Goal: Use online tool/utility: Utilize a website feature to perform a specific function

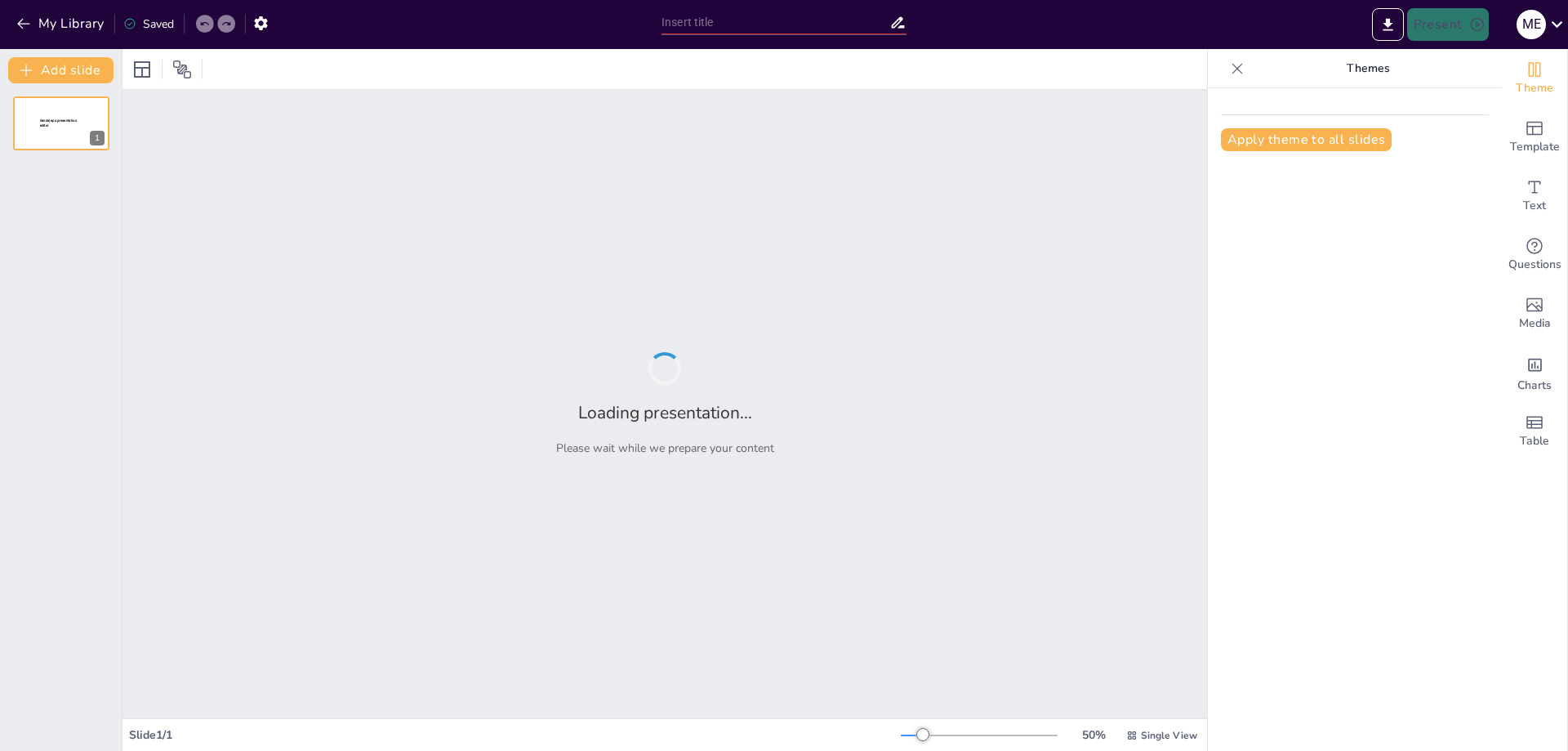
type input "Normativa MFR: Claves para la Producción Forestal Legal y Segura"
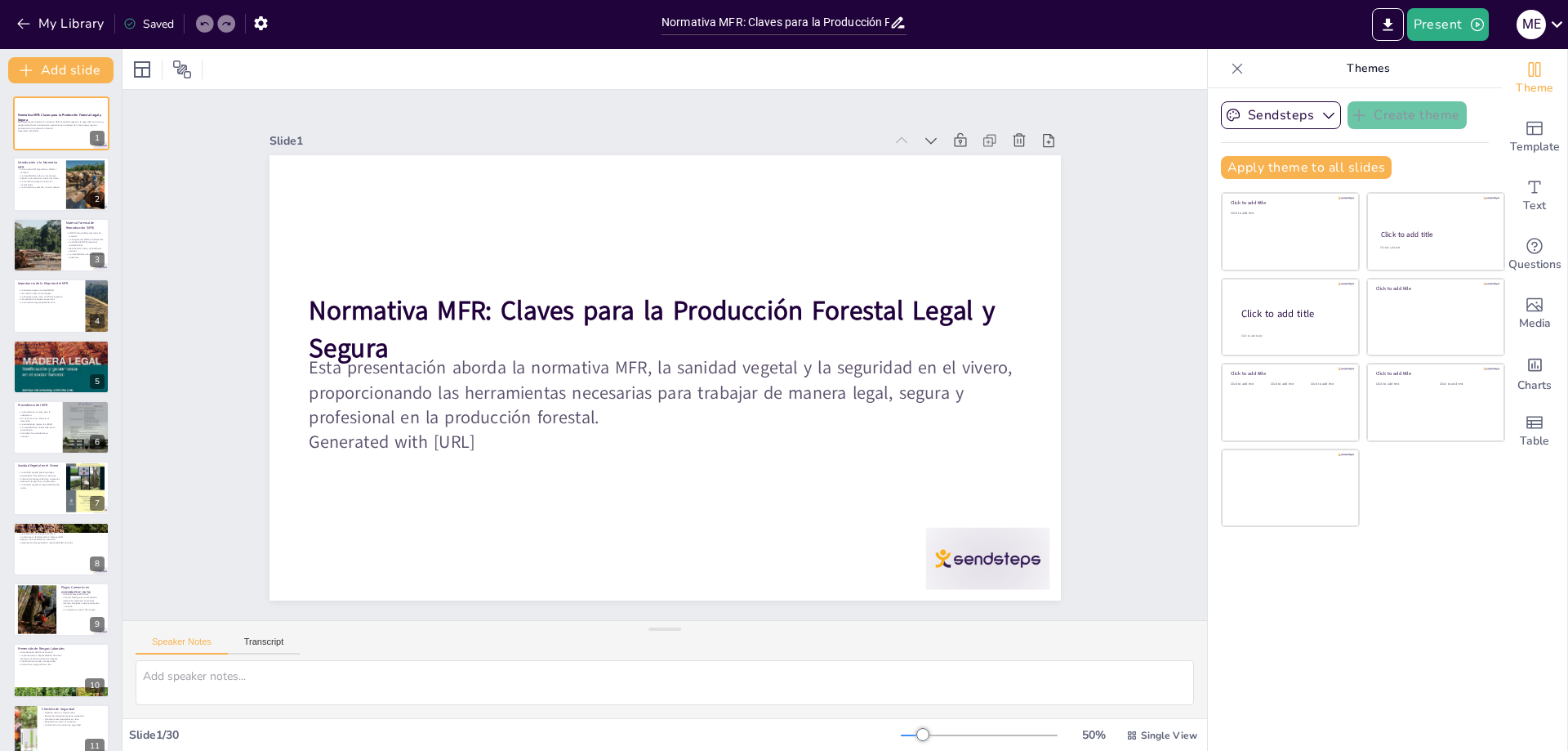
checkbox input "true"
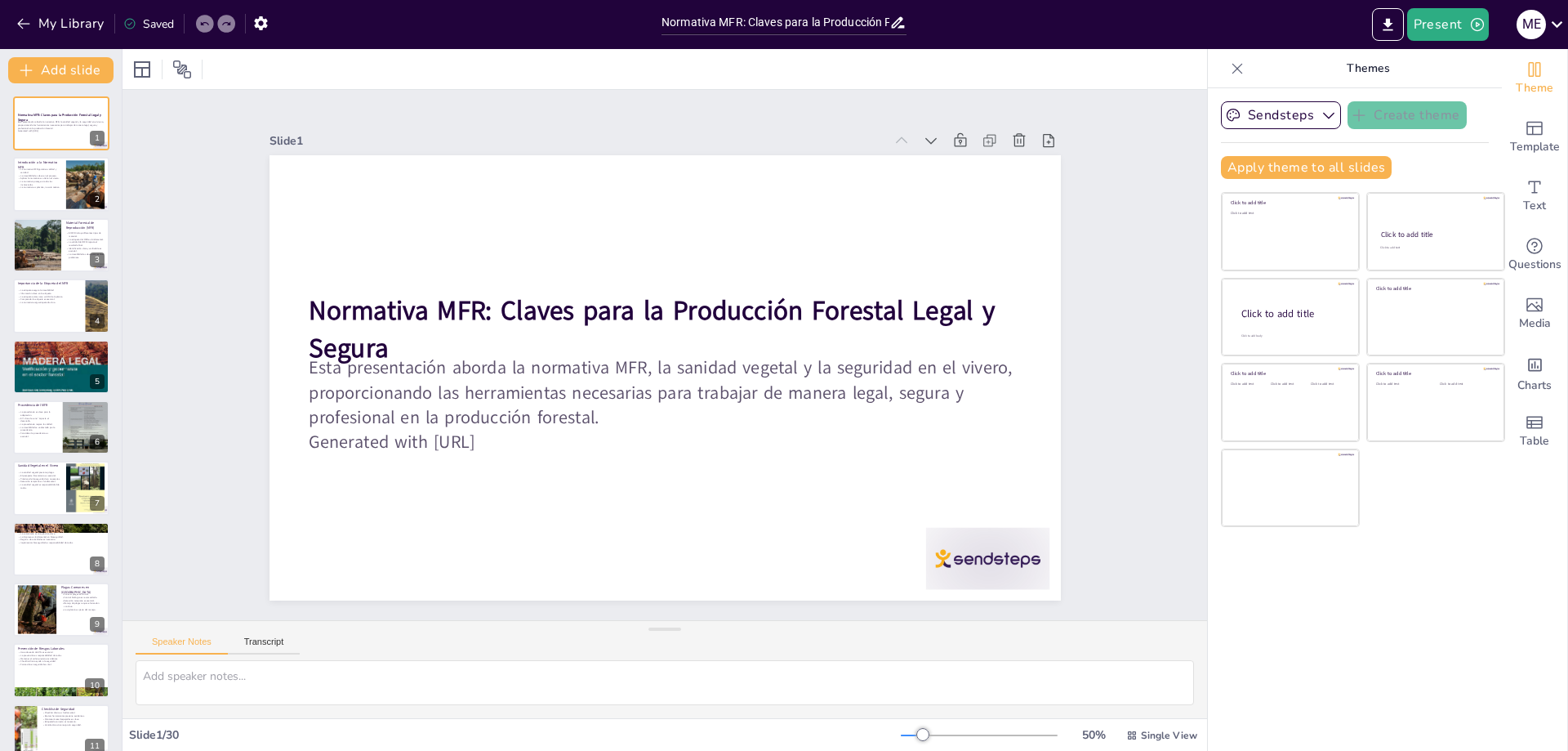
checkbox input "true"
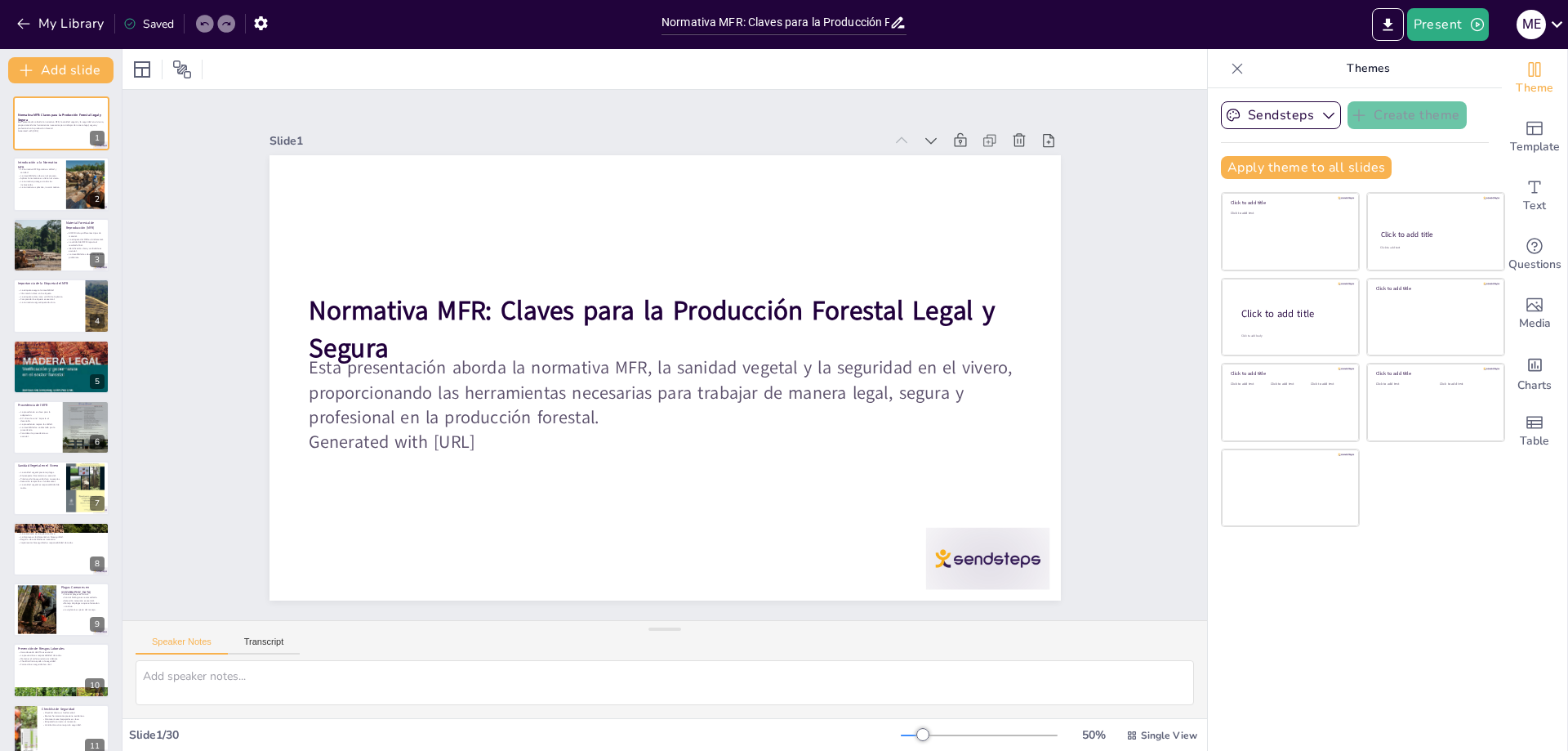
checkbox input "true"
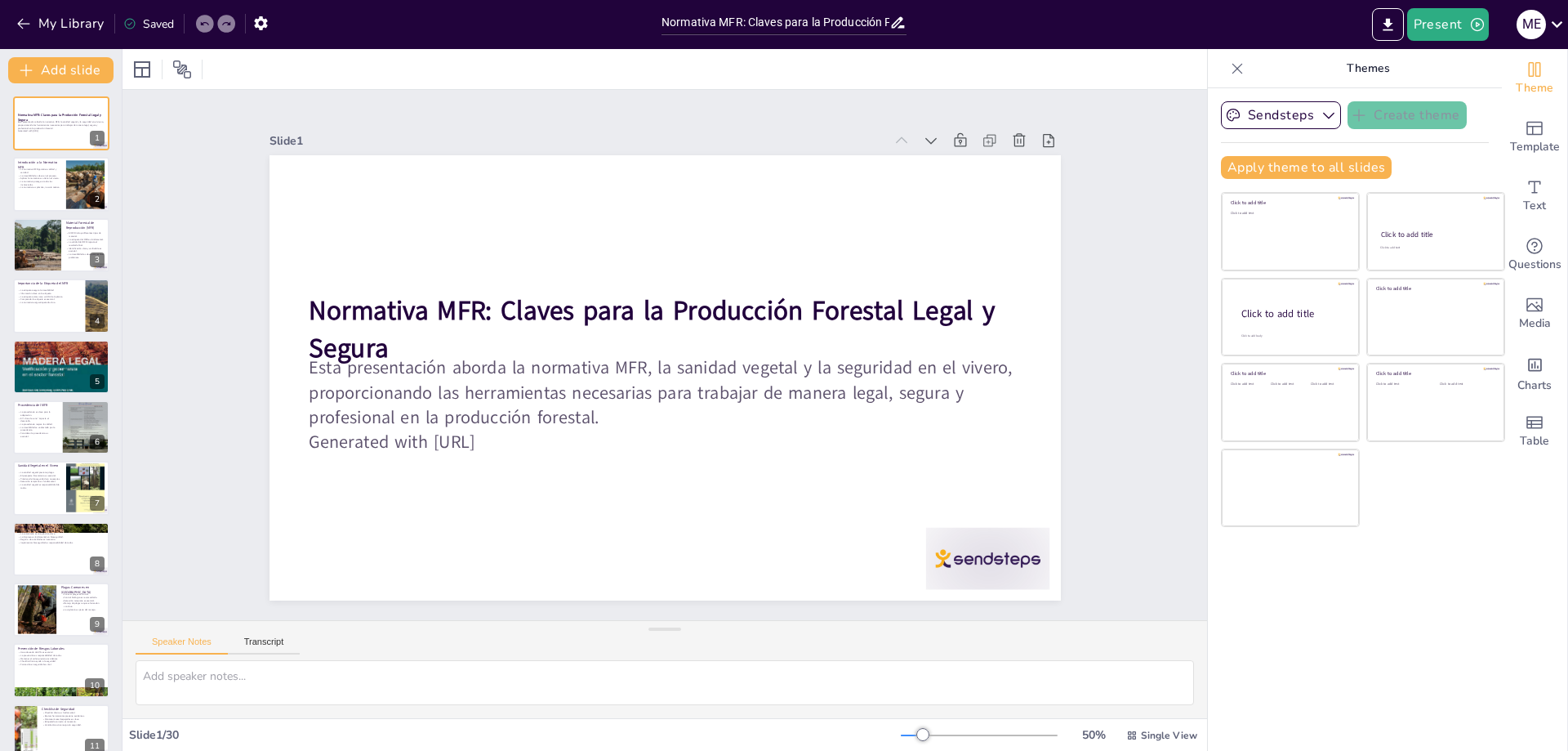
checkbox input "true"
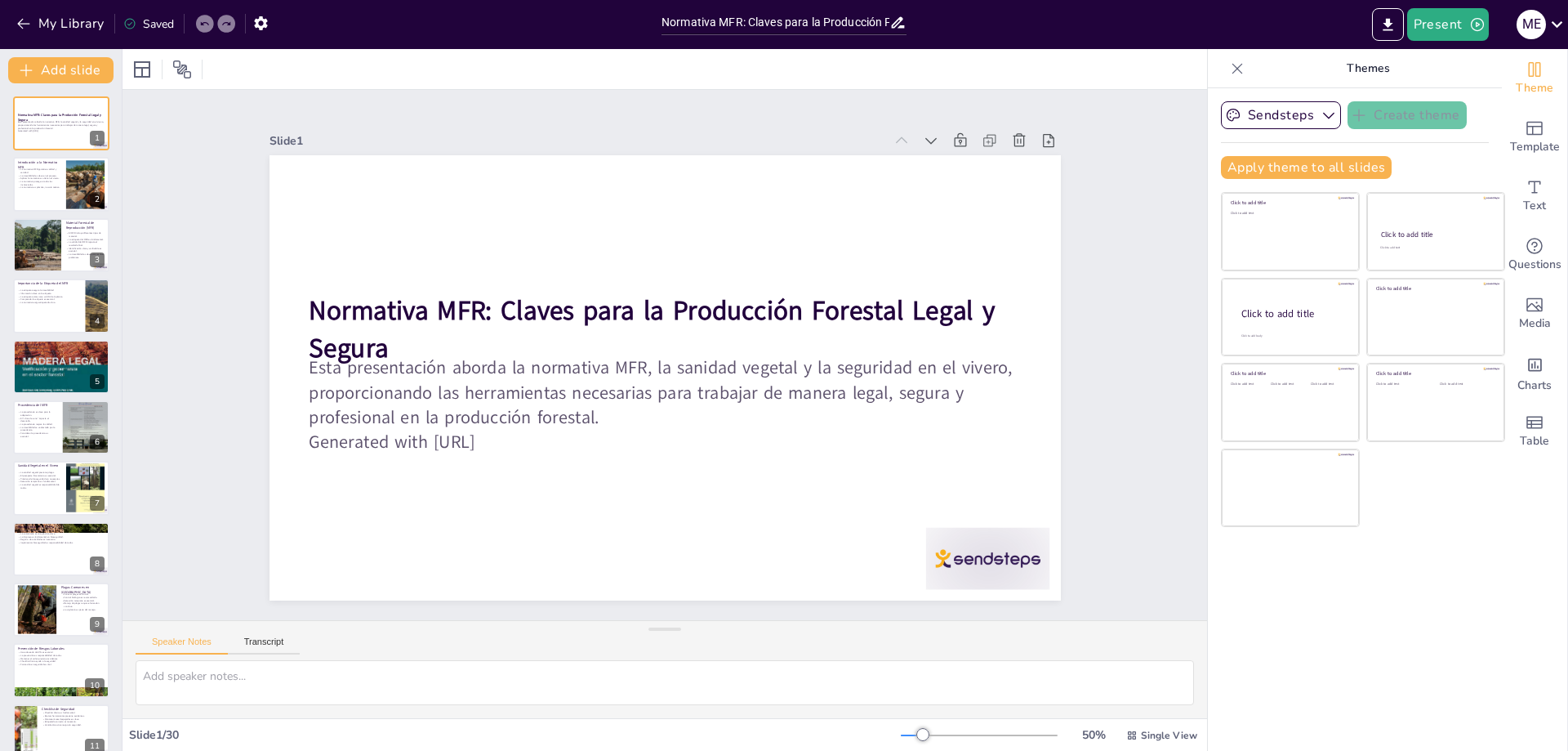
checkbox input "true"
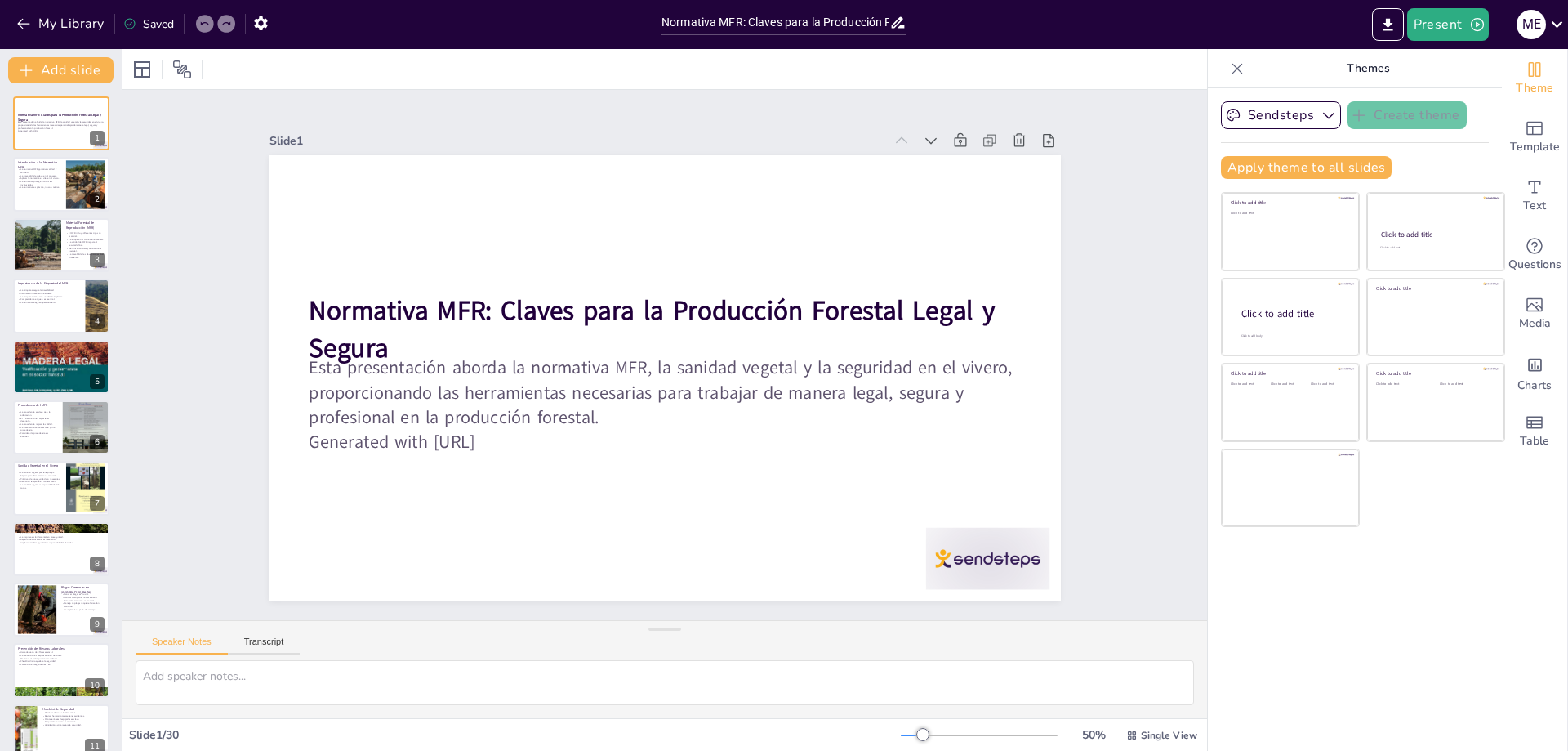
checkbox input "true"
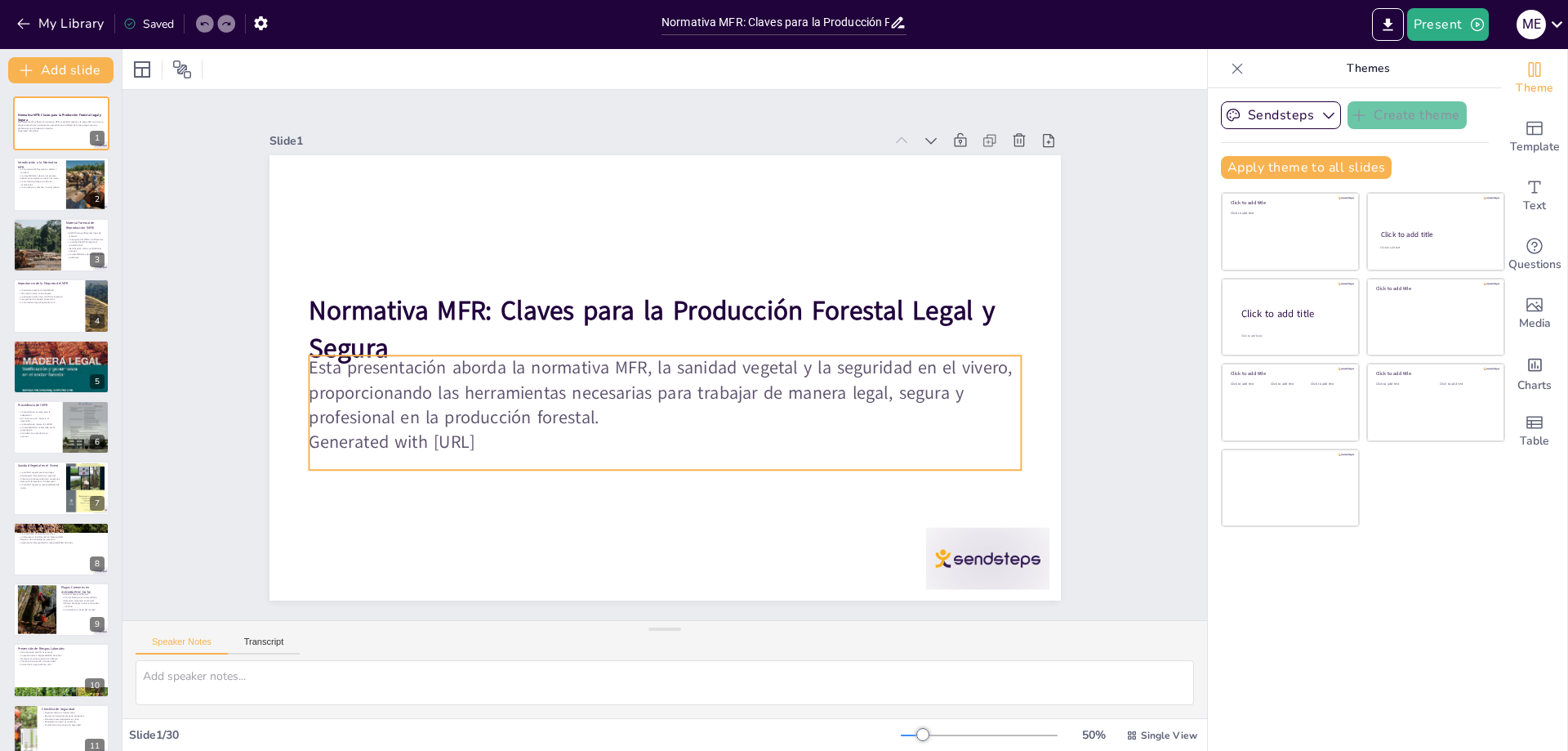
checkbox input "true"
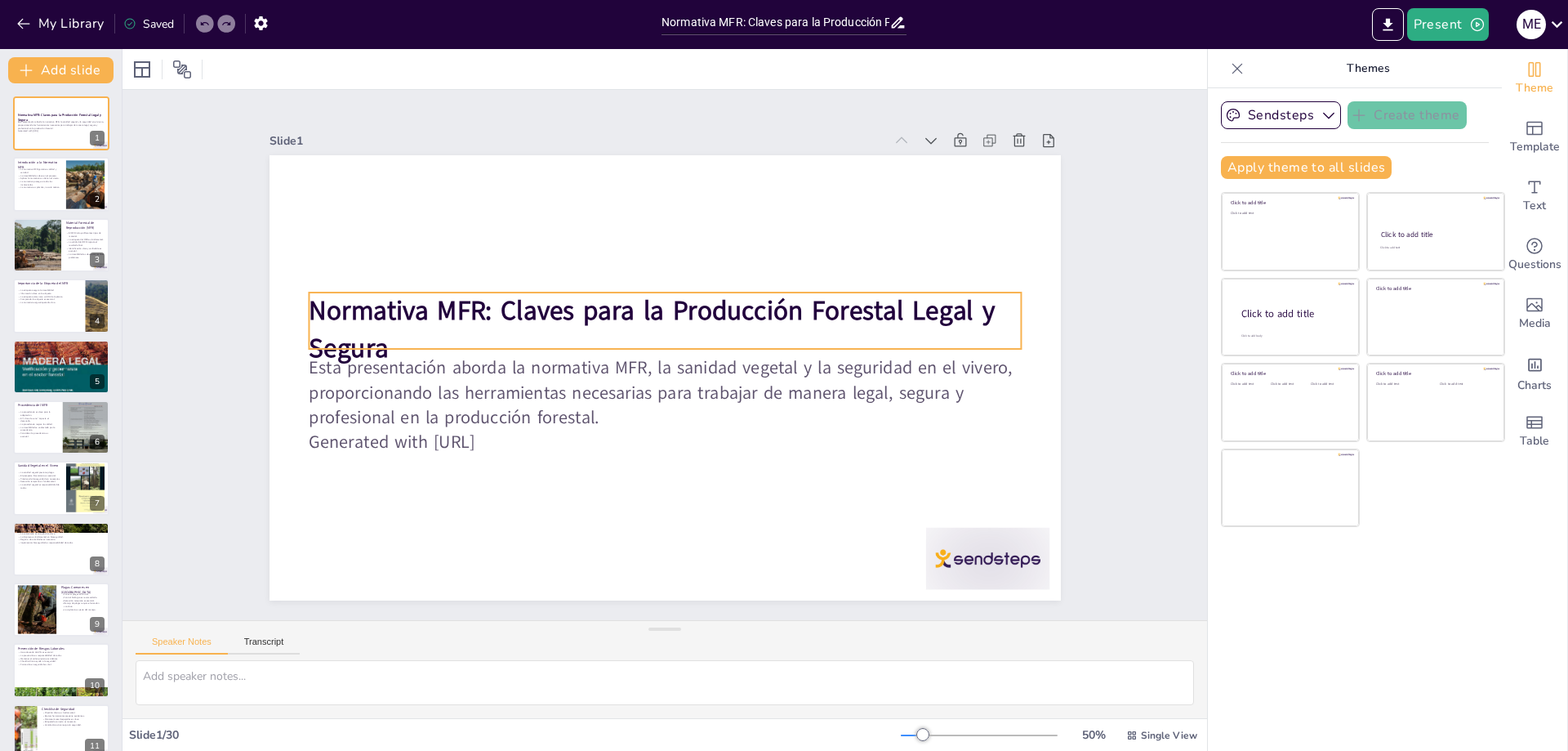
checkbox input "true"
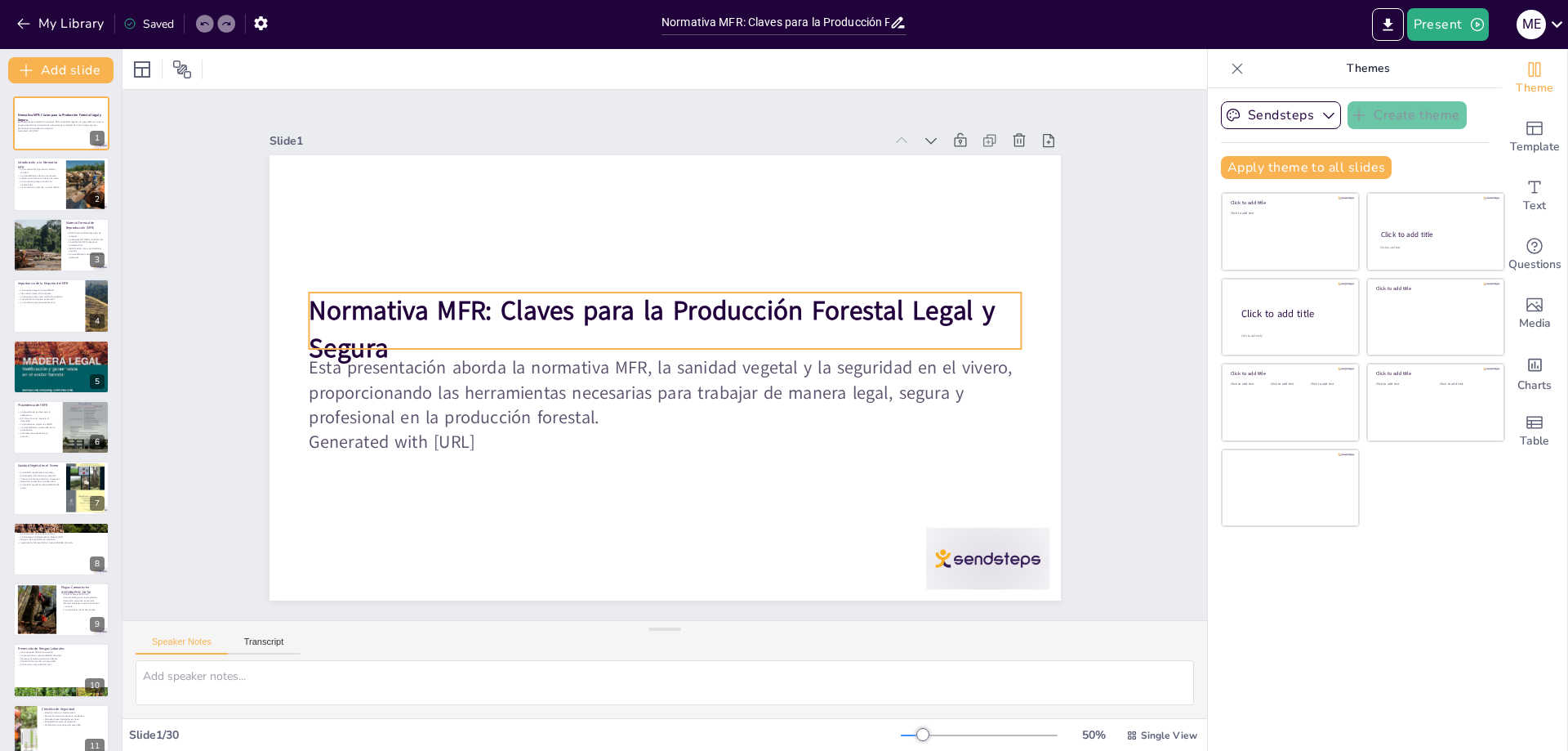
checkbox input "true"
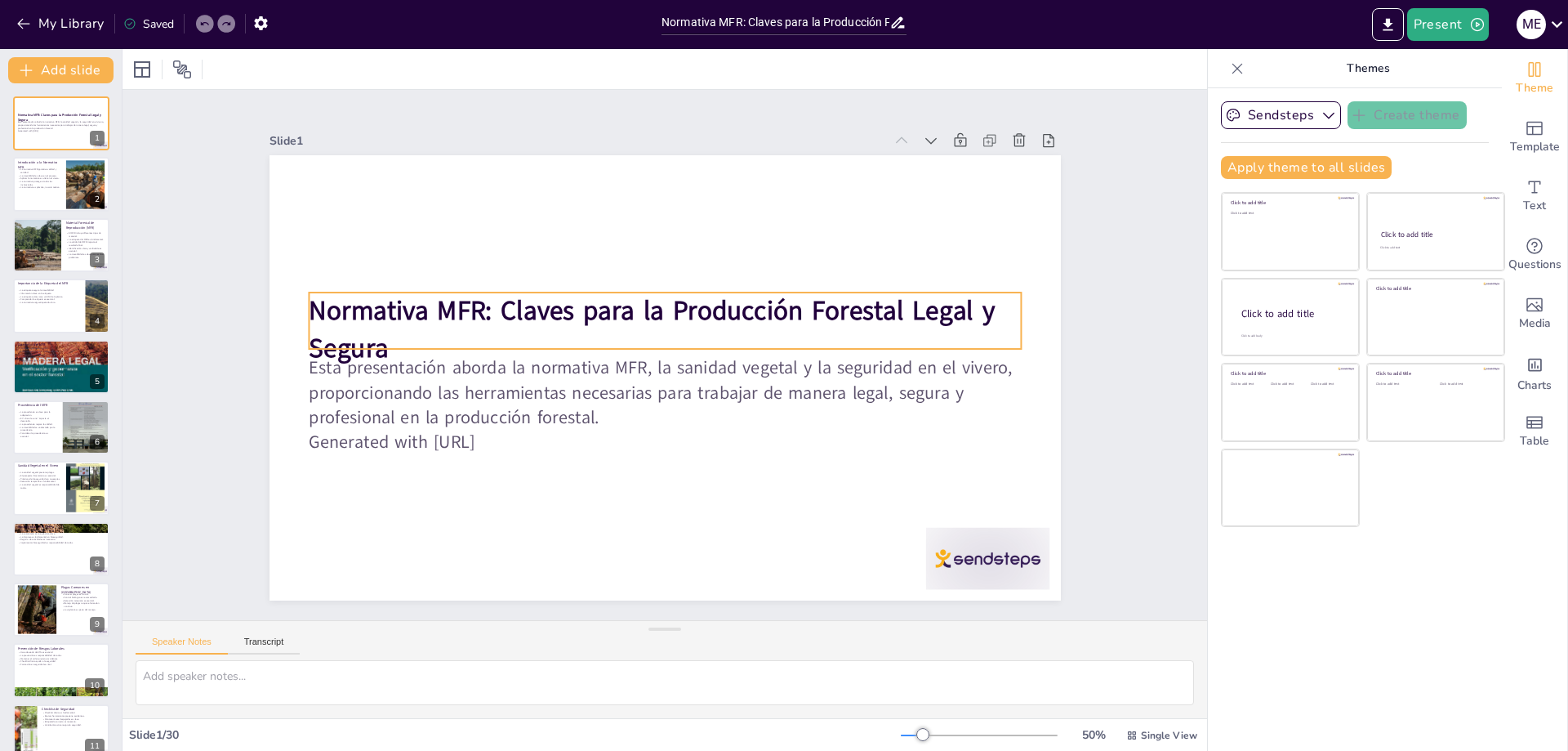
checkbox input "true"
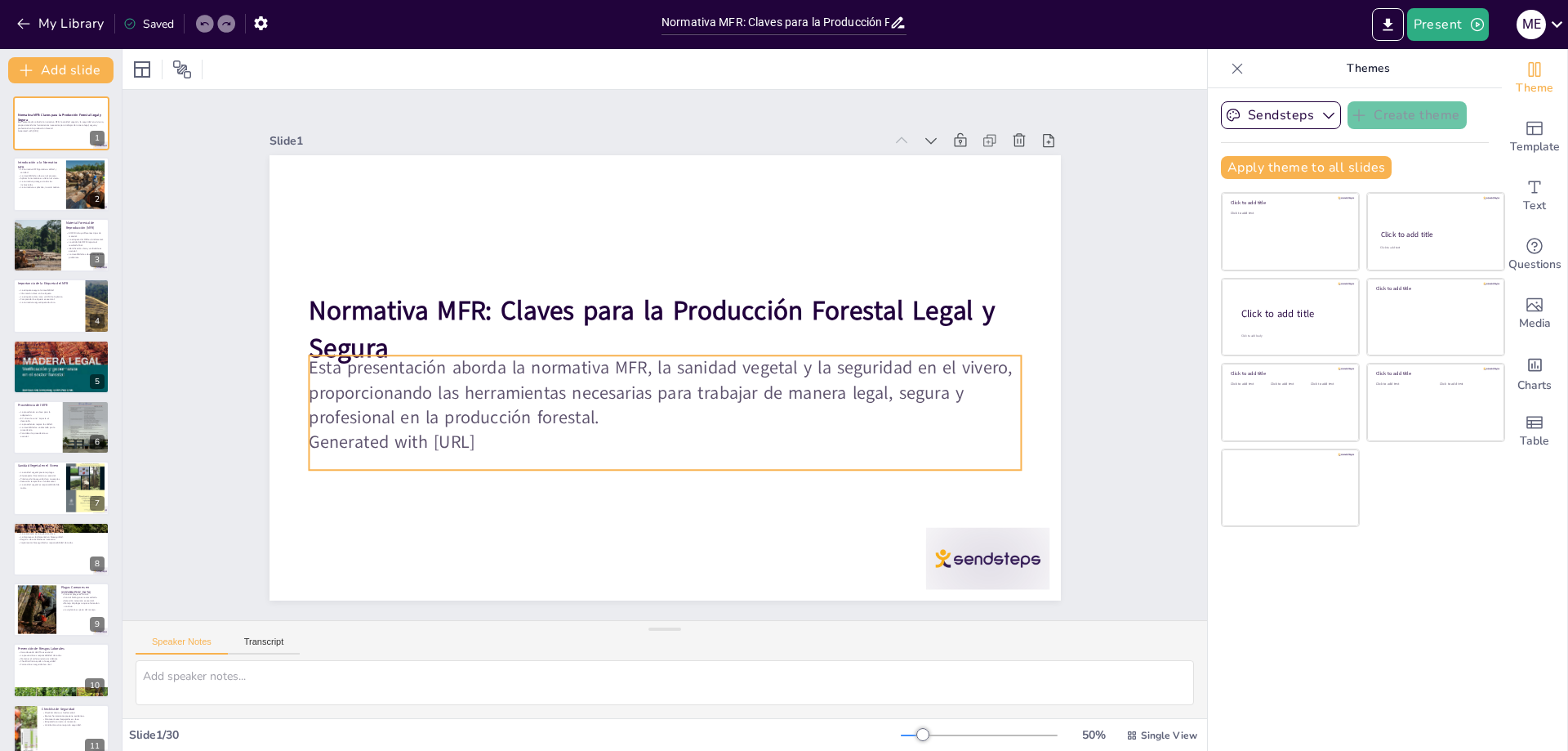
checkbox input "true"
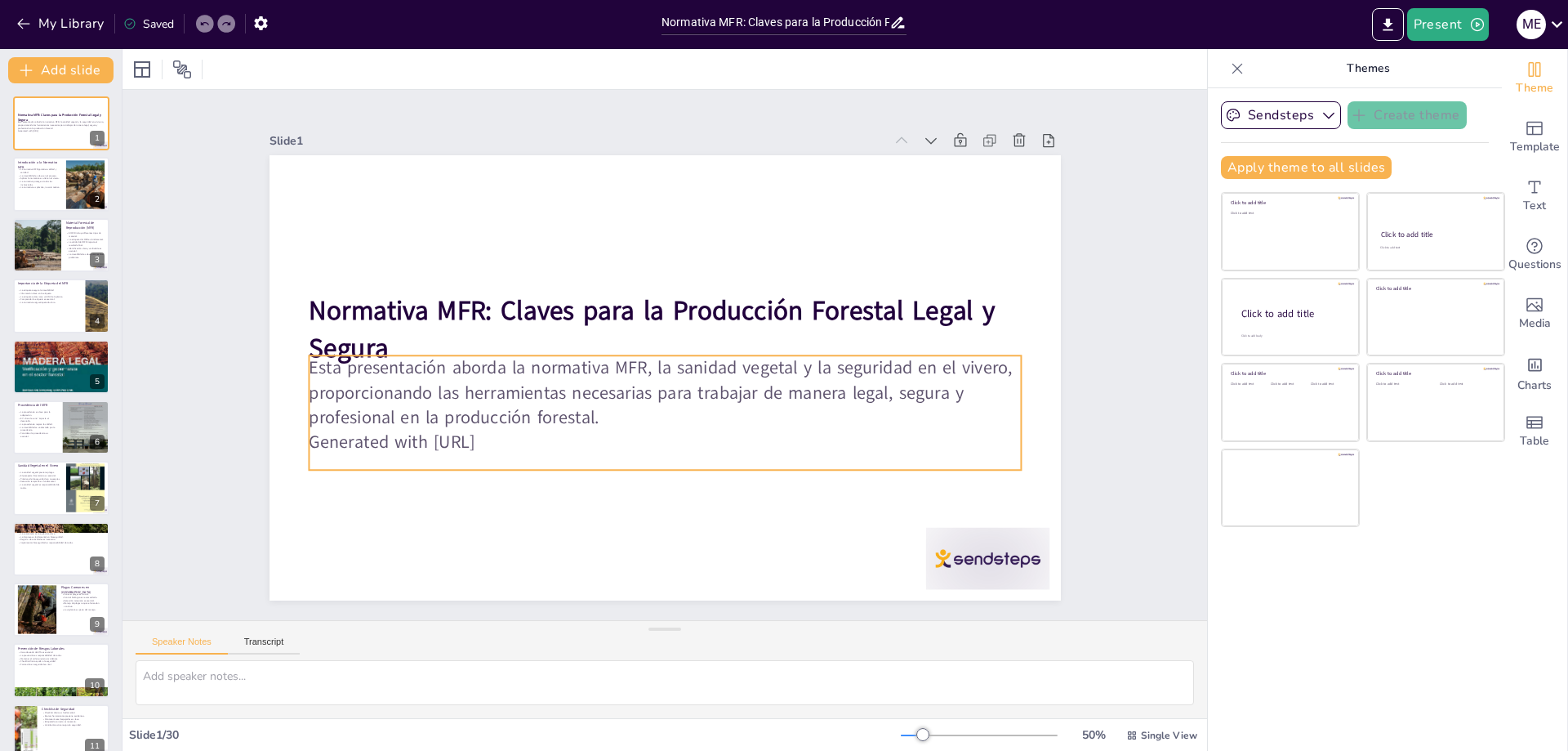
checkbox input "true"
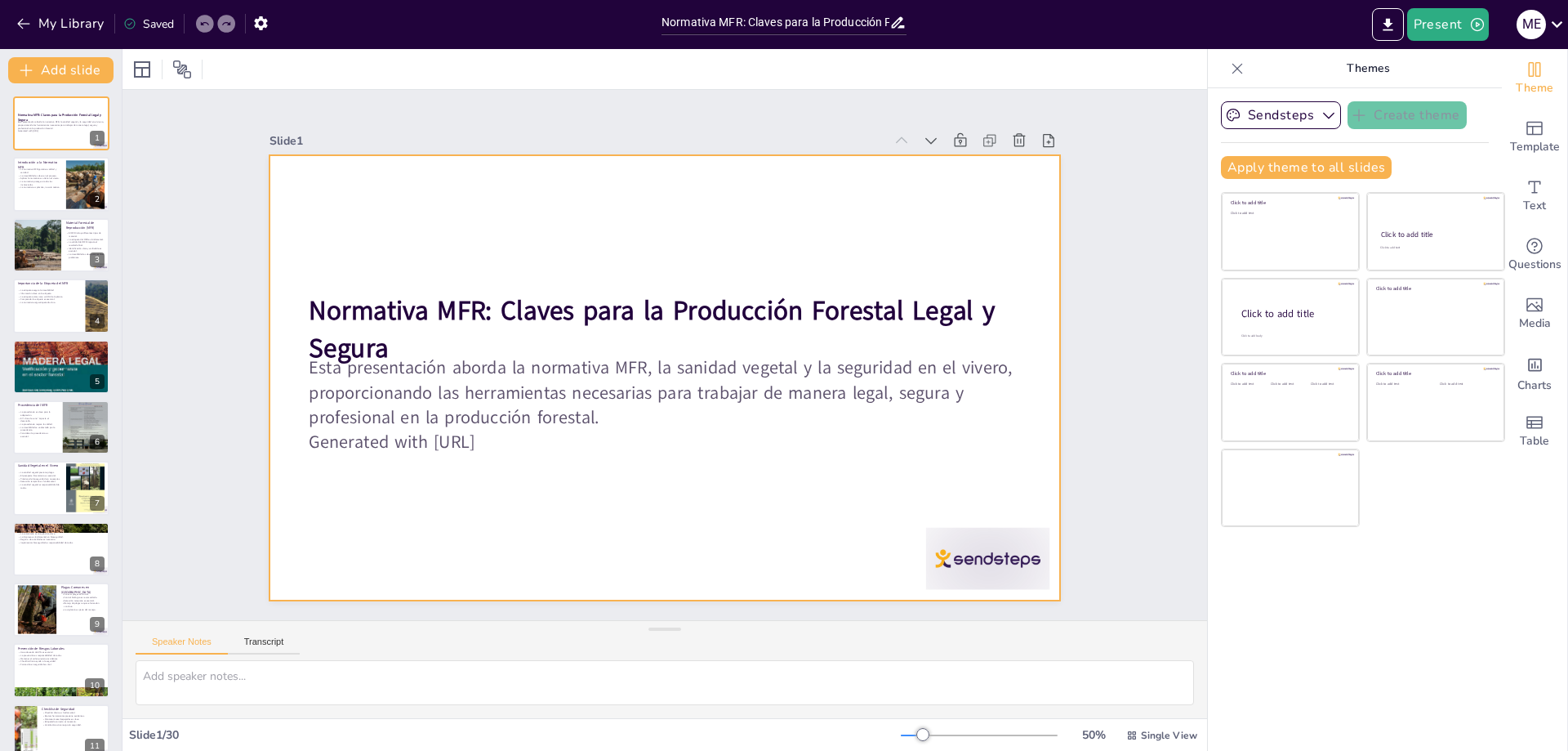
checkbox input "true"
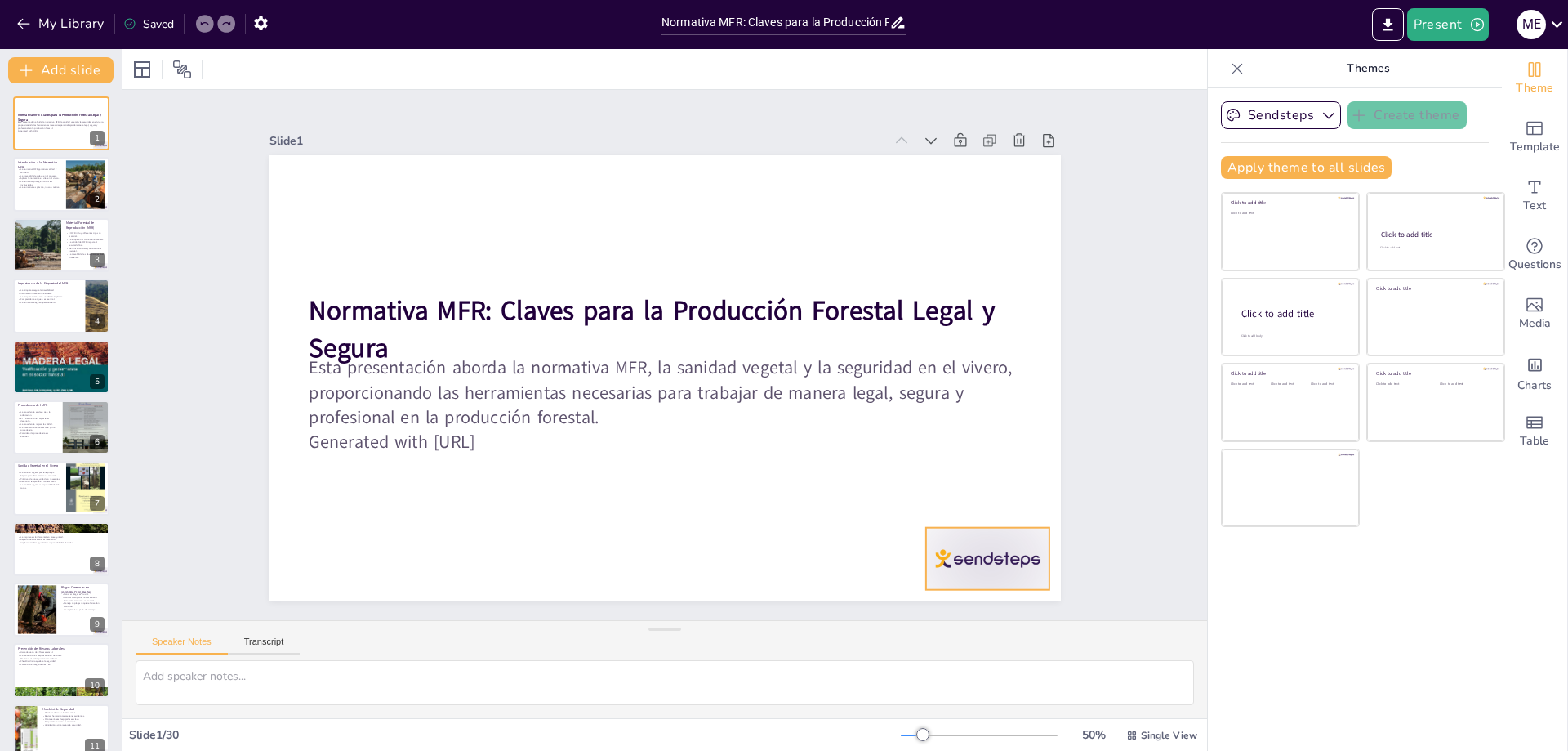
checkbox input "true"
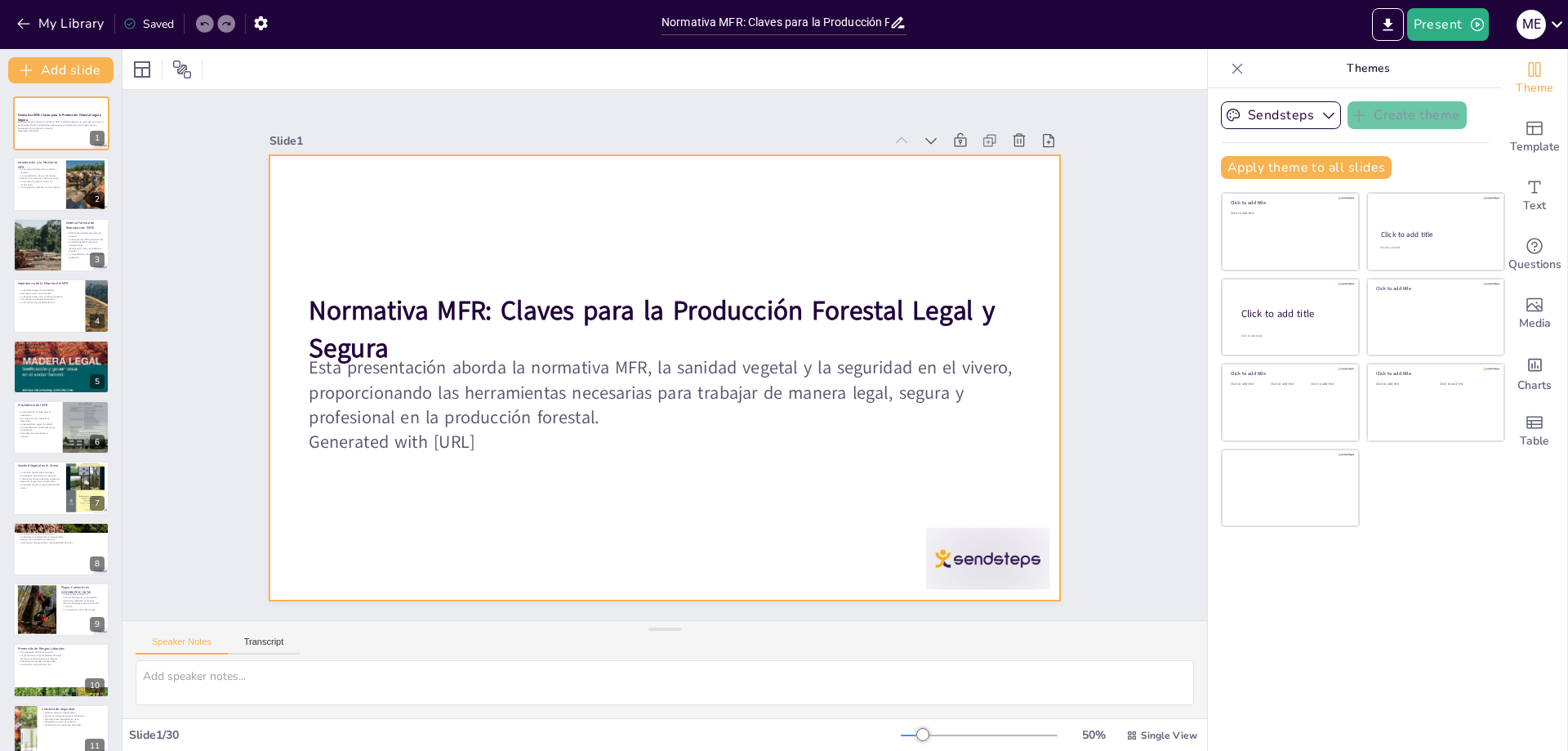
checkbox input "true"
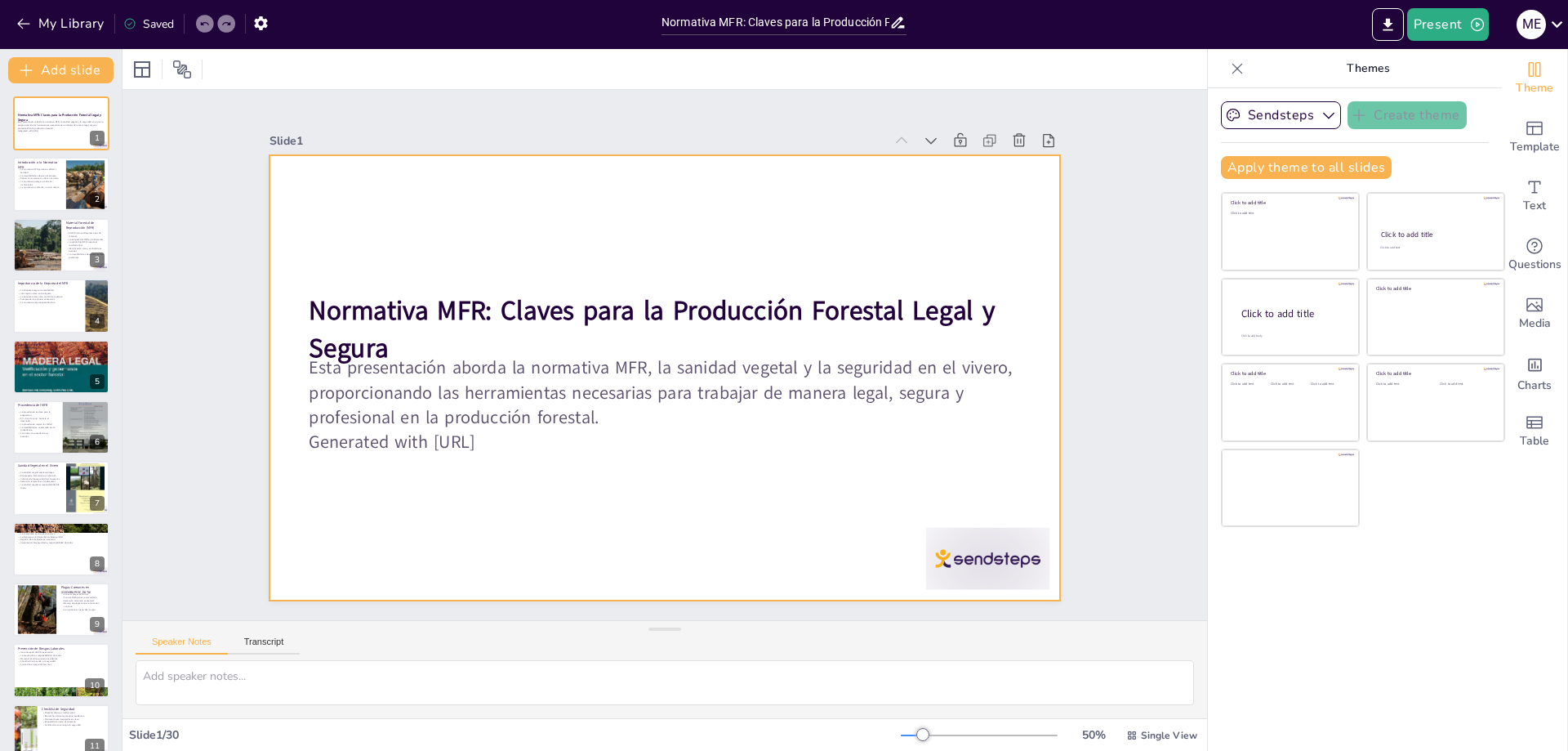
checkbox input "true"
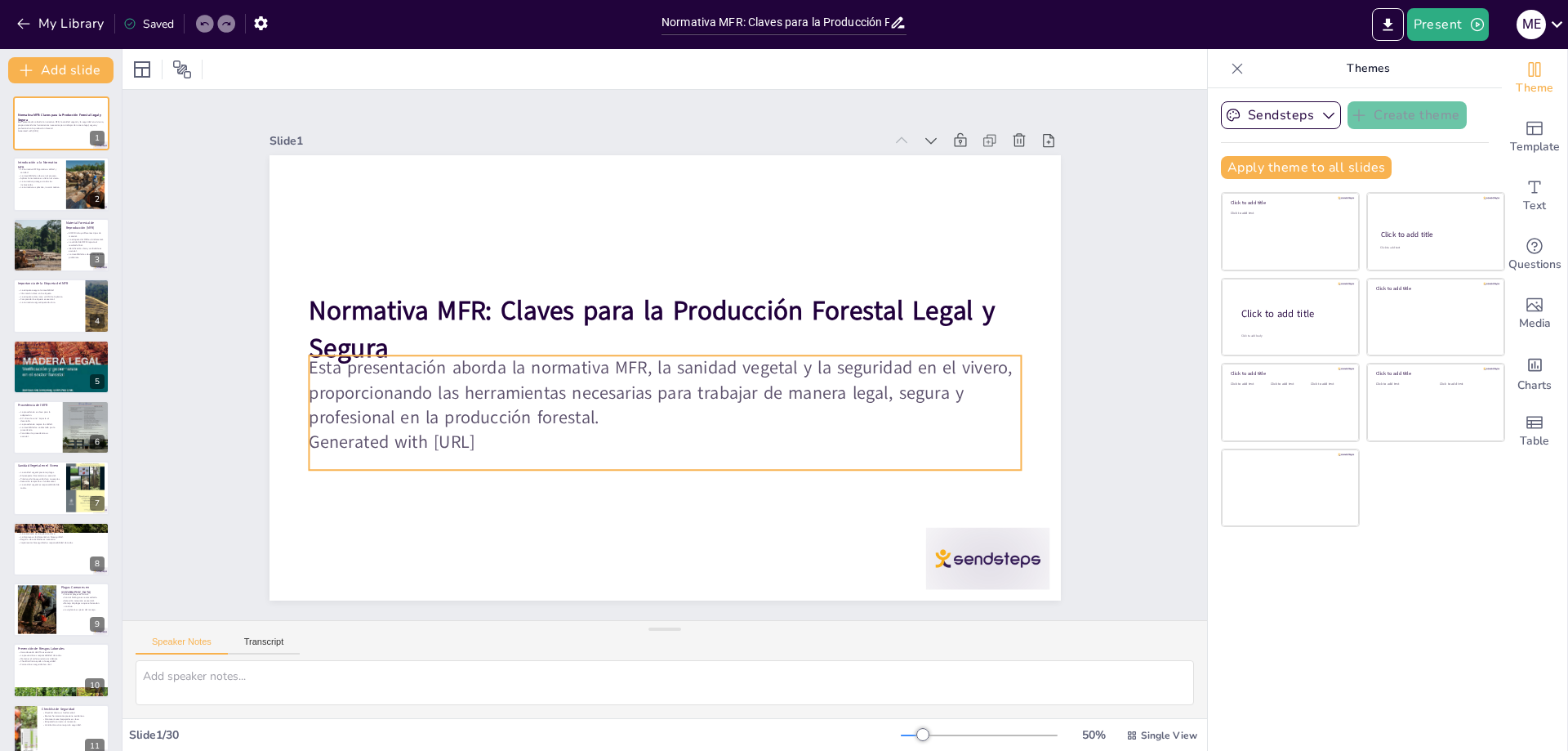
checkbox input "true"
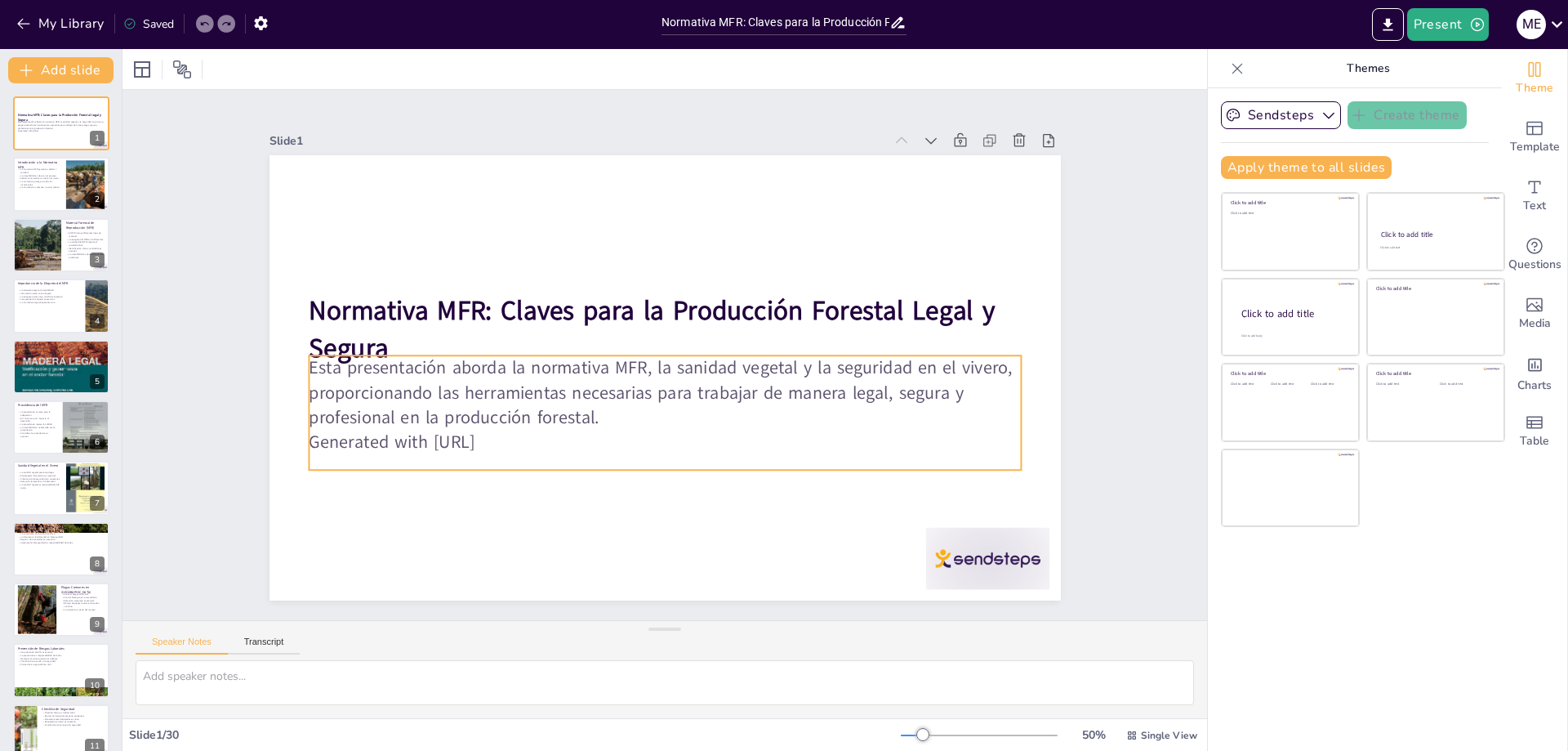
checkbox input "true"
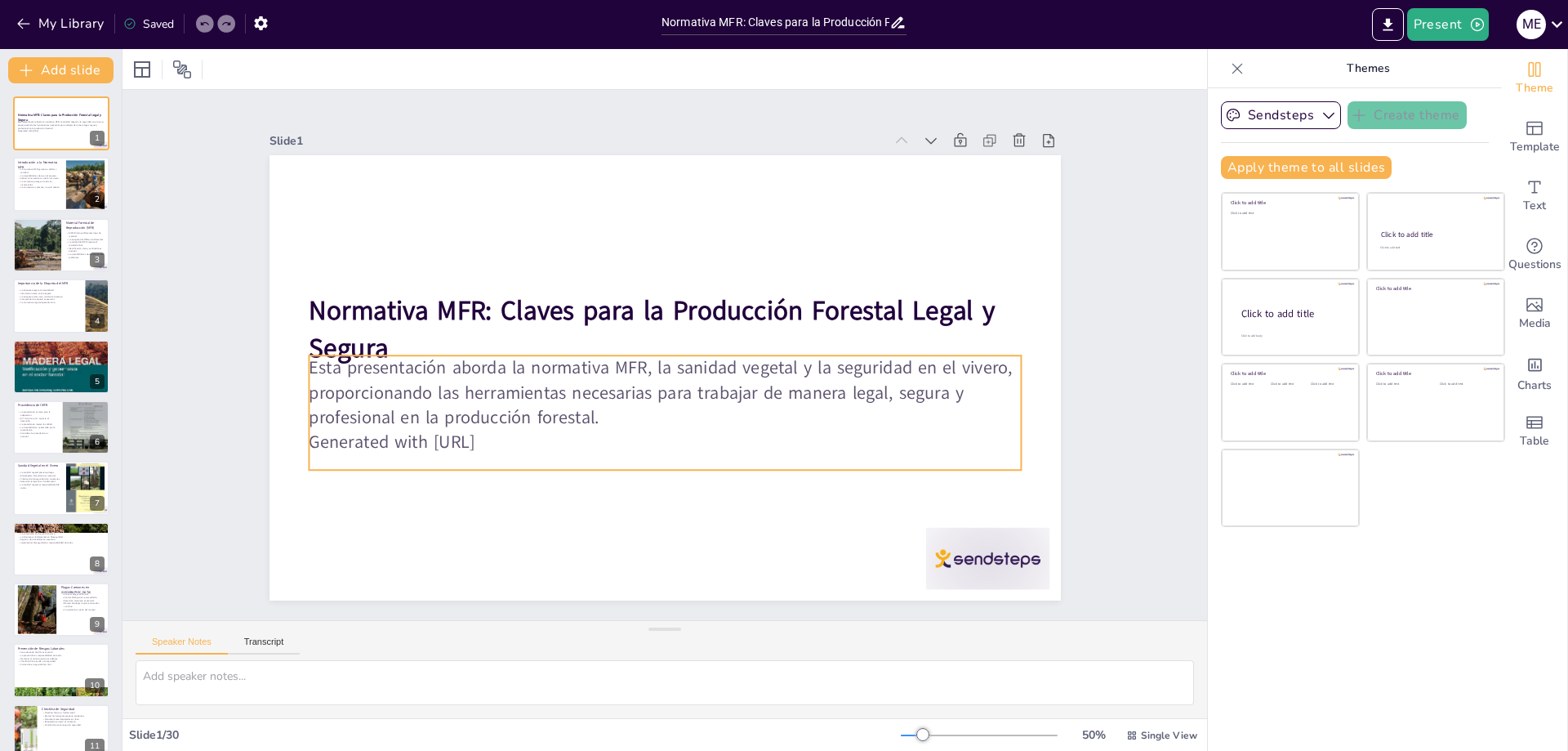
checkbox input "true"
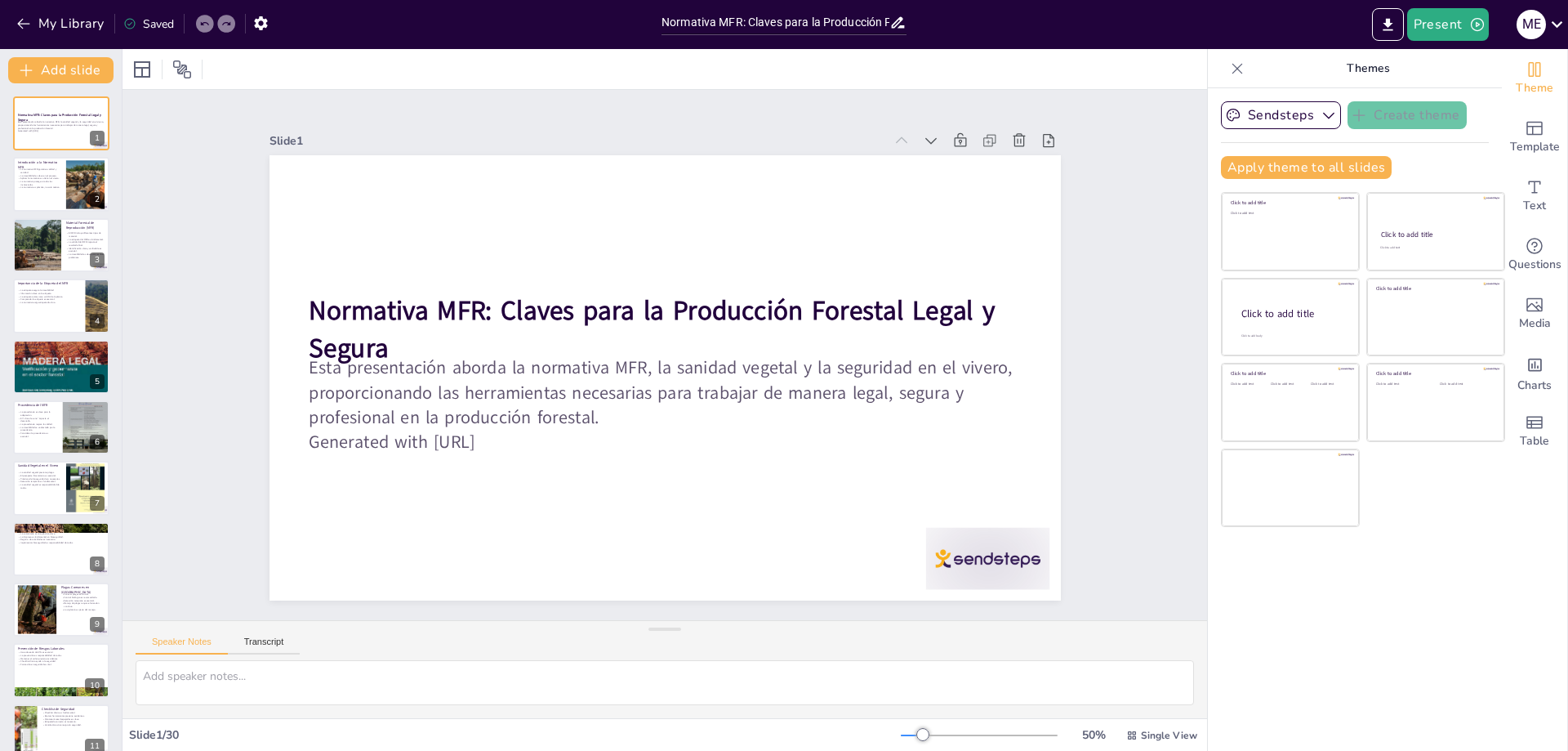
checkbox input "true"
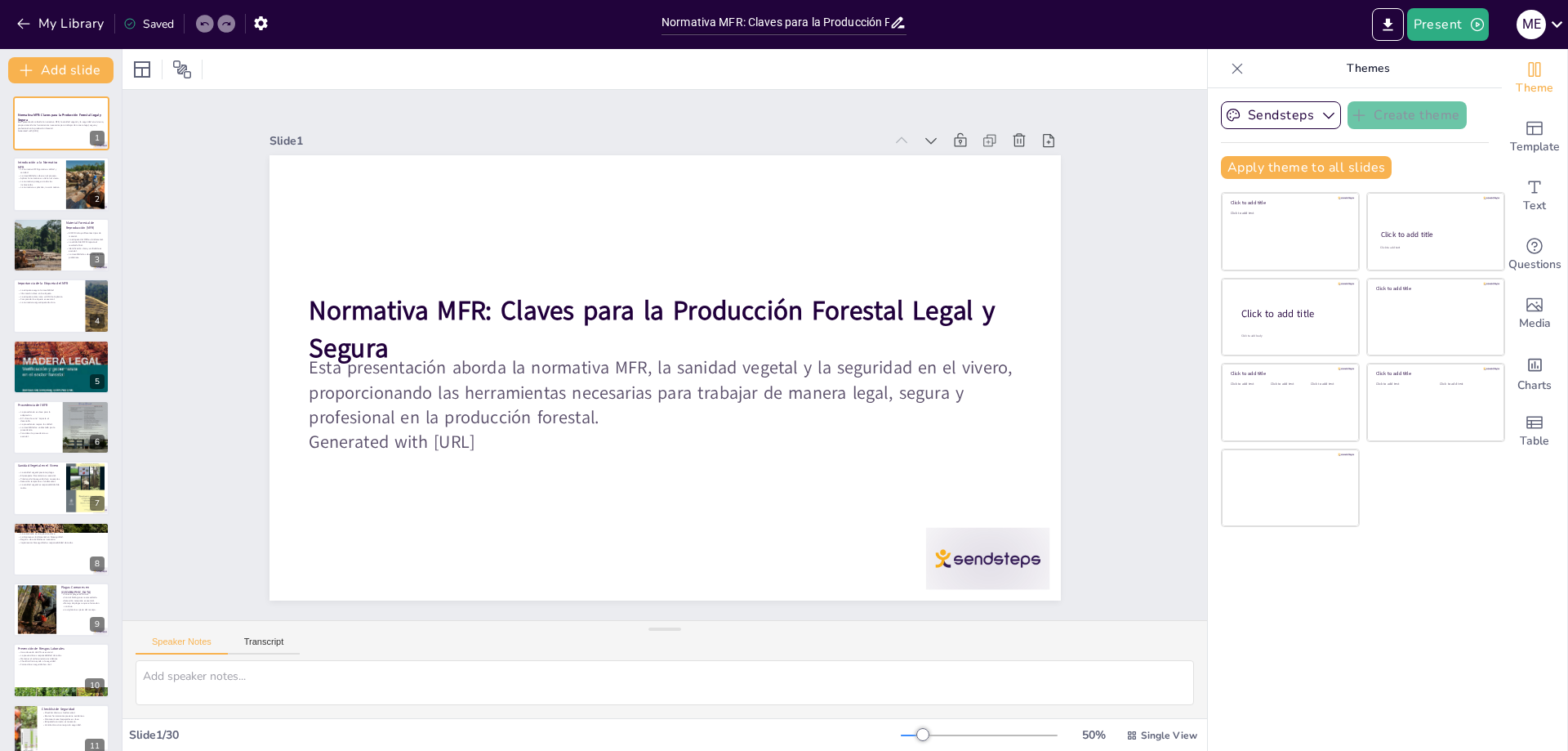
checkbox input "true"
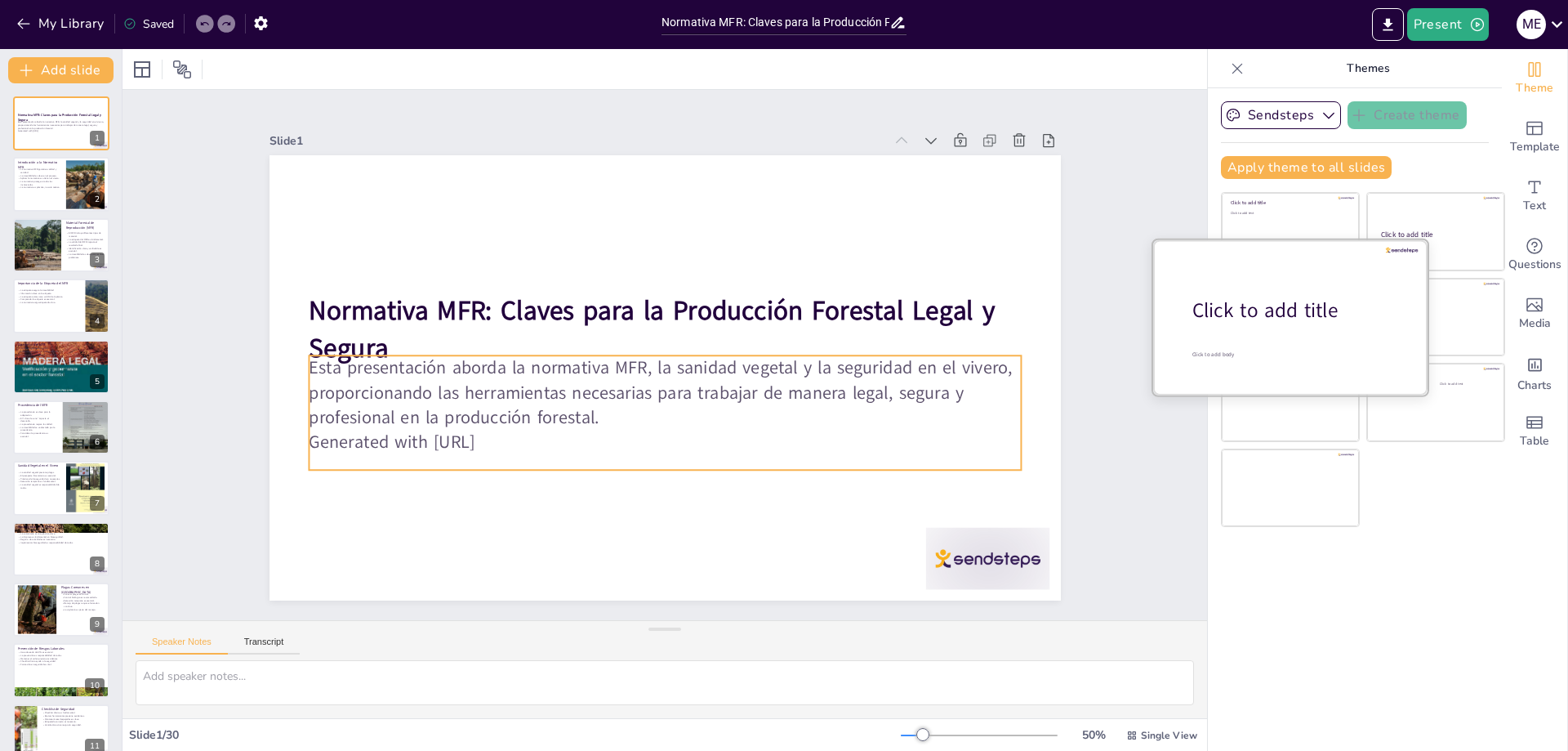
checkbox input "true"
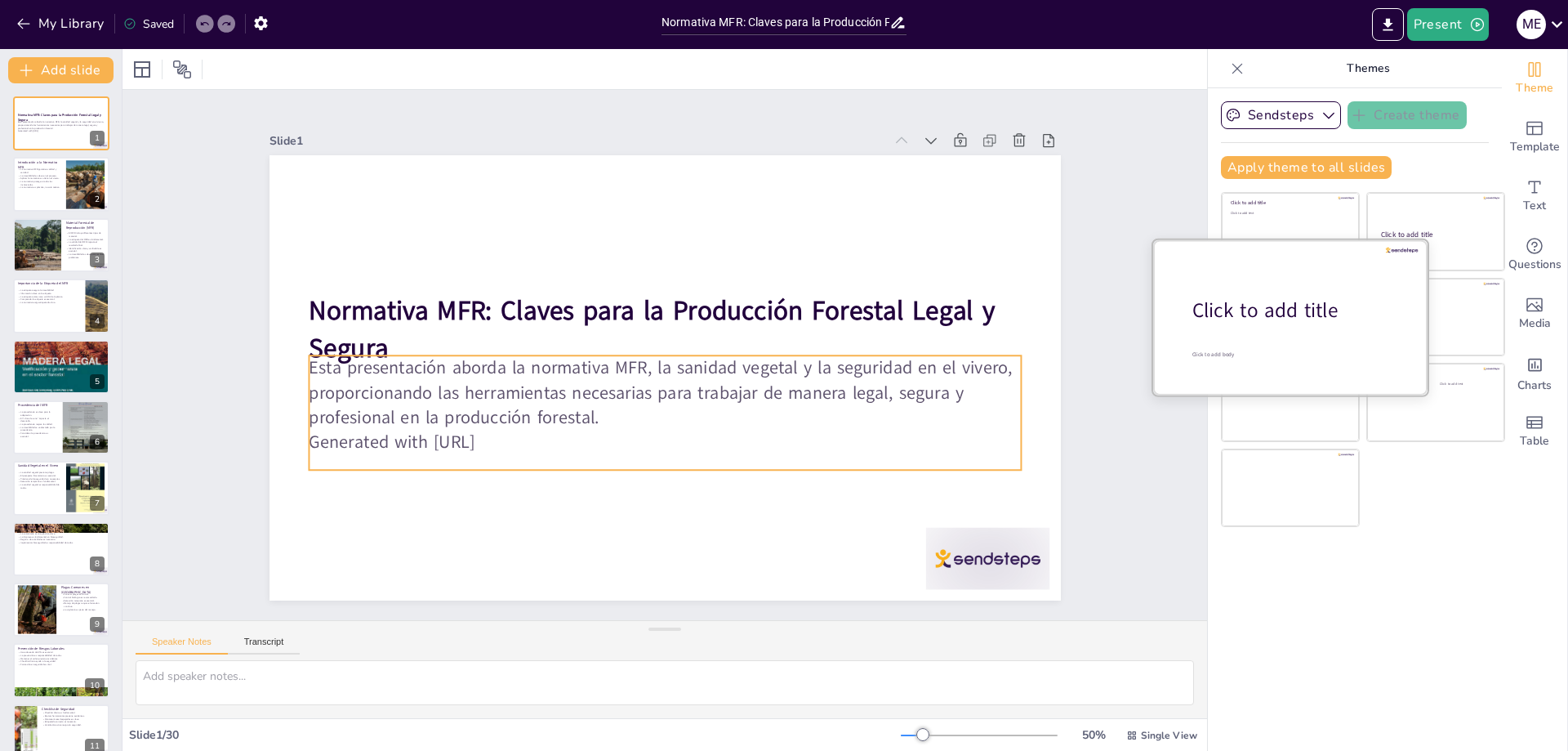
checkbox input "true"
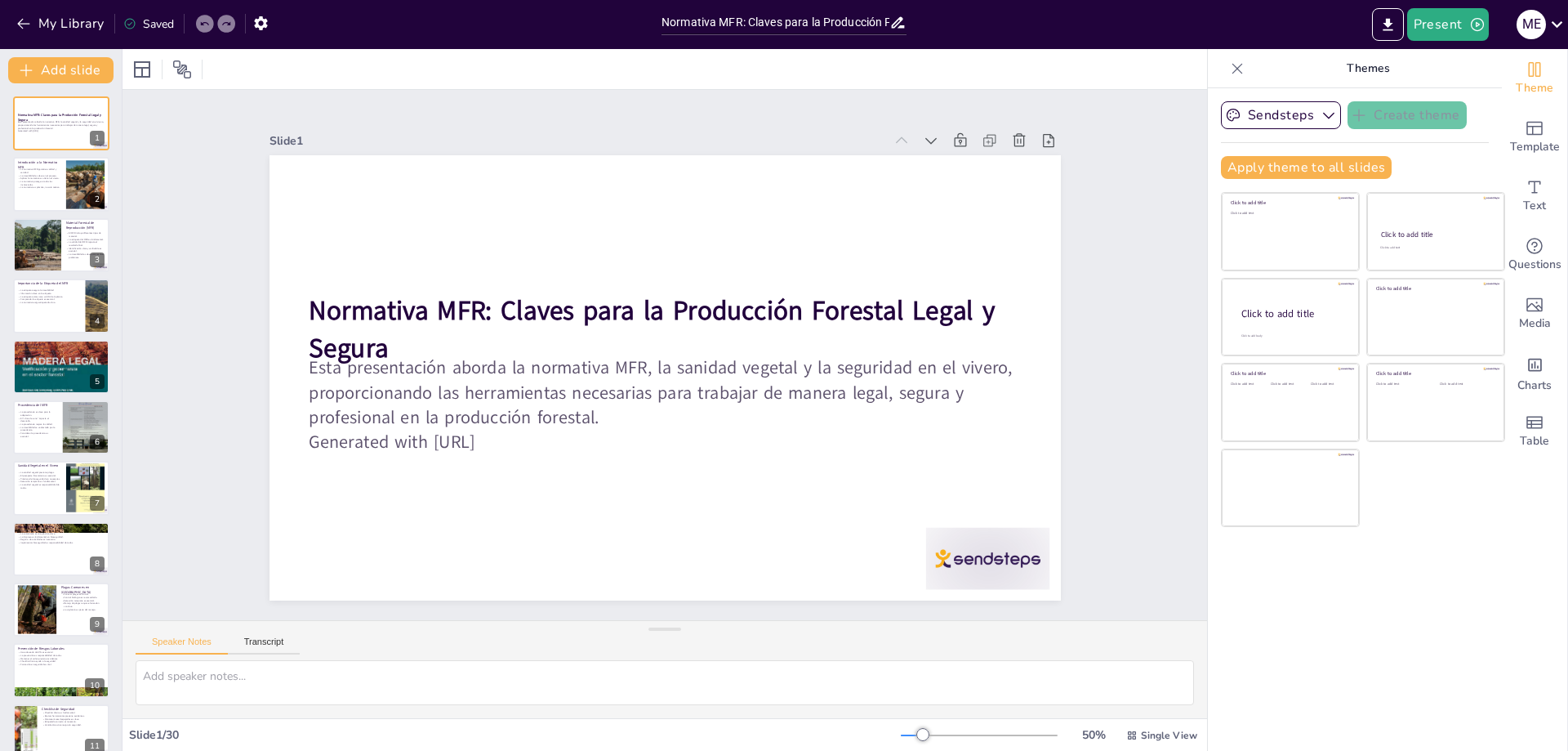
checkbox input "true"
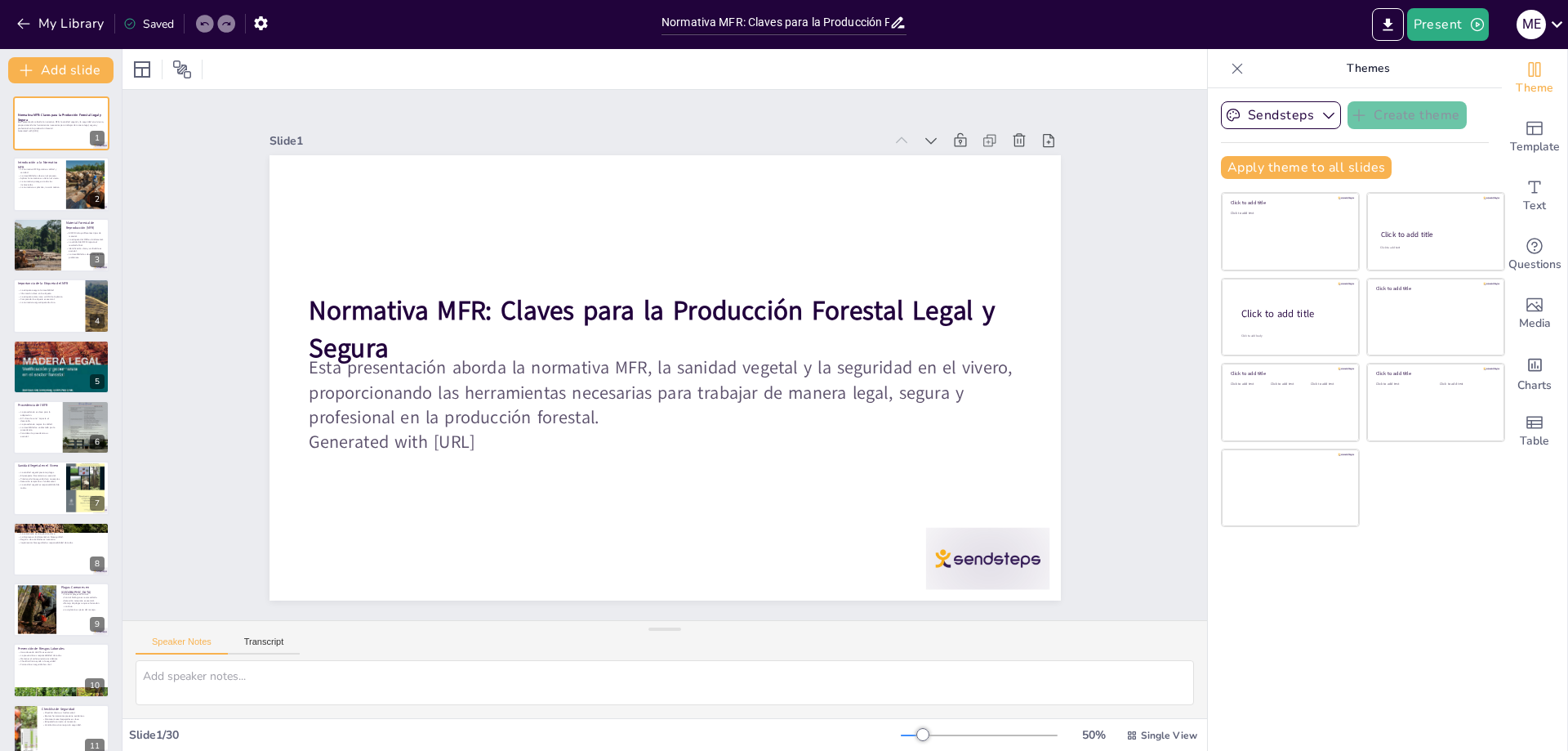
checkbox input "true"
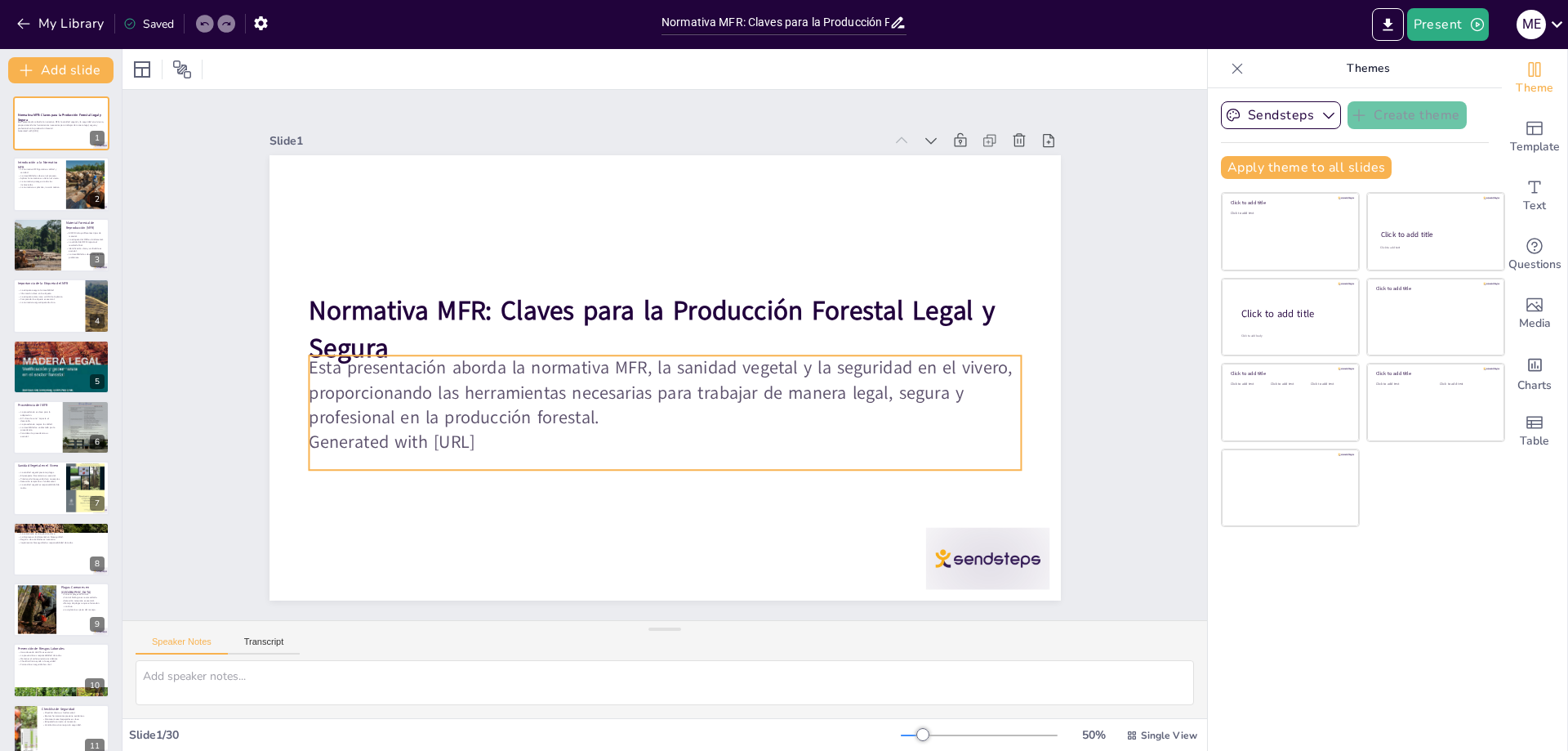
checkbox input "true"
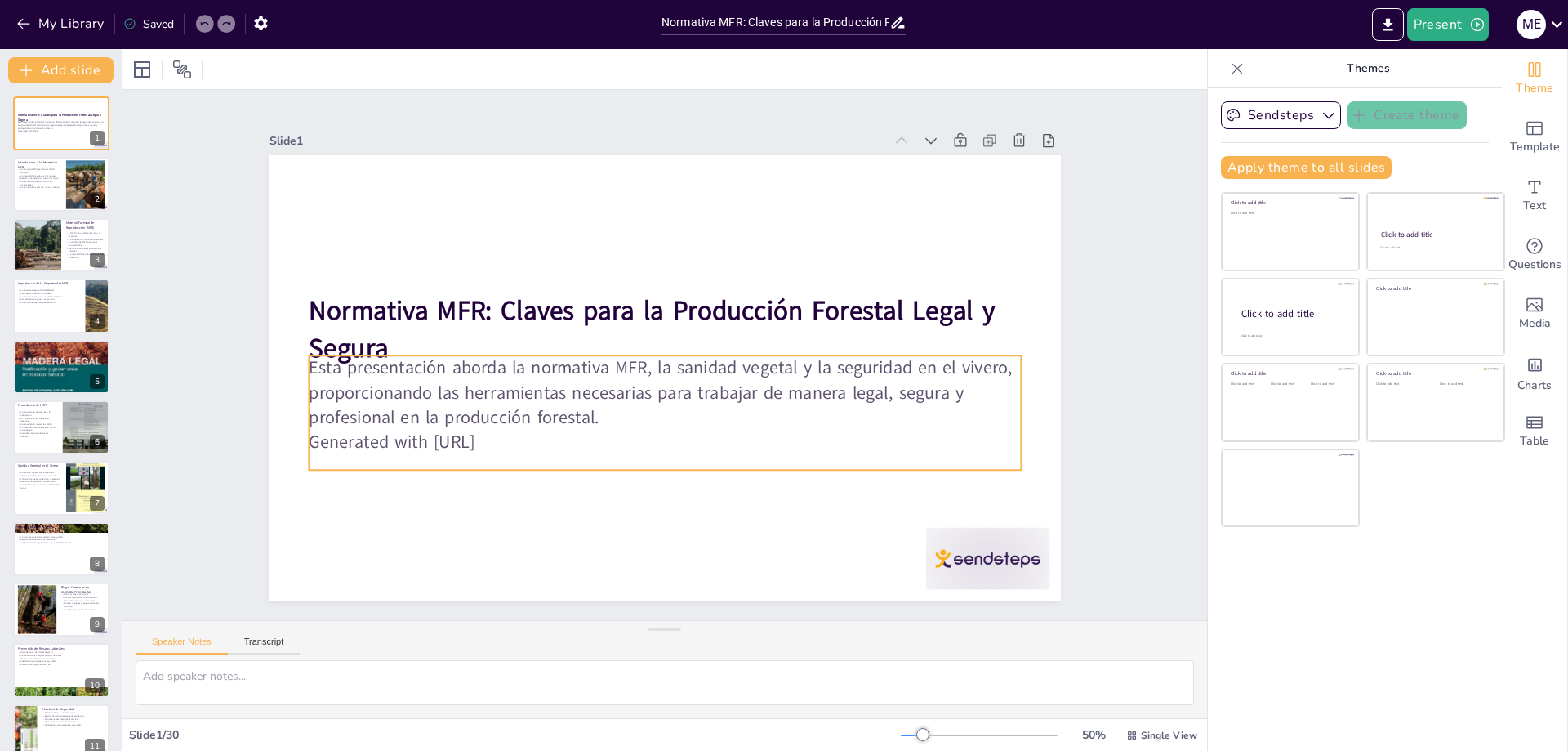
checkbox input "true"
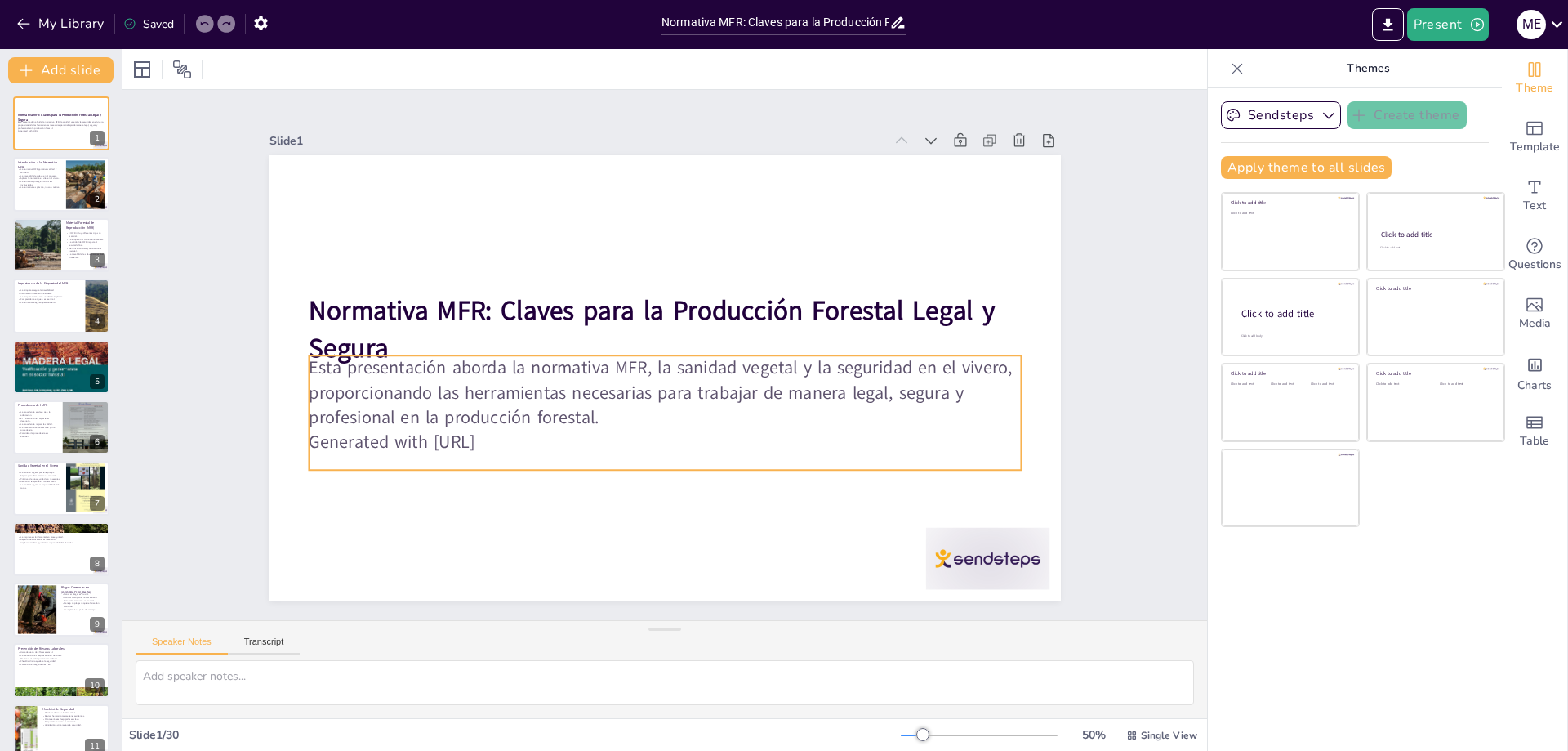
checkbox input "true"
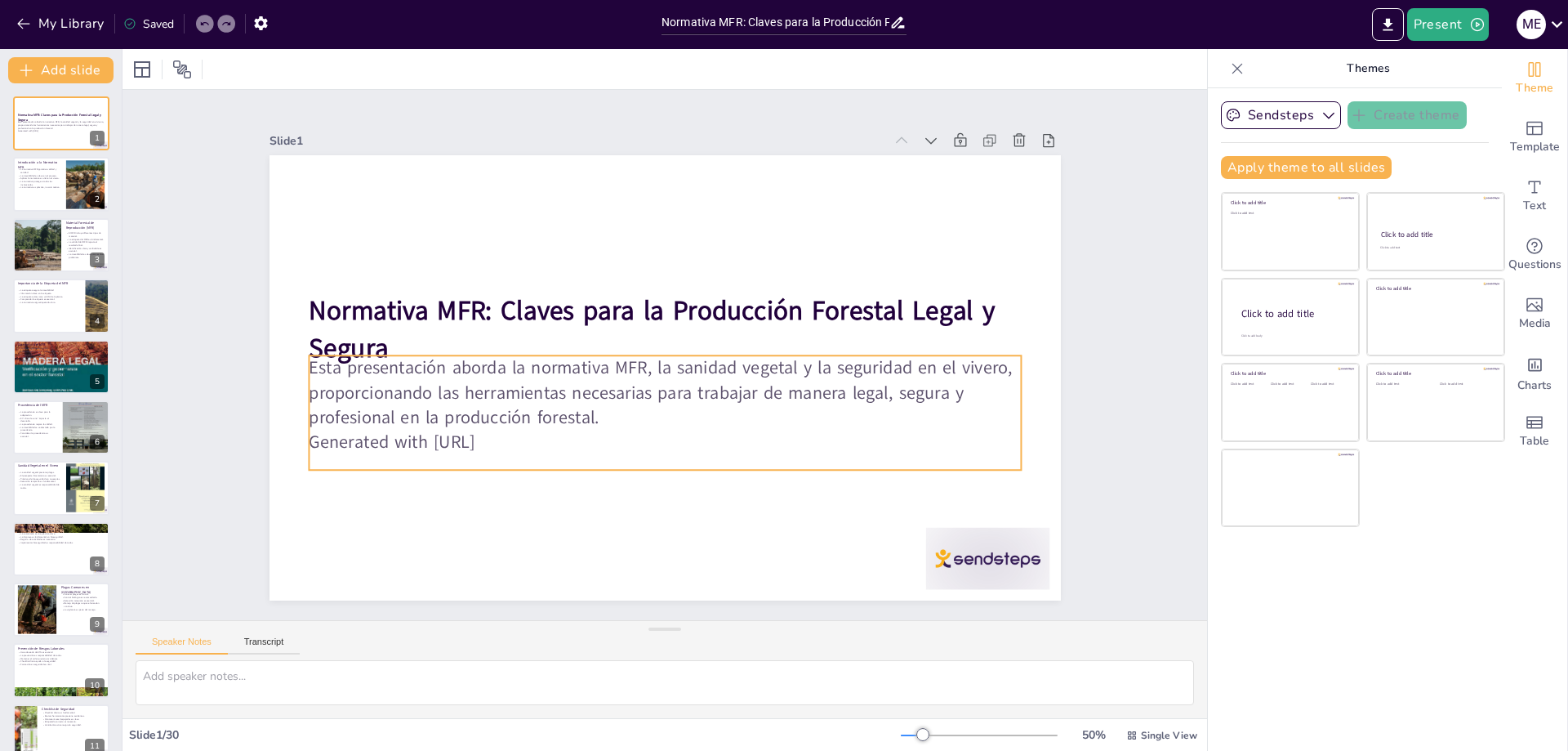
checkbox input "true"
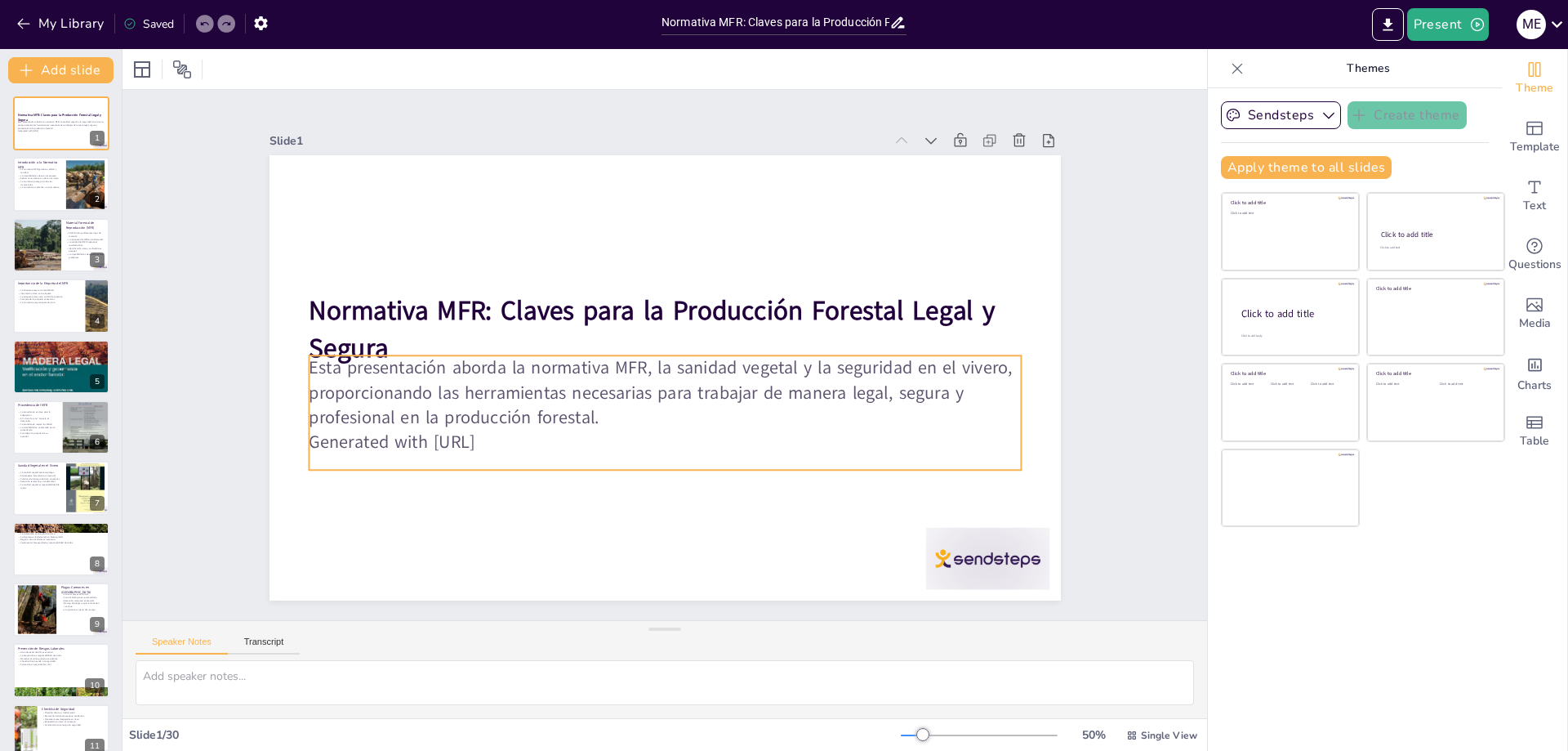
checkbox input "true"
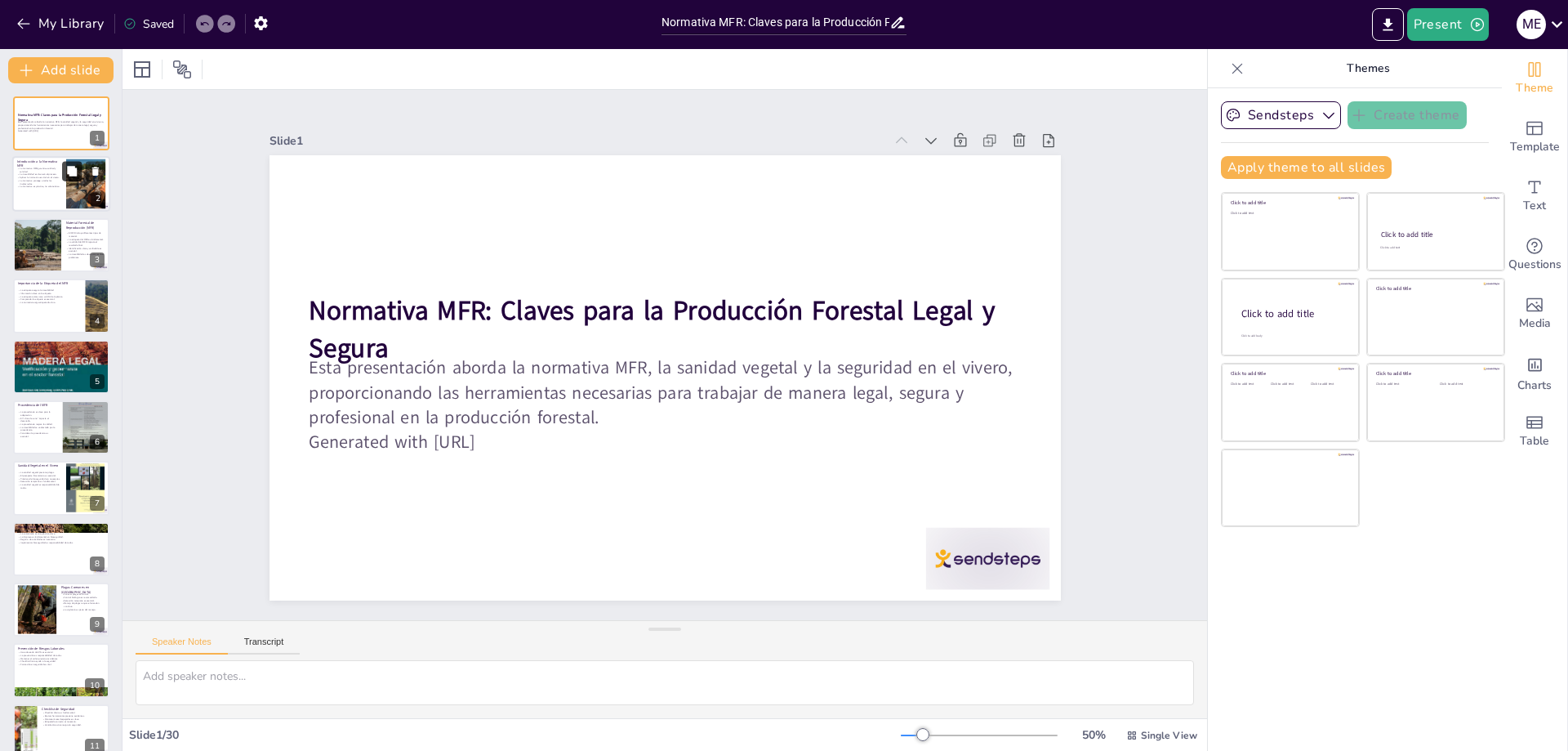
checkbox input "true"
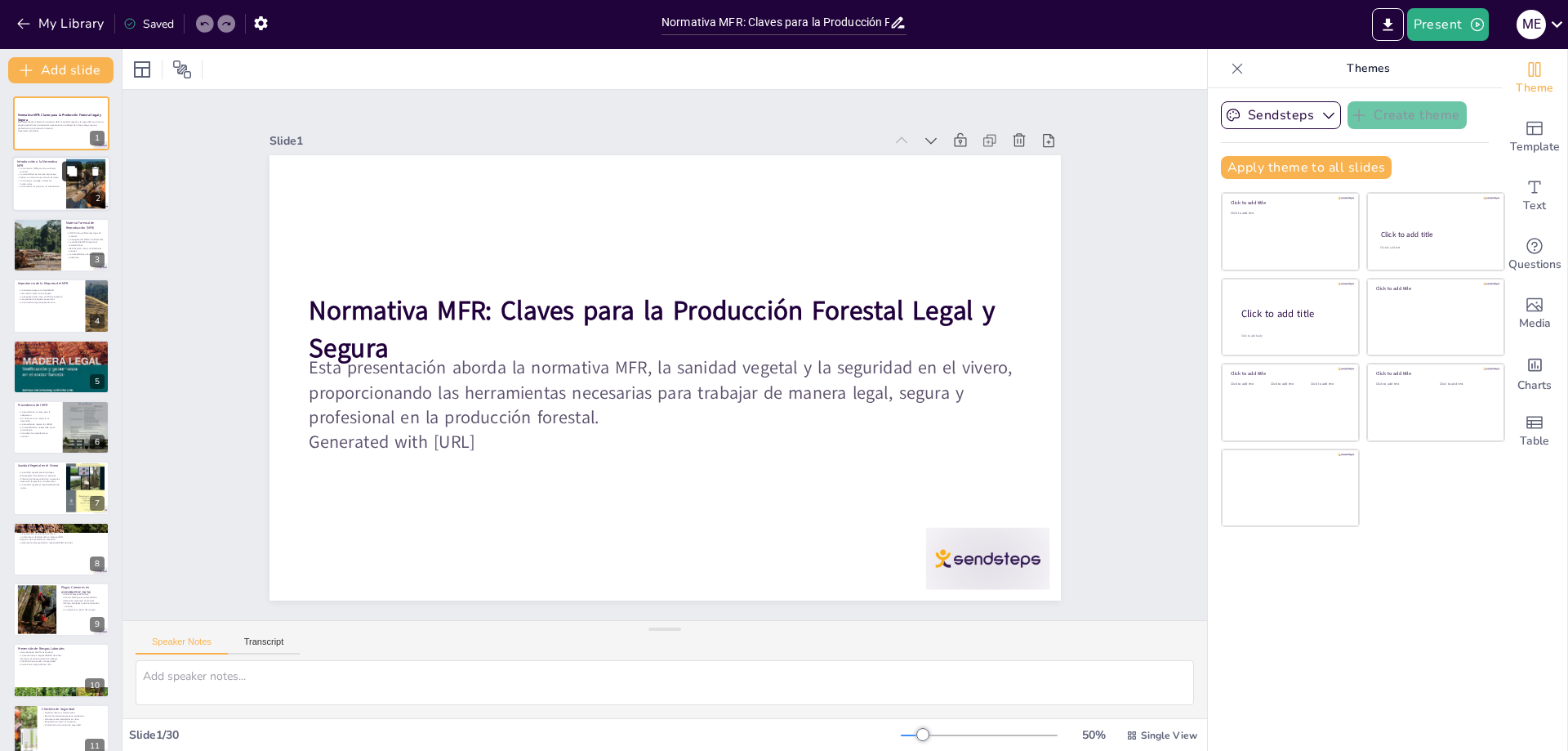
checkbox input "true"
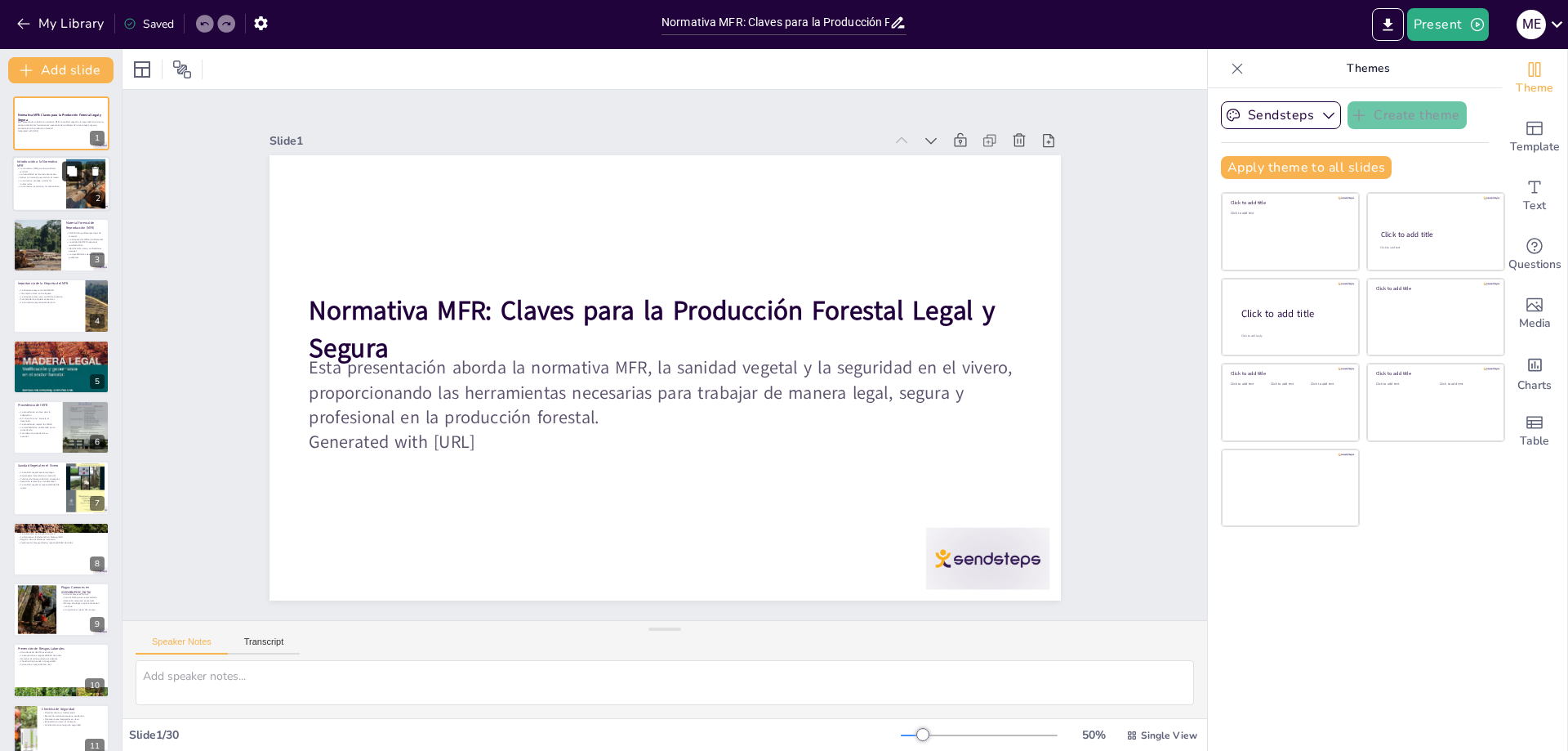
checkbox input "true"
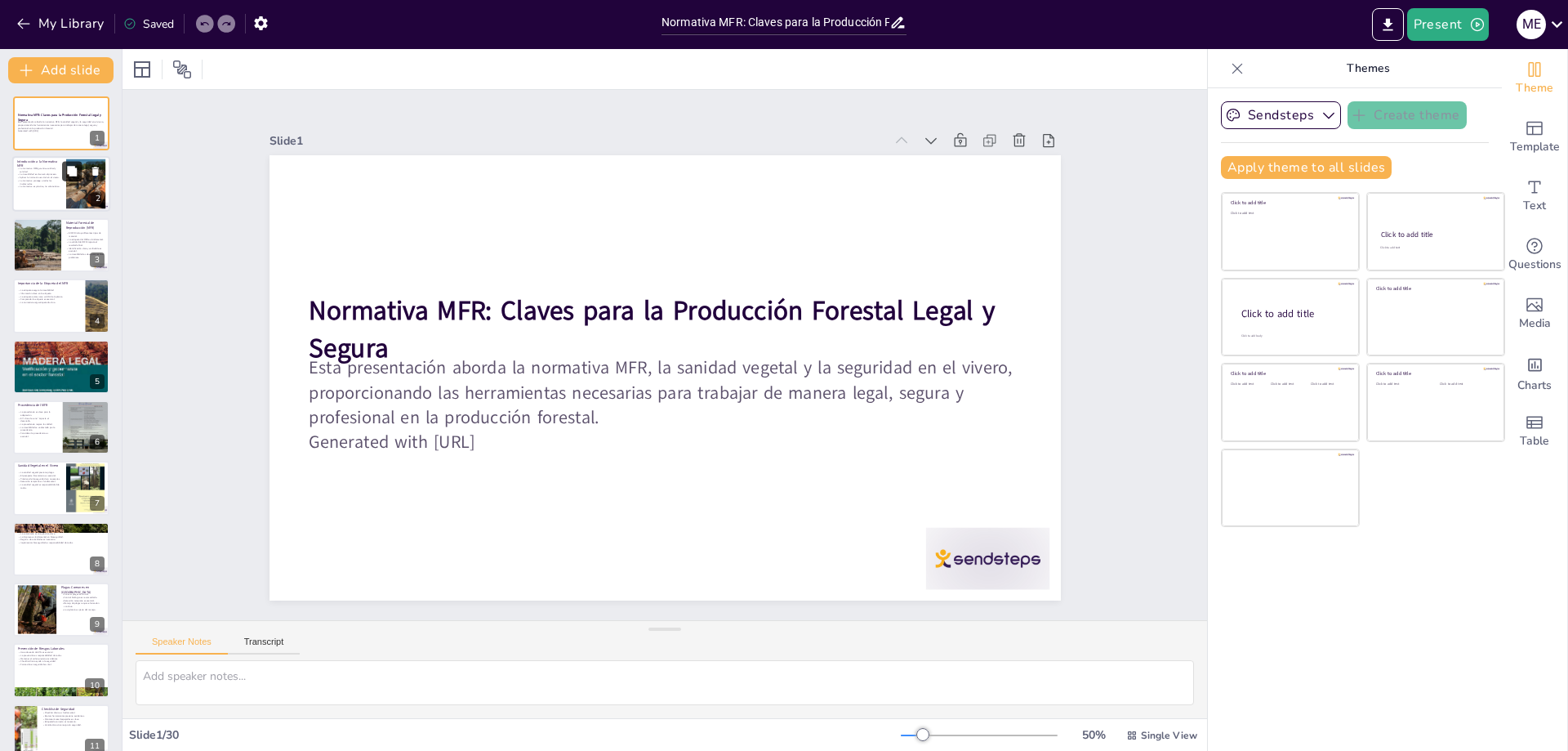
checkbox input "true"
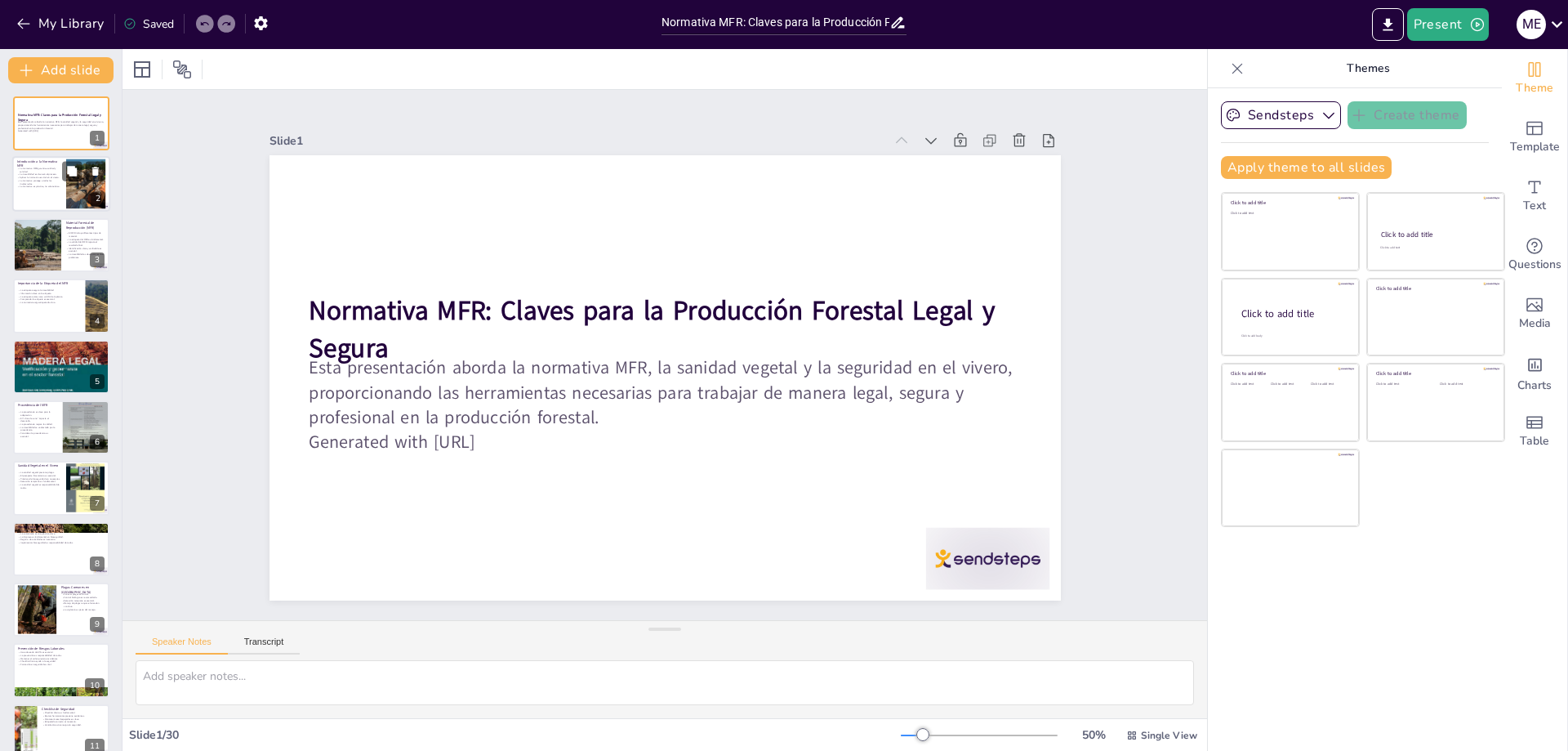
checkbox input "true"
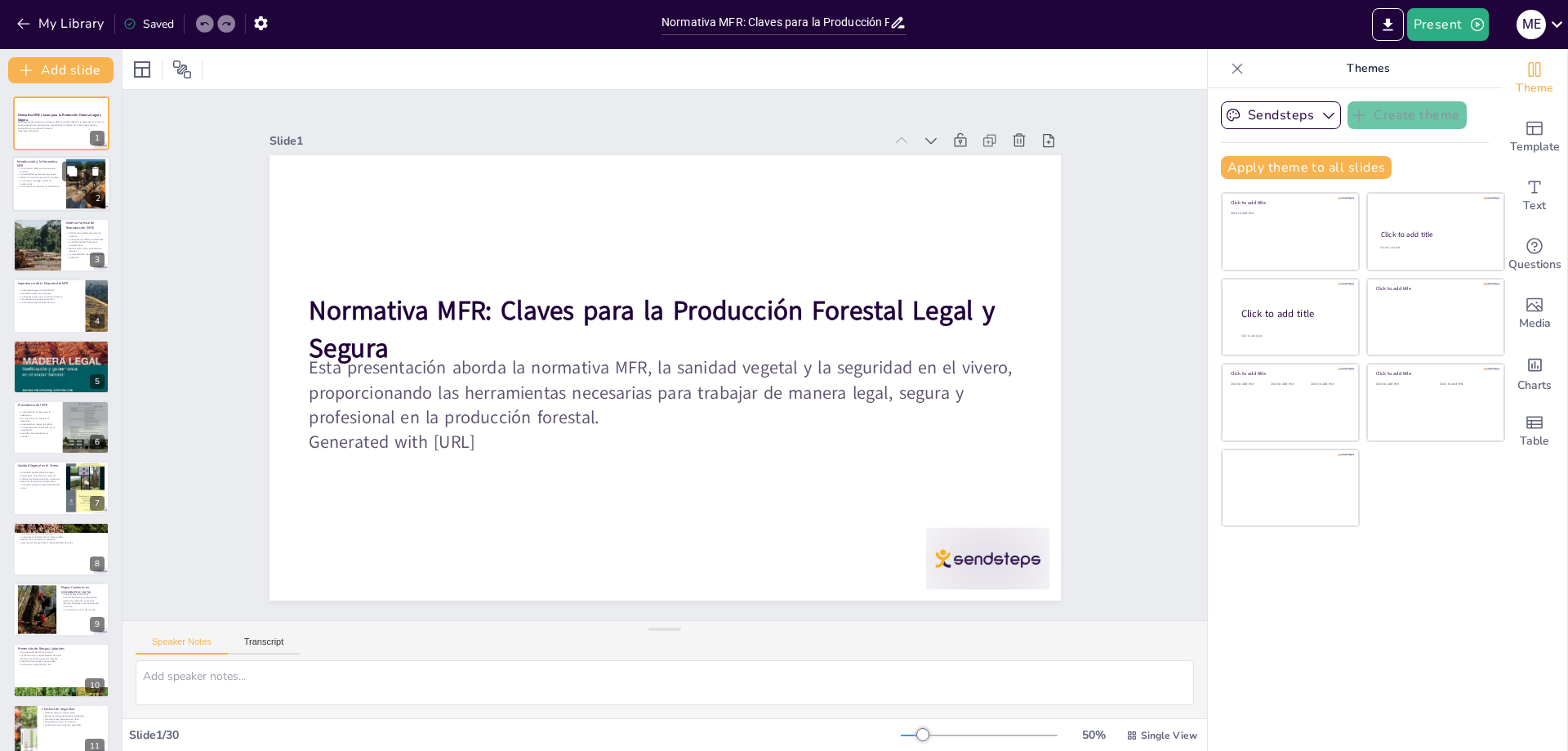
checkbox input "true"
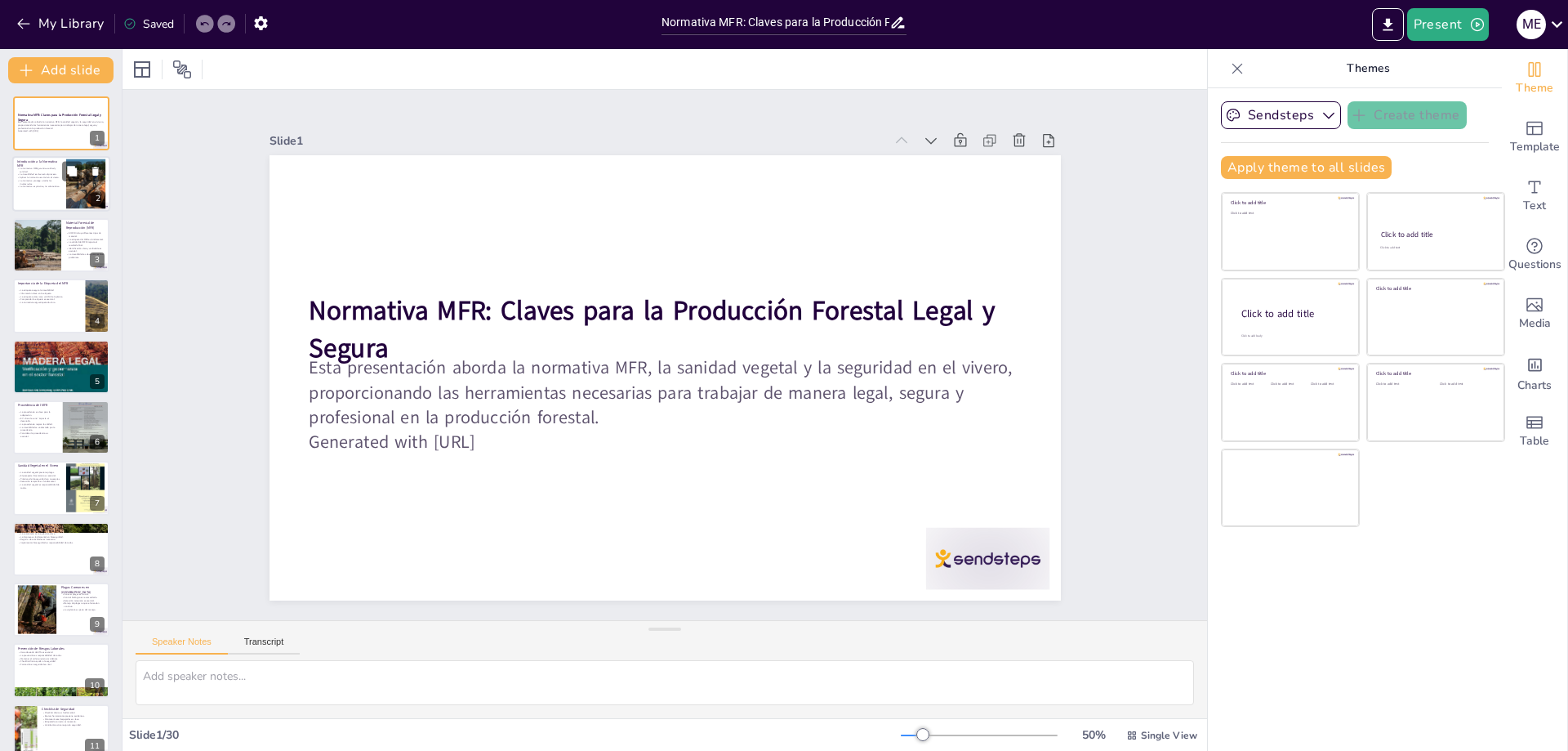
checkbox input "true"
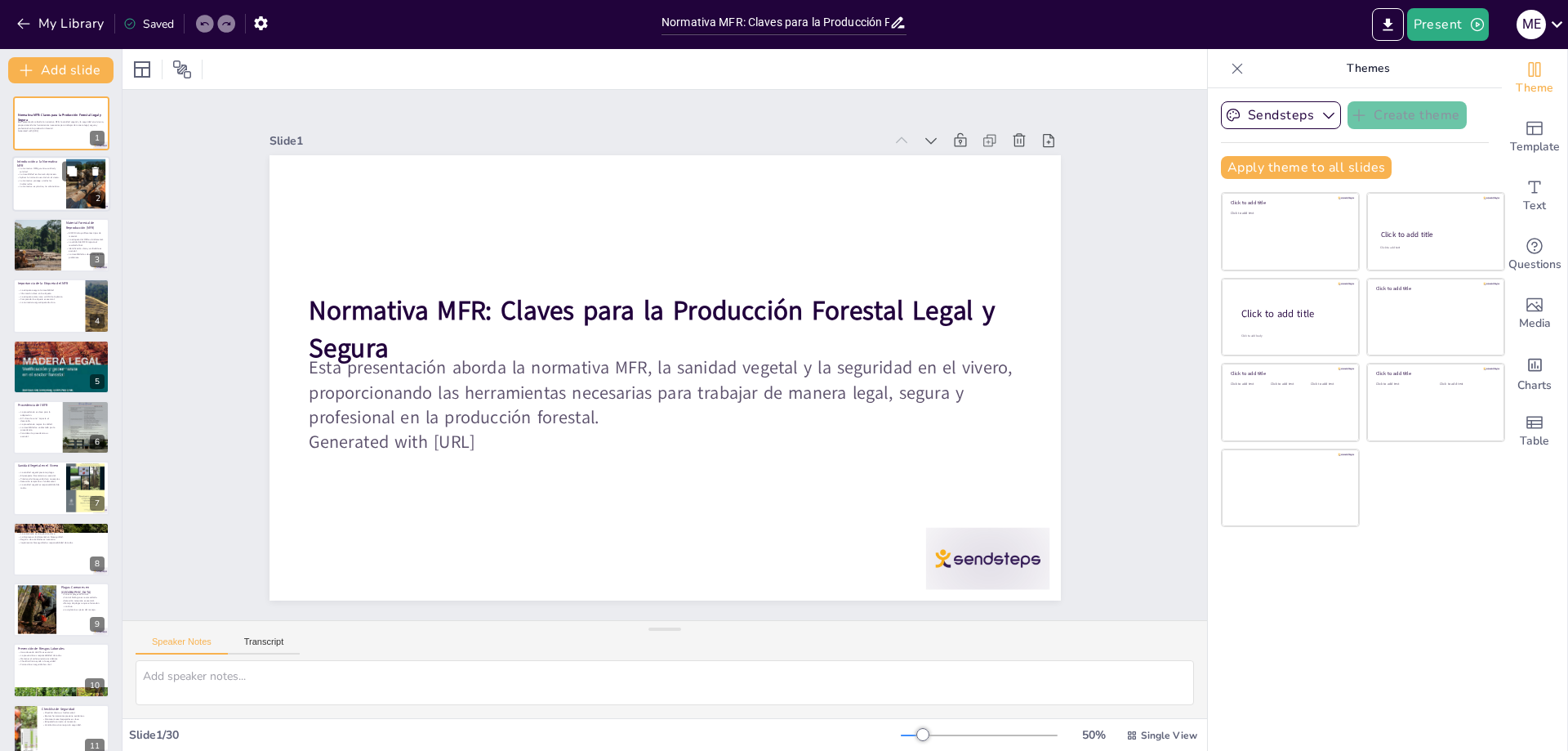
checkbox input "true"
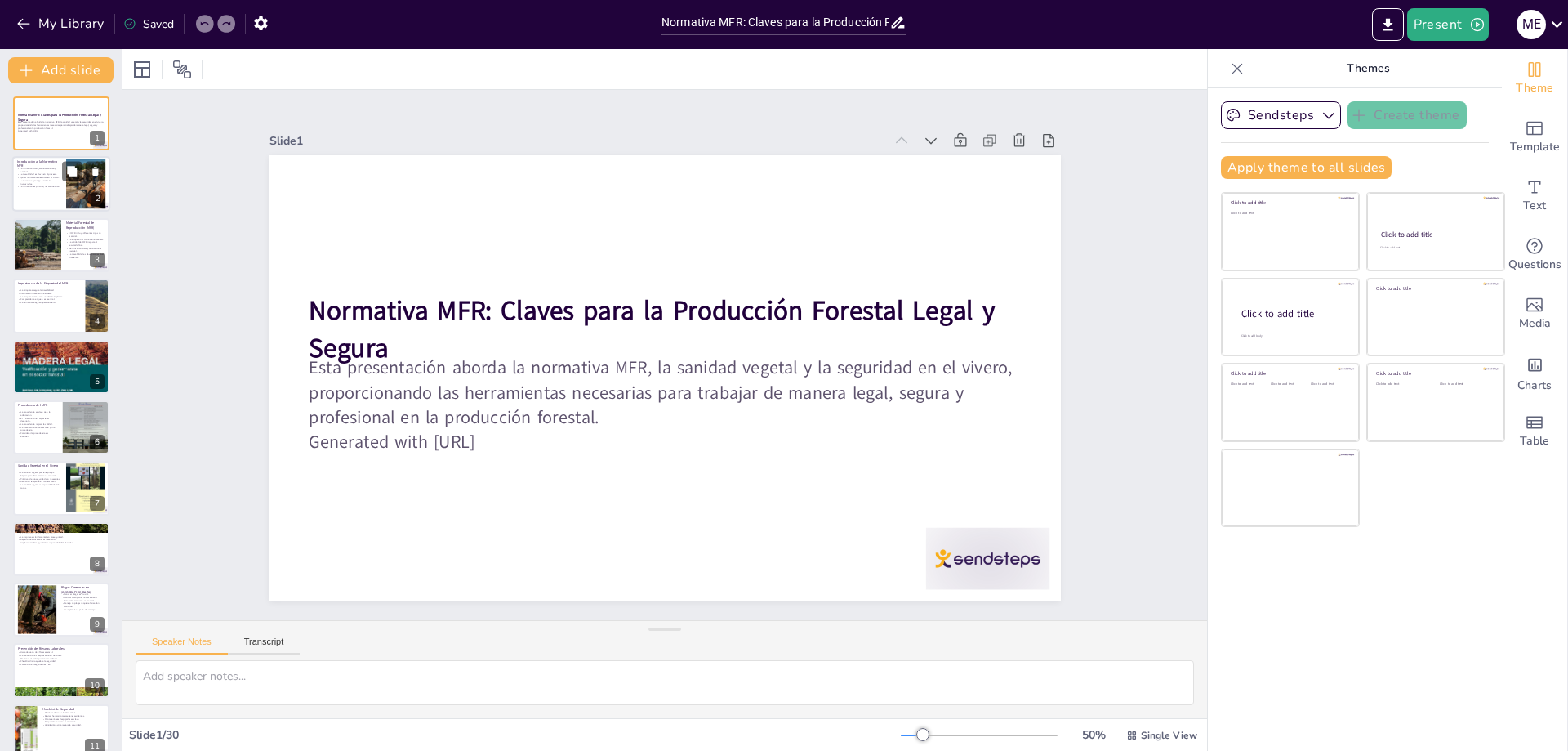
checkbox input "true"
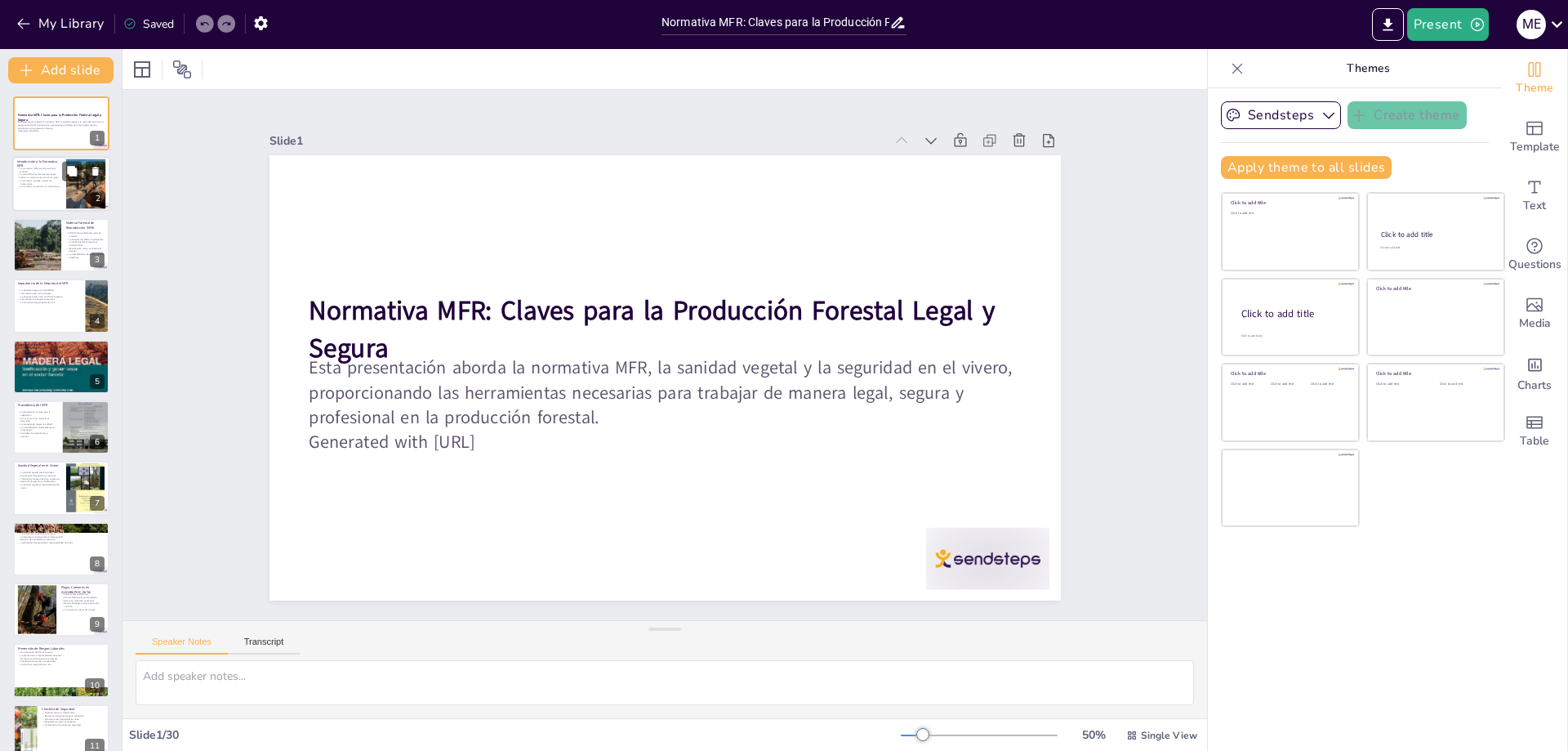
click at [40, 193] on div at bounding box center [61, 185] width 98 height 56
type textarea "La normativa MFR es fundamental para asegurar que las plantas que producimos se…"
checkbox input "true"
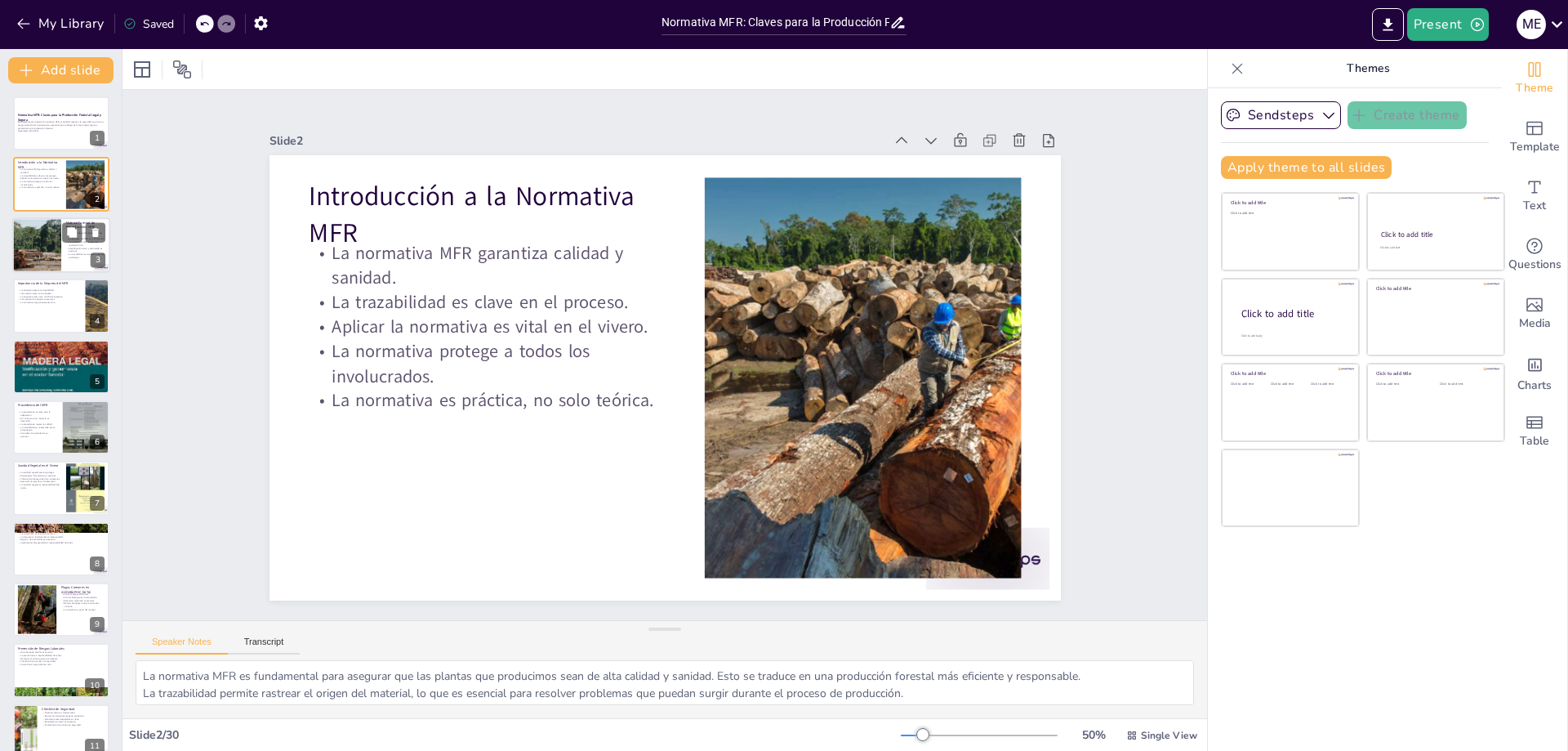
click at [30, 253] on div at bounding box center [36, 245] width 83 height 56
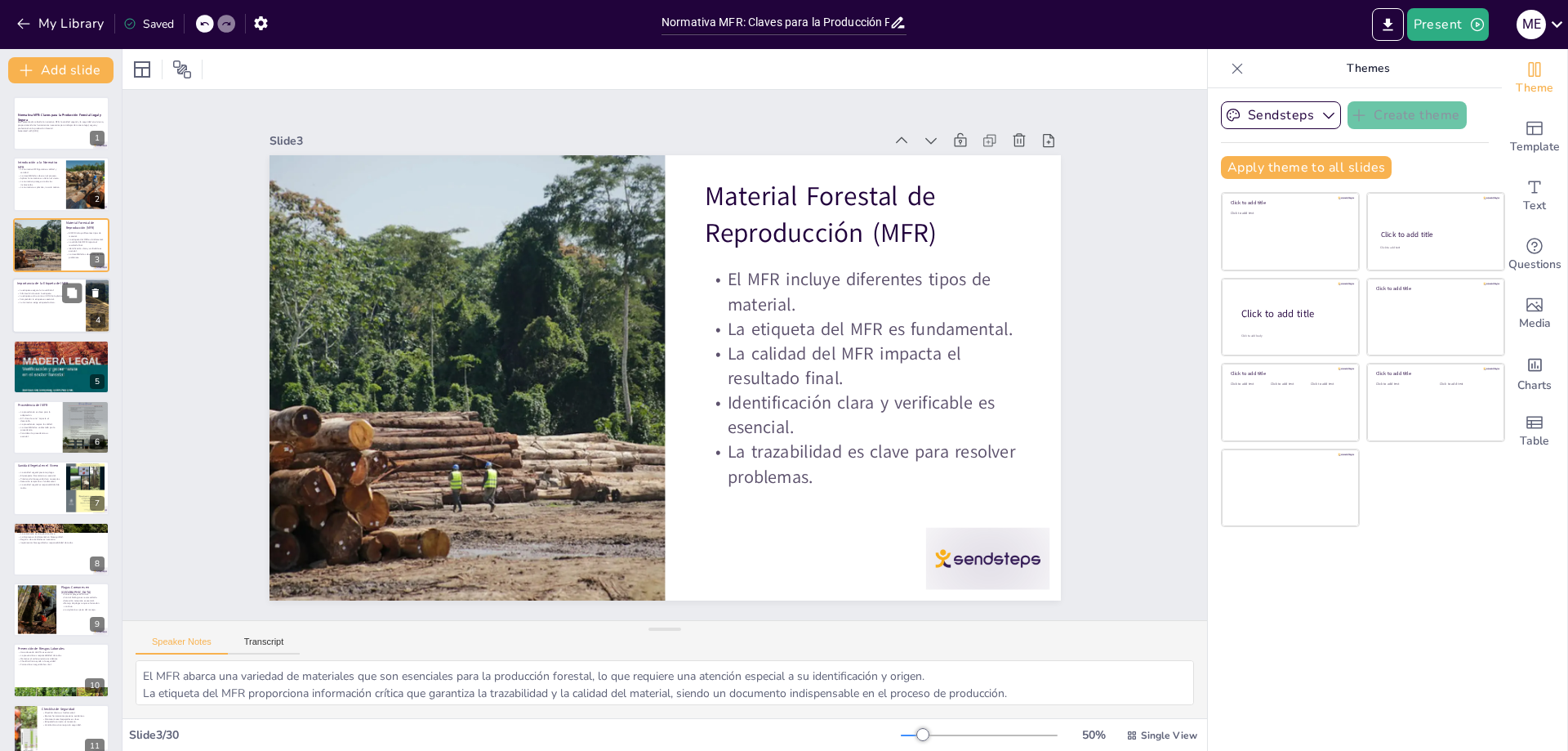
click at [57, 303] on p "La normativa exige etiquetado claro." at bounding box center [49, 302] width 64 height 3
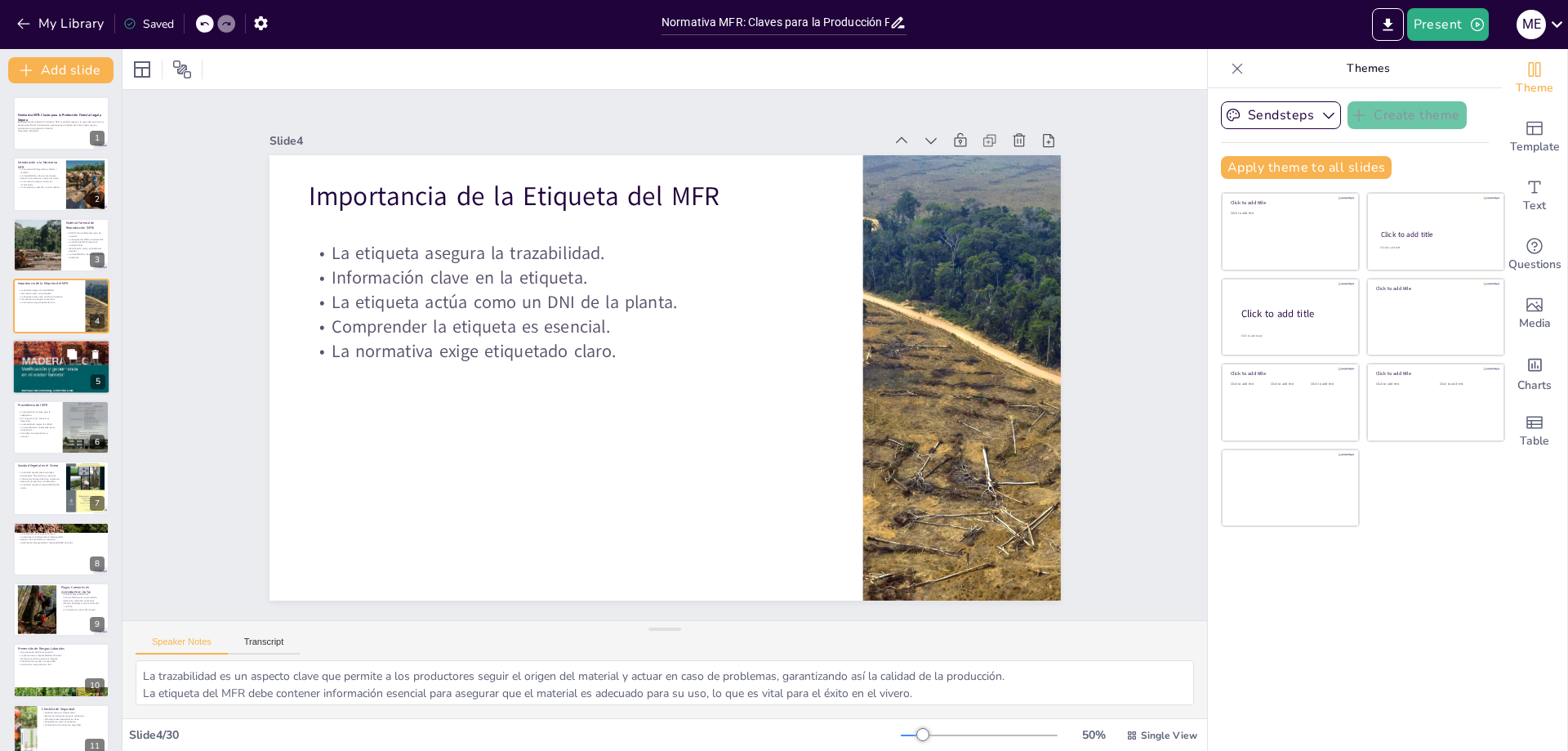
click at [52, 376] on div at bounding box center [61, 367] width 98 height 138
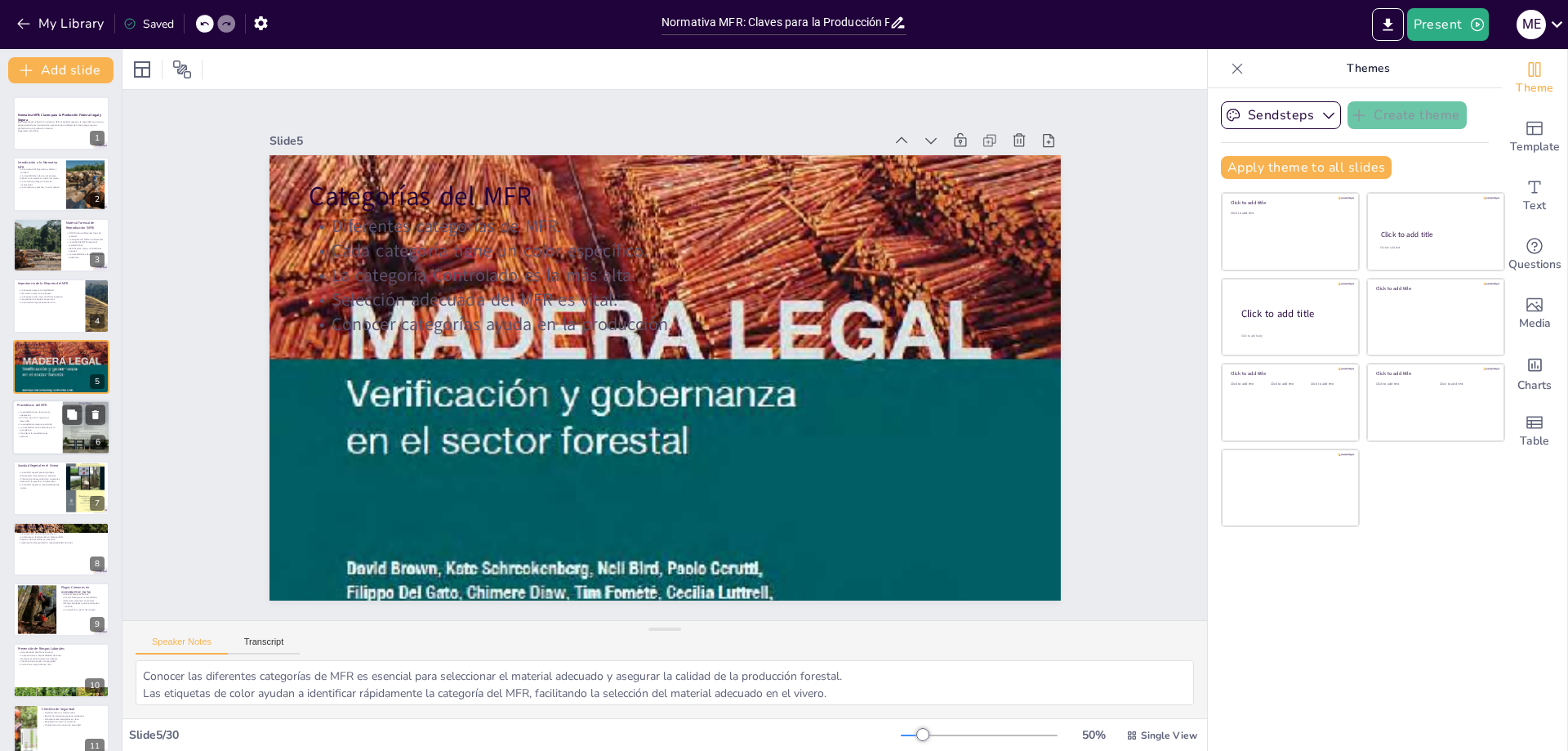
click at [37, 439] on div at bounding box center [61, 427] width 98 height 56
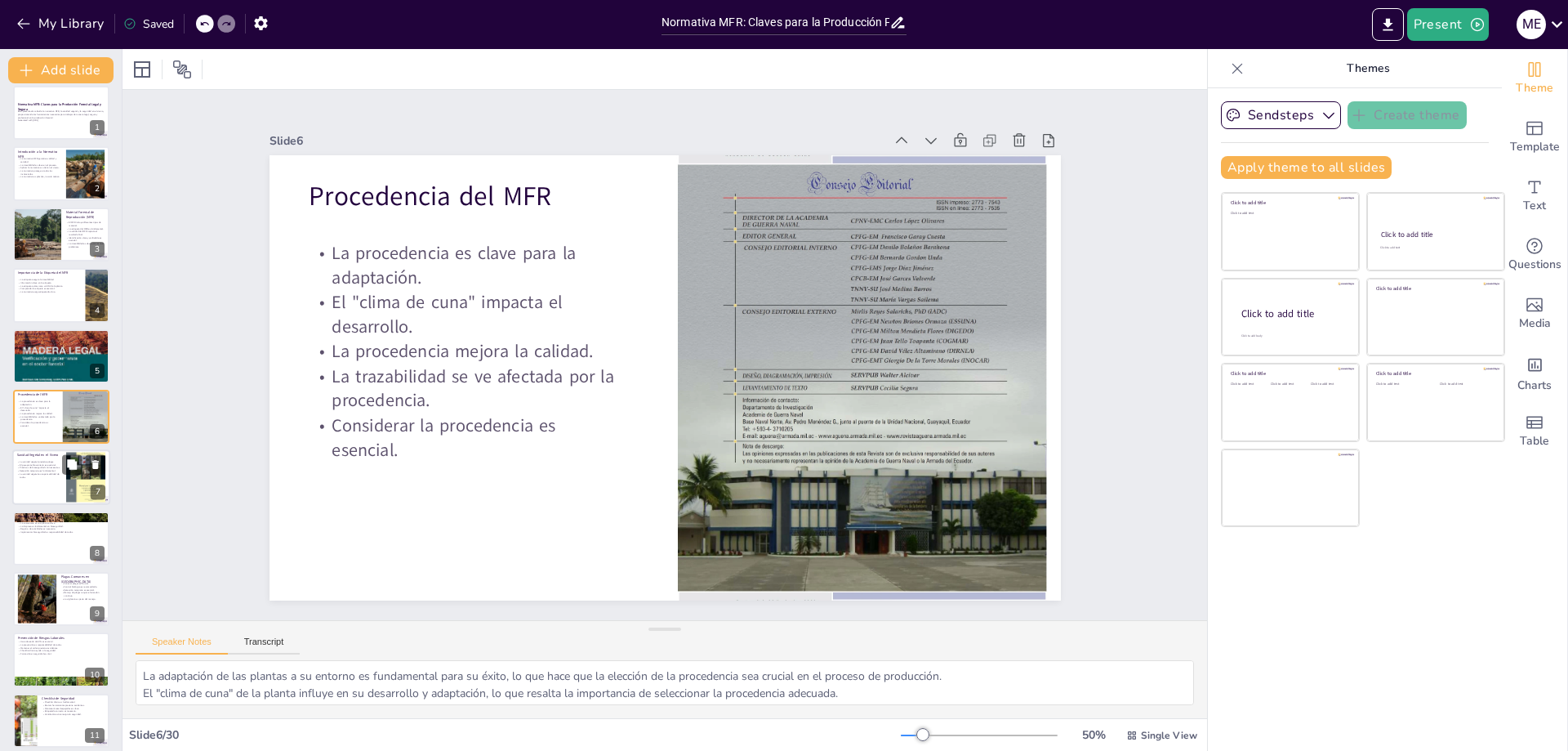
click at [25, 477] on p "La sanidad vegetal es responsabilidad de todos." at bounding box center [39, 476] width 44 height 6
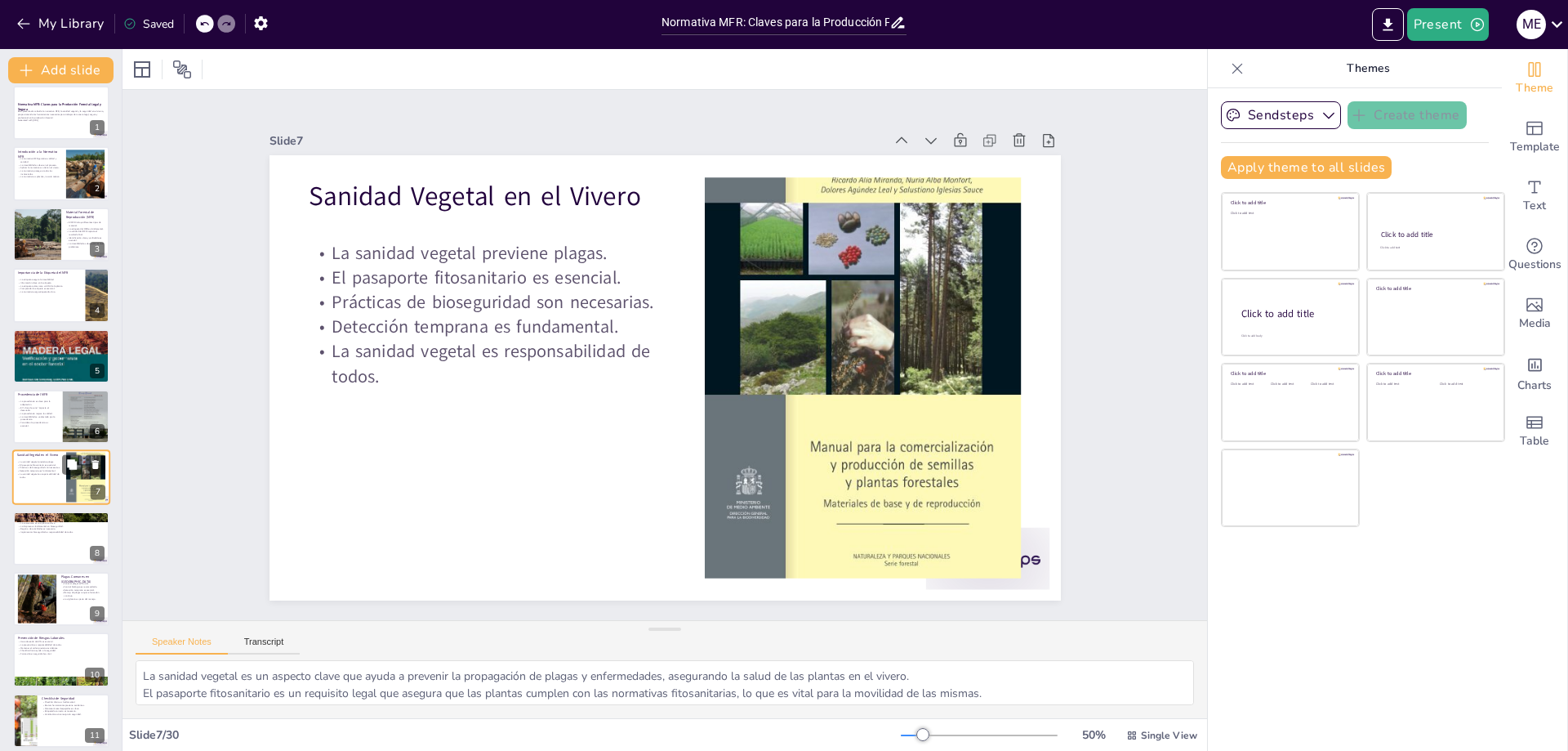
scroll to position [71, 0]
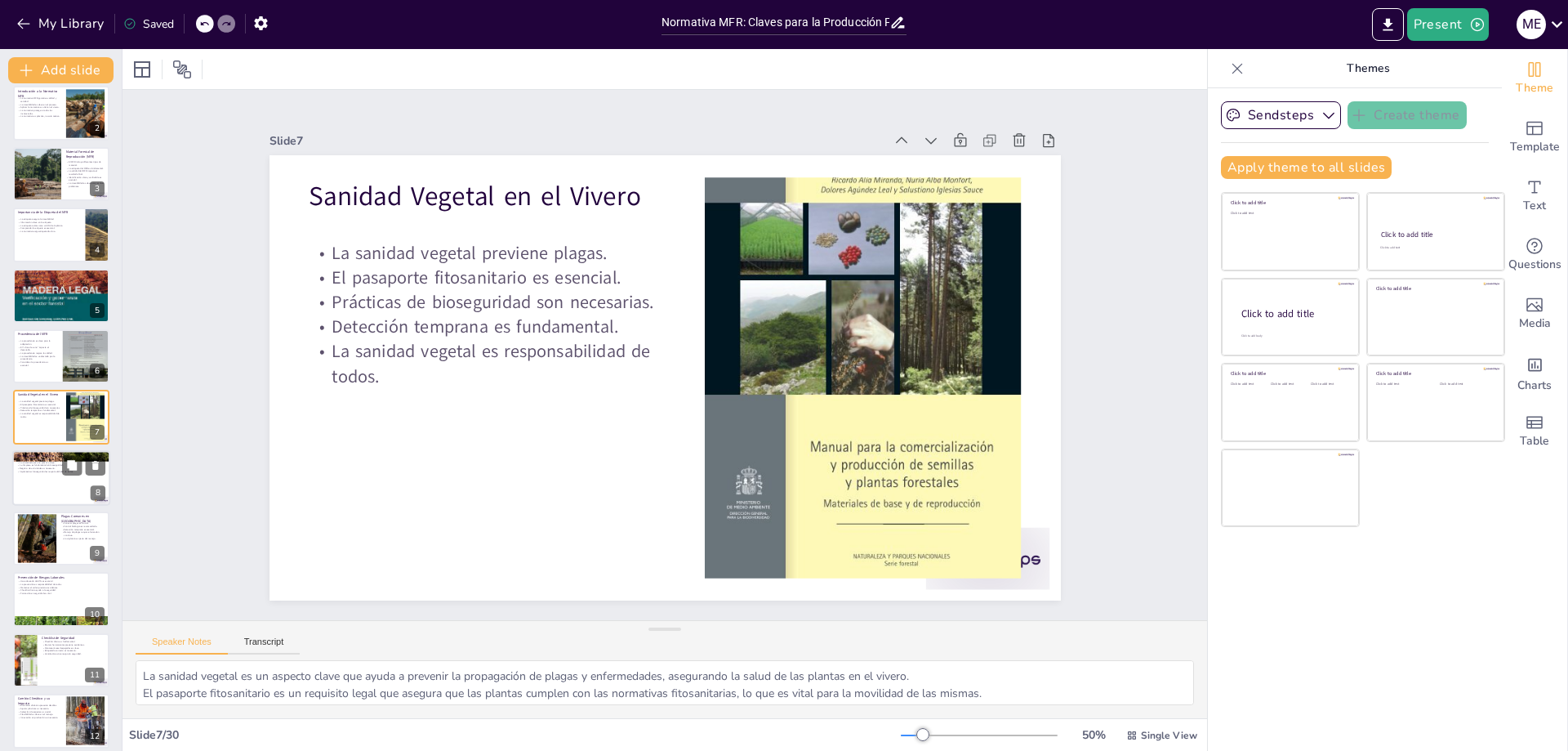
click at [31, 489] on div at bounding box center [61, 478] width 98 height 56
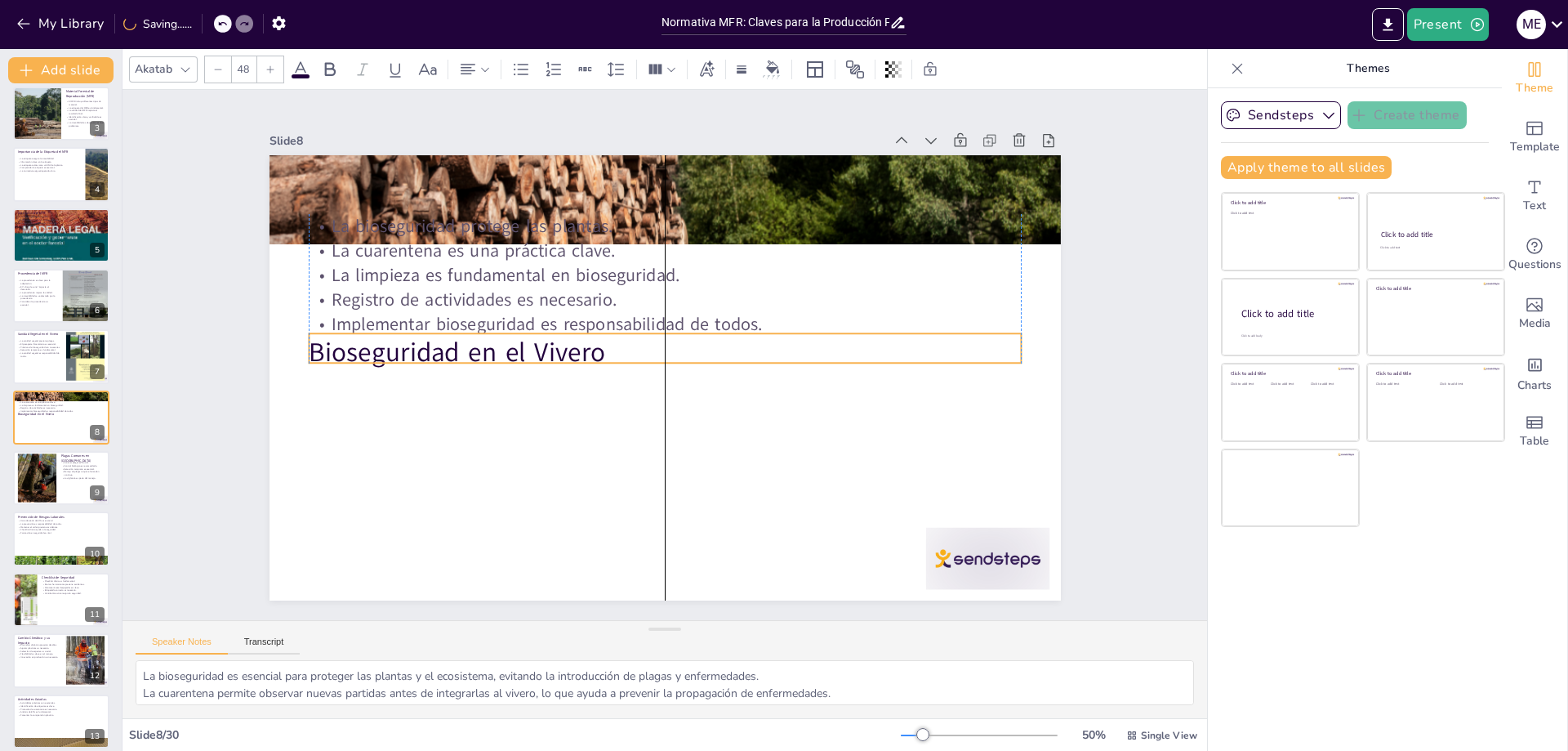
drag, startPoint x: 362, startPoint y: 181, endPoint x: 360, endPoint y: 338, distance: 157.0
click at [360, 338] on p "Bioseguridad en el Vivero" at bounding box center [663, 358] width 635 height 388
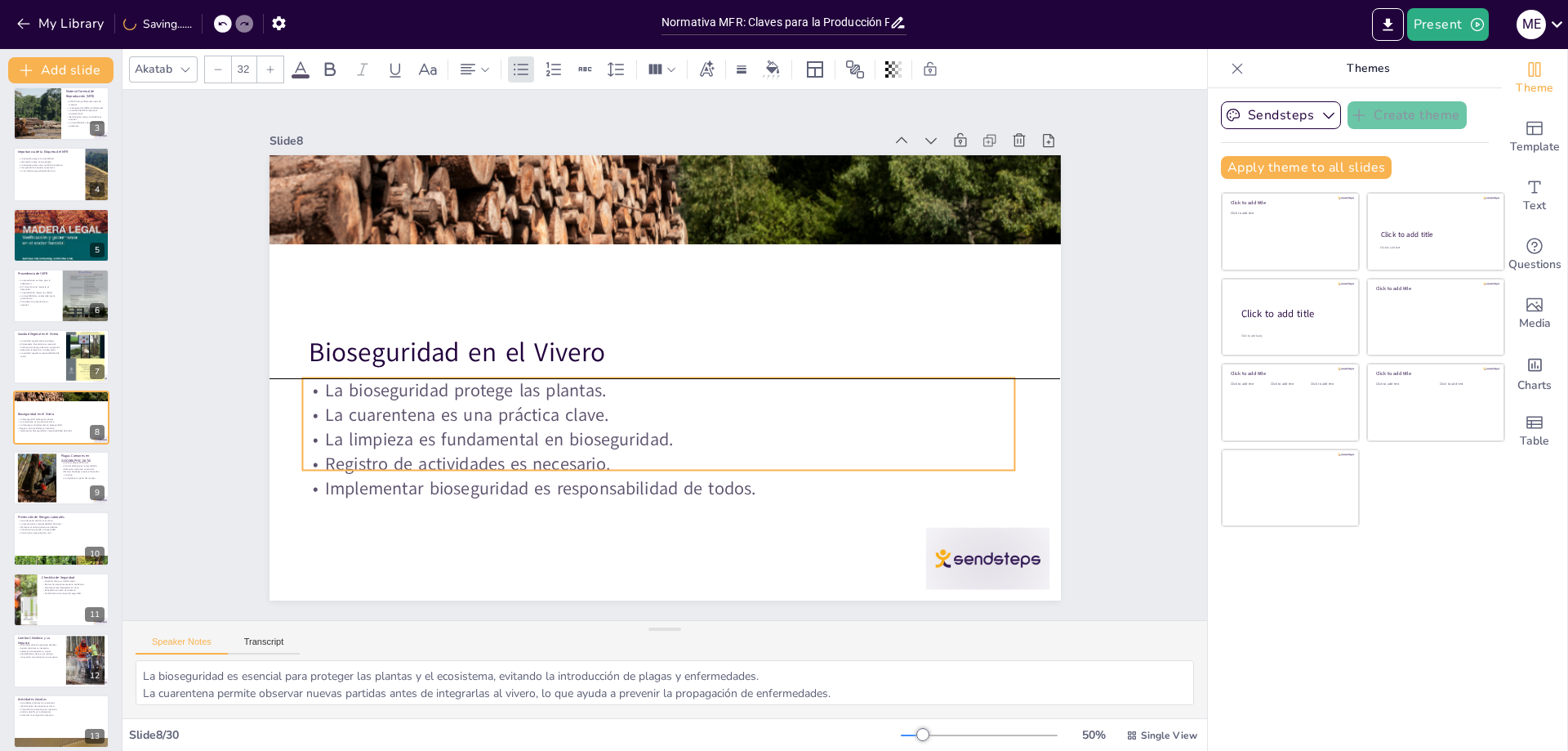
drag, startPoint x: 359, startPoint y: 268, endPoint x: 352, endPoint y: 429, distance: 161.2
click at [352, 429] on p "La limpieza es fundamental en bioseguridad." at bounding box center [603, 413] width 546 height 495
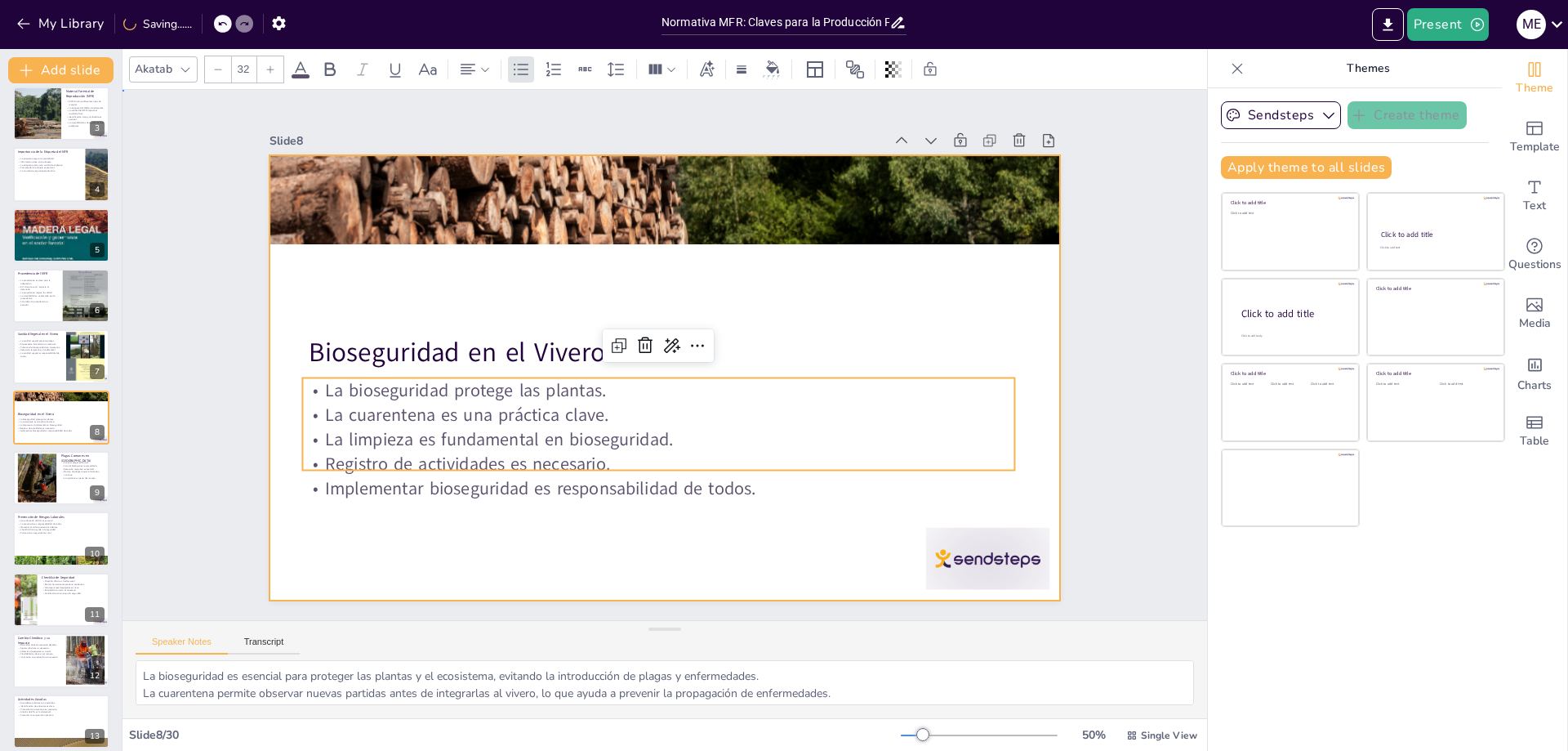
click at [617, 257] on div at bounding box center [660, 377] width 866 height 600
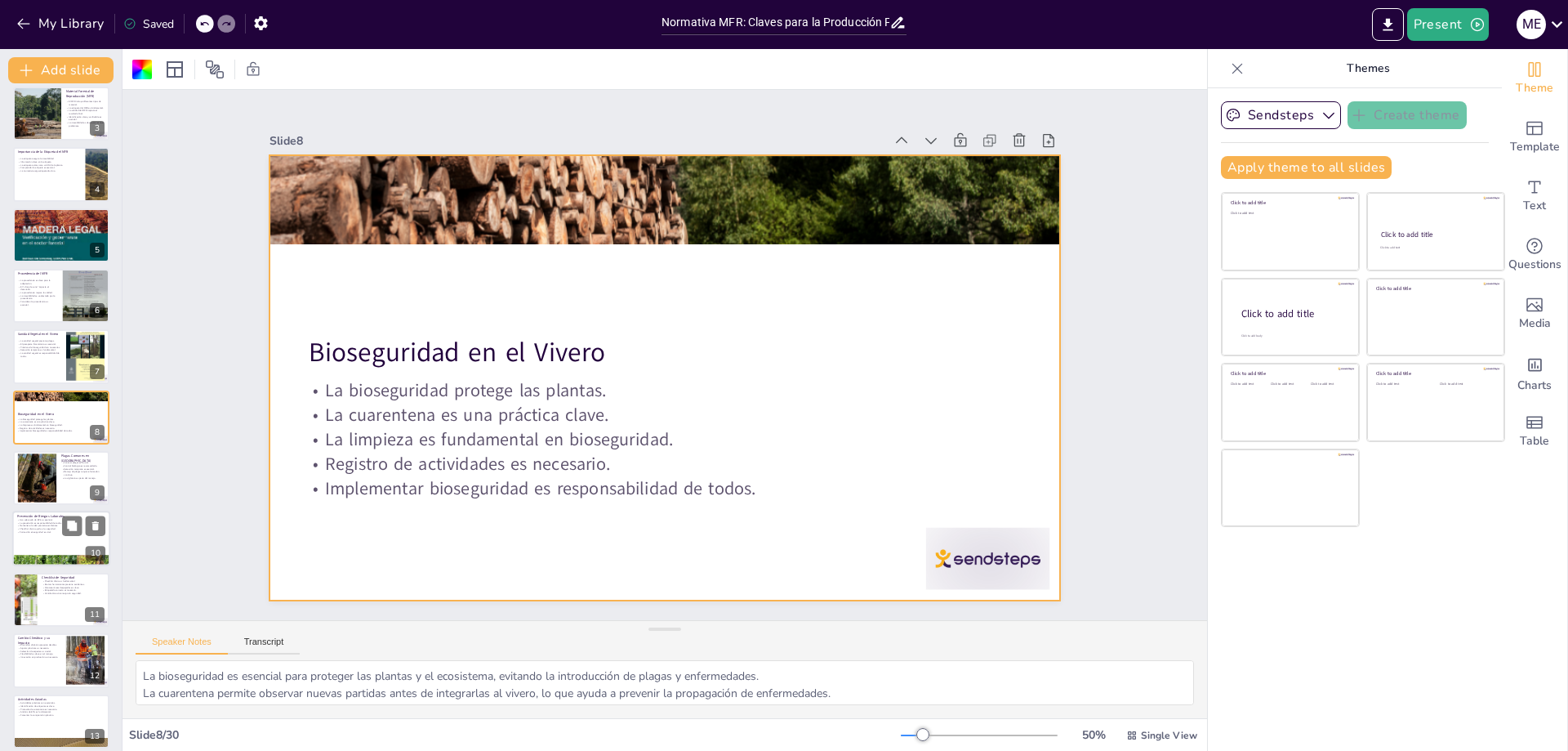
click at [80, 484] on div at bounding box center [61, 478] width 97 height 54
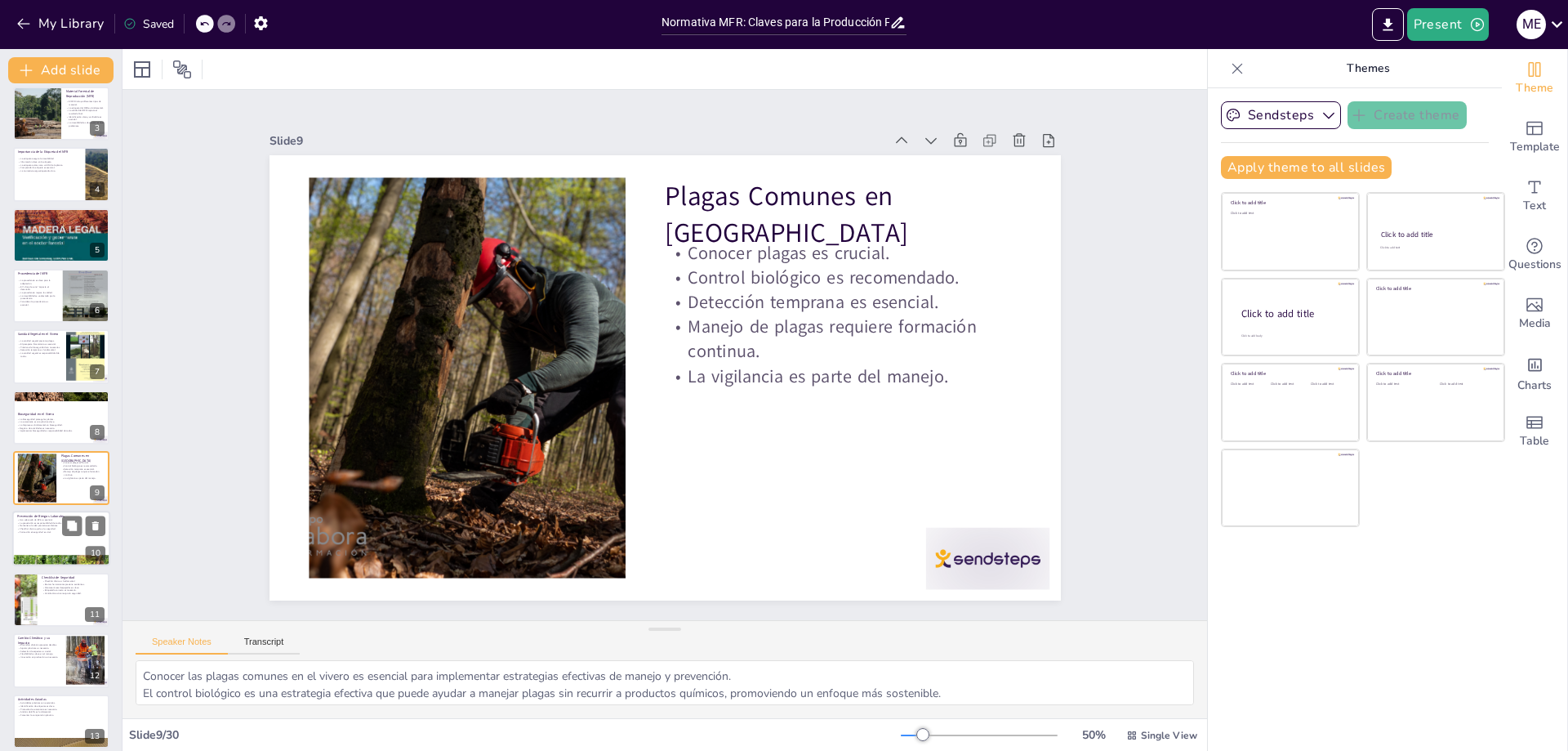
scroll to position [193, 0]
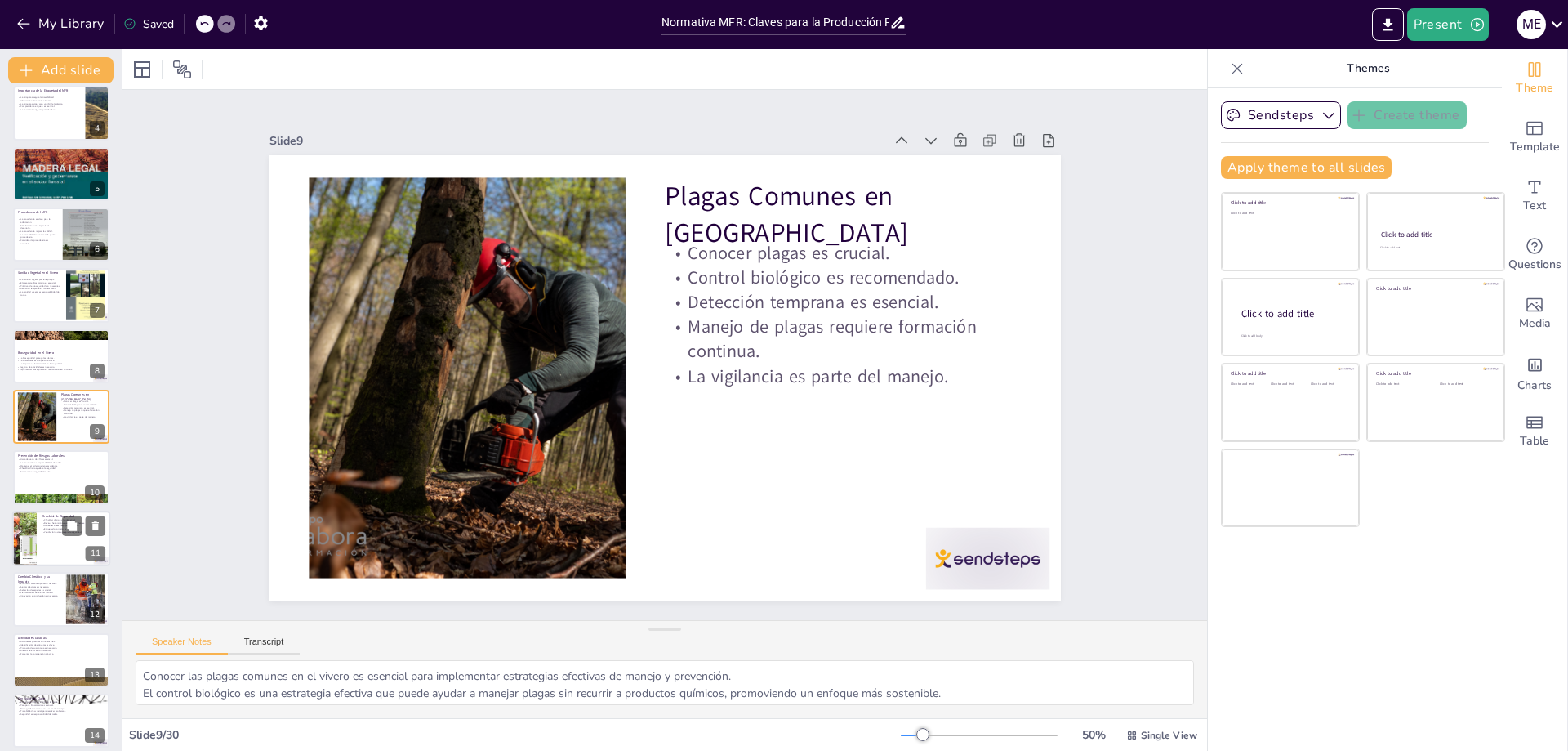
drag, startPoint x: 56, startPoint y: 531, endPoint x: 69, endPoint y: 528, distance: 13.3
click at [57, 531] on p "Ventilación activa mejora la seguridad." at bounding box center [73, 531] width 63 height 3
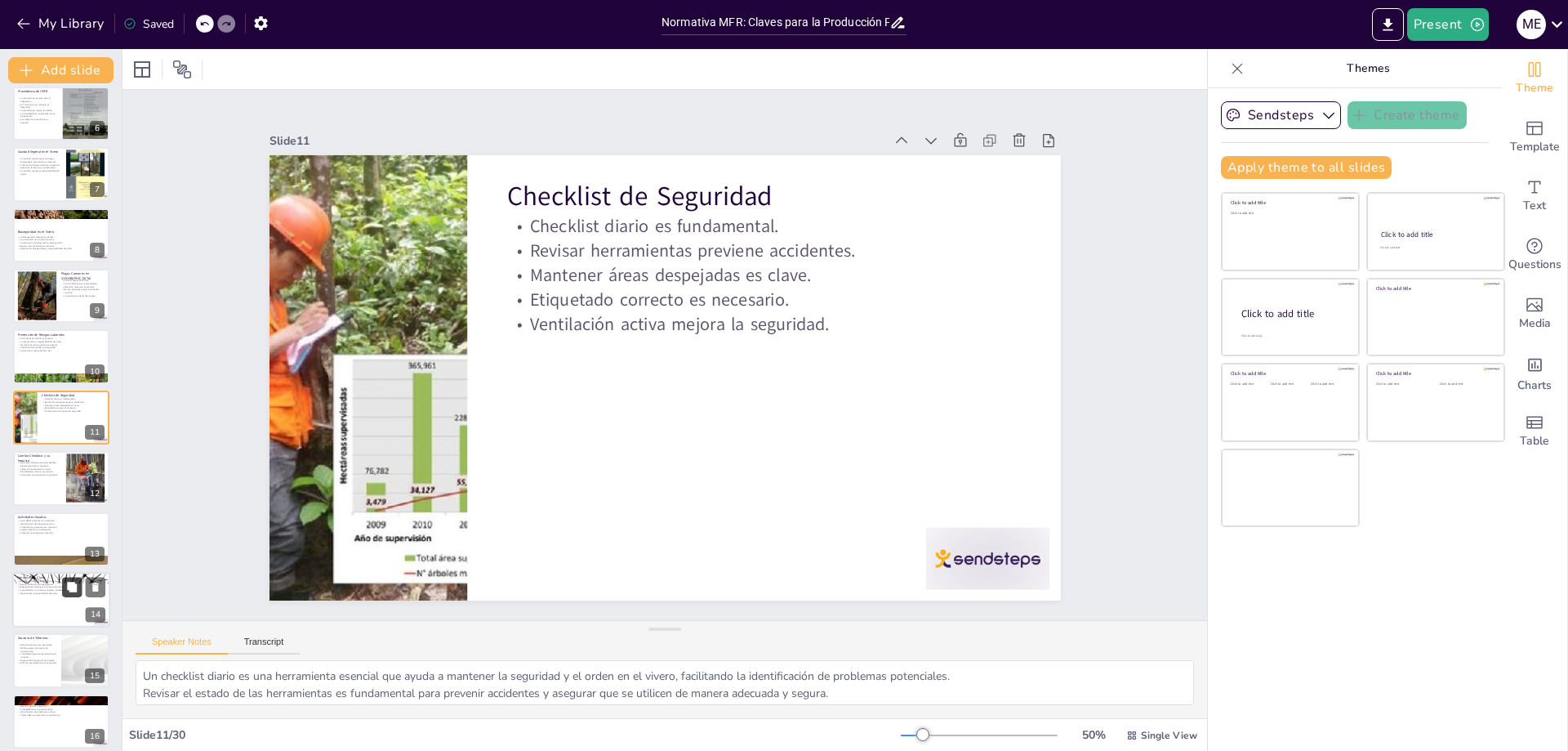
click at [69, 591] on icon at bounding box center [71, 586] width 11 height 11
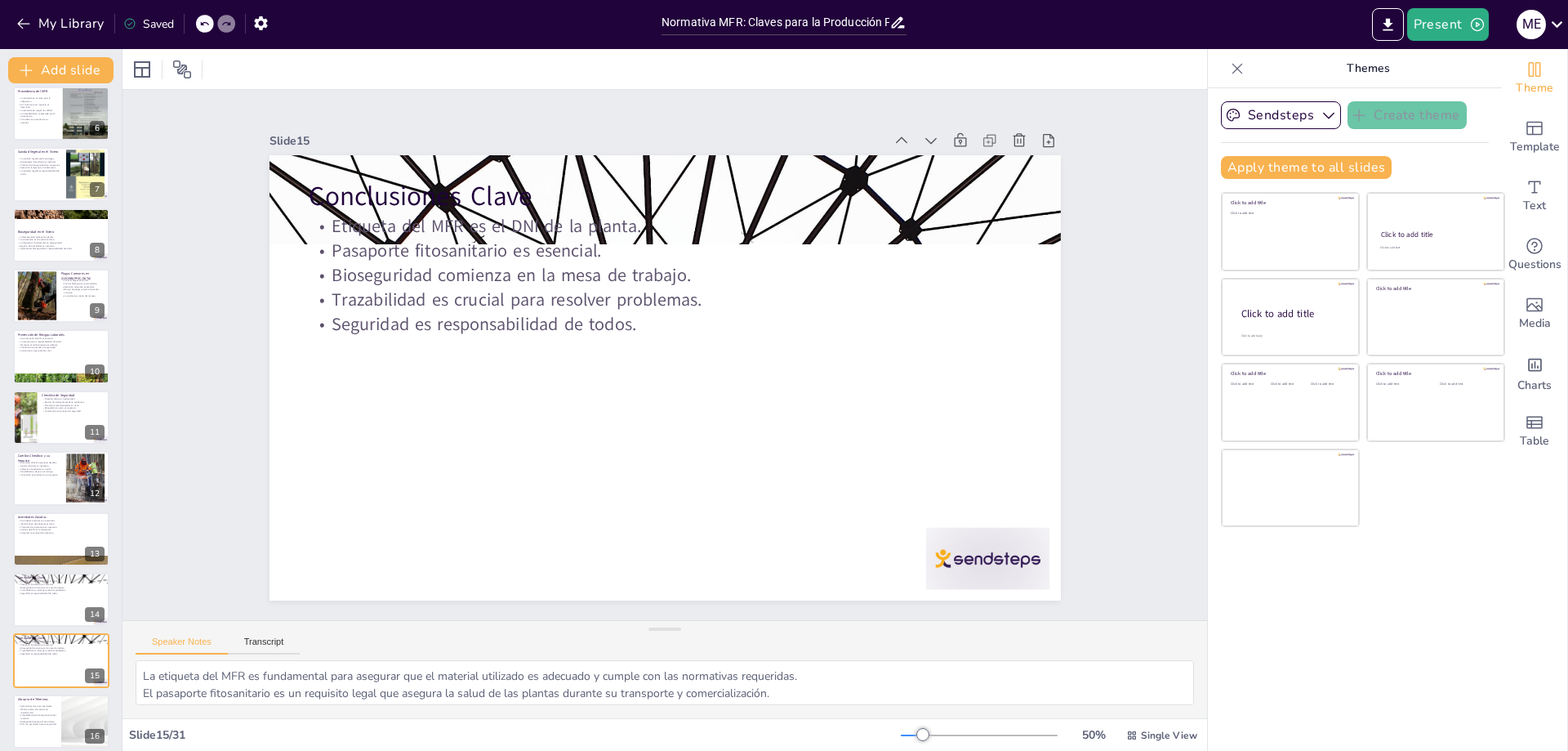
scroll to position [558, 0]
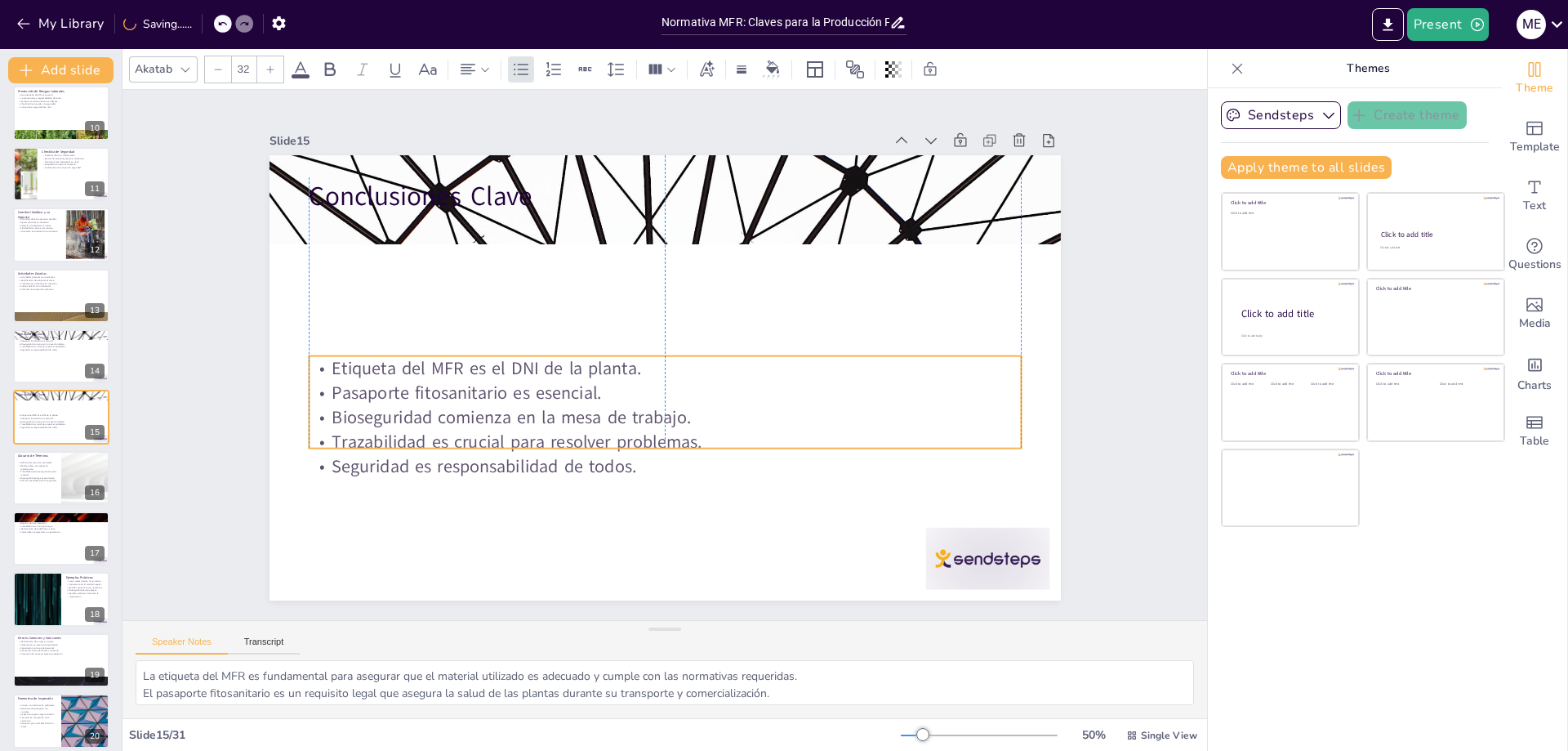
drag, startPoint x: 445, startPoint y: 275, endPoint x: 448, endPoint y: 416, distance: 141.0
click at [448, 416] on p "Bioseguridad comienza en la mesa de trabajo." at bounding box center [623, 400] width 546 height 495
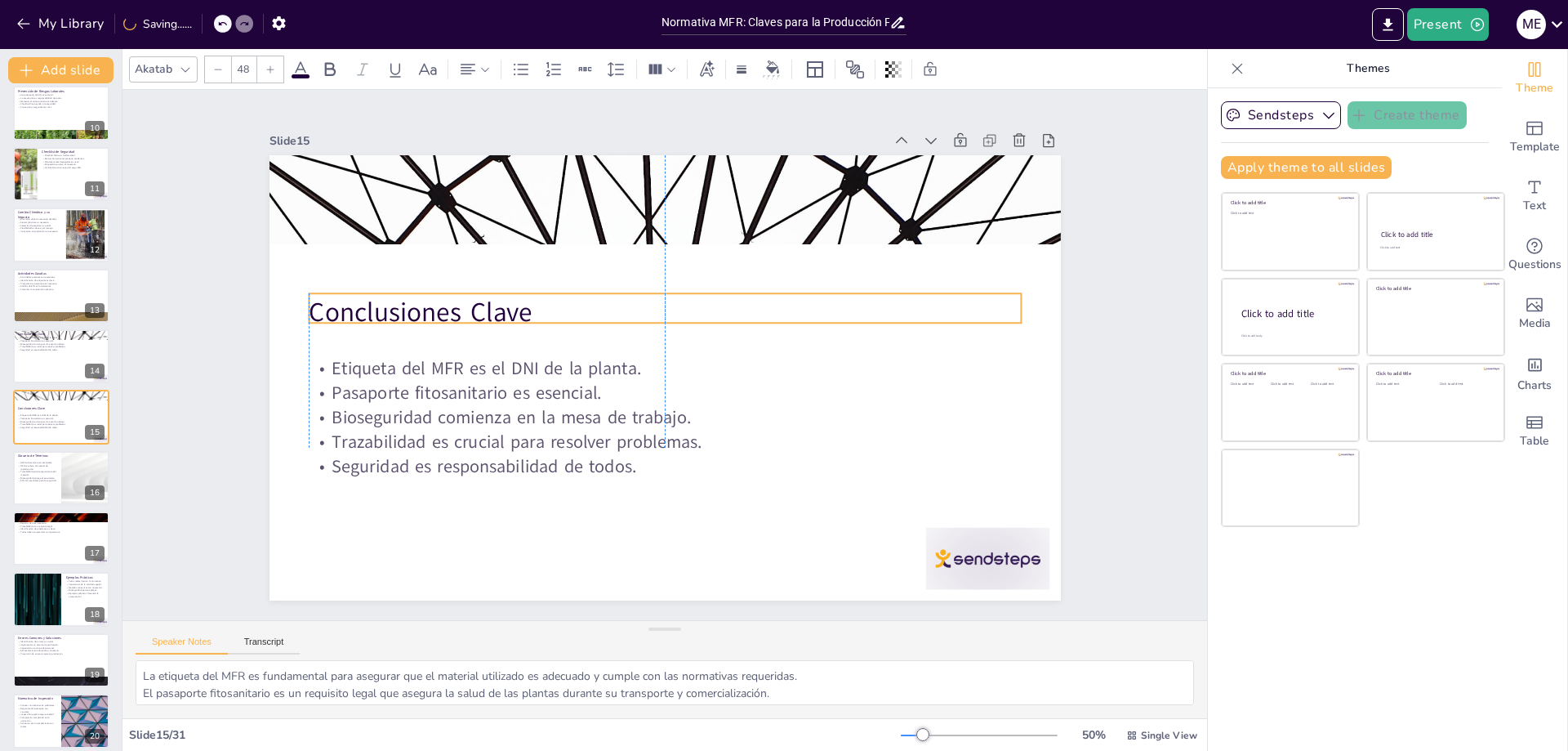
drag, startPoint x: 449, startPoint y: 194, endPoint x: 453, endPoint y: 311, distance: 117.1
click at [578, 311] on p "Conclusiones Clave" at bounding box center [706, 369] width 255 height 689
click at [31, 476] on p "Bioseguridad protege el ecosistema." at bounding box center [37, 477] width 39 height 3
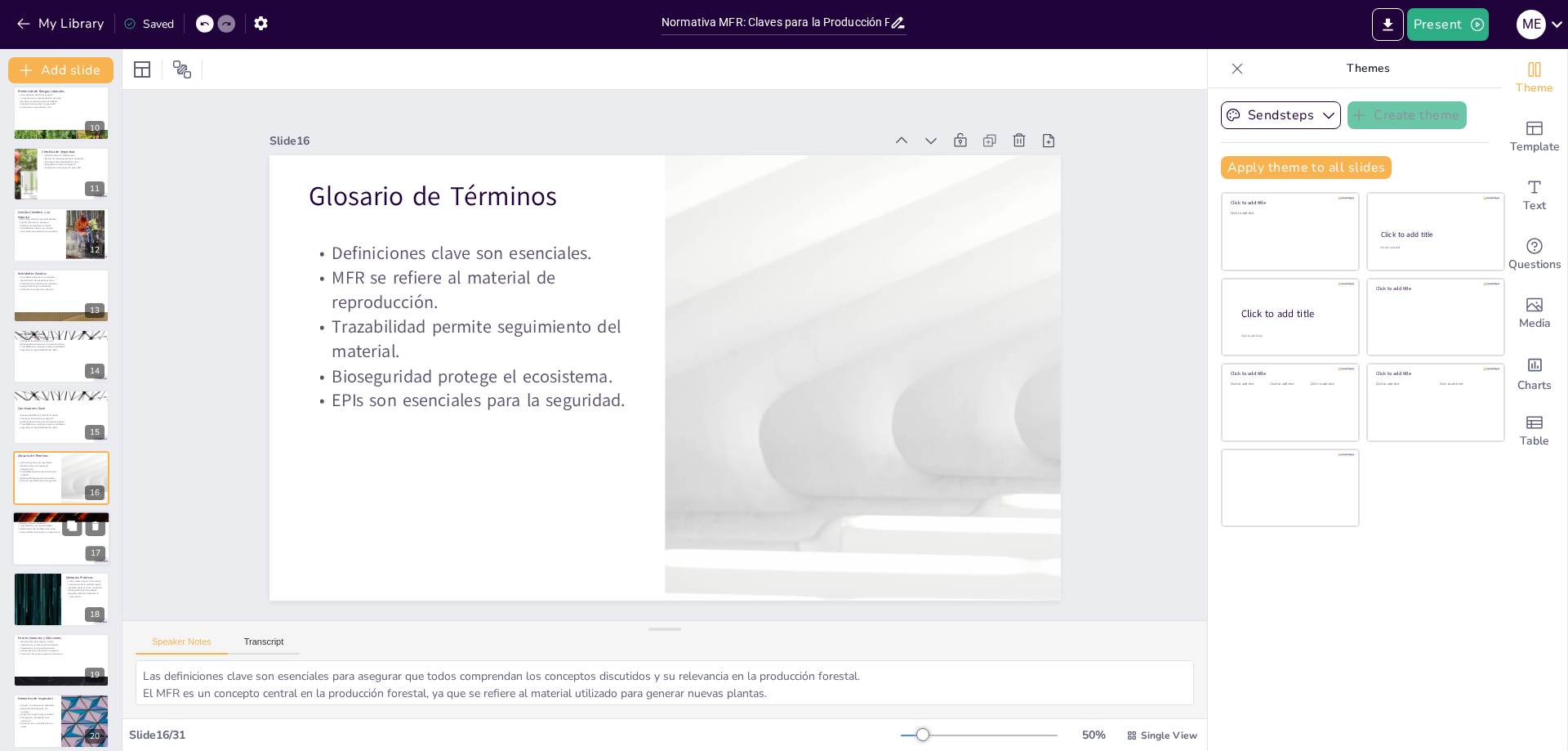
scroll to position [618, 0]
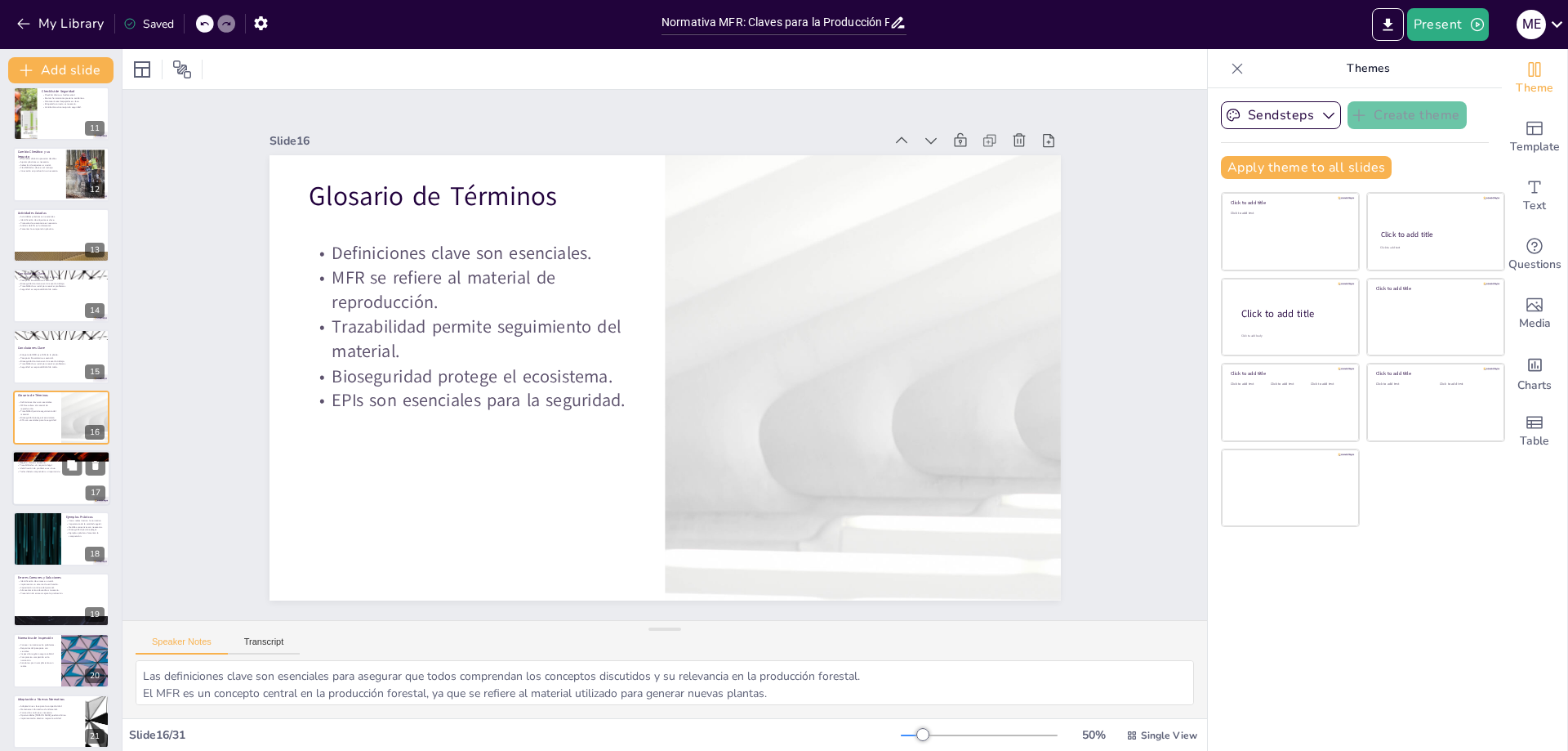
click at [43, 490] on div at bounding box center [61, 478] width 98 height 56
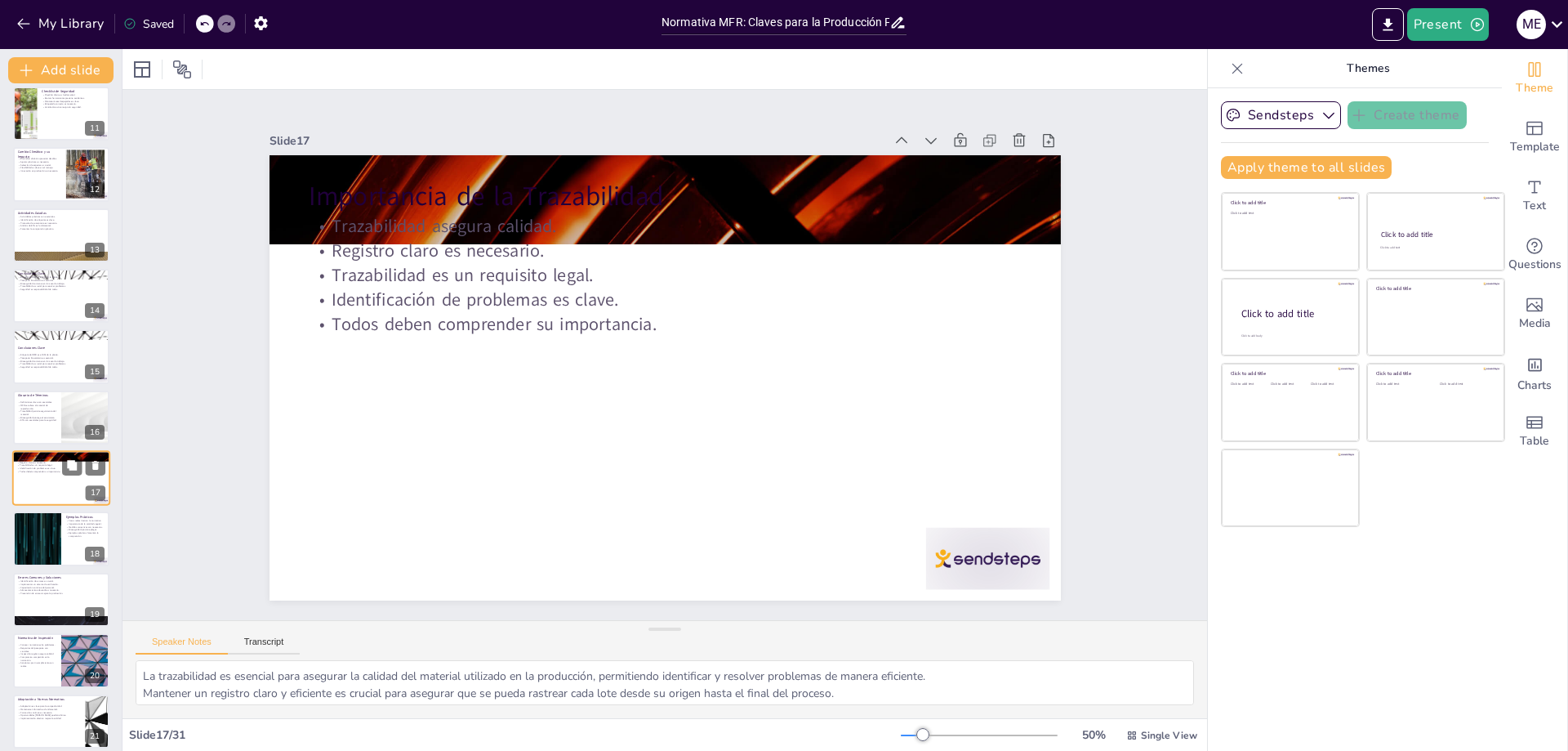
scroll to position [679, 0]
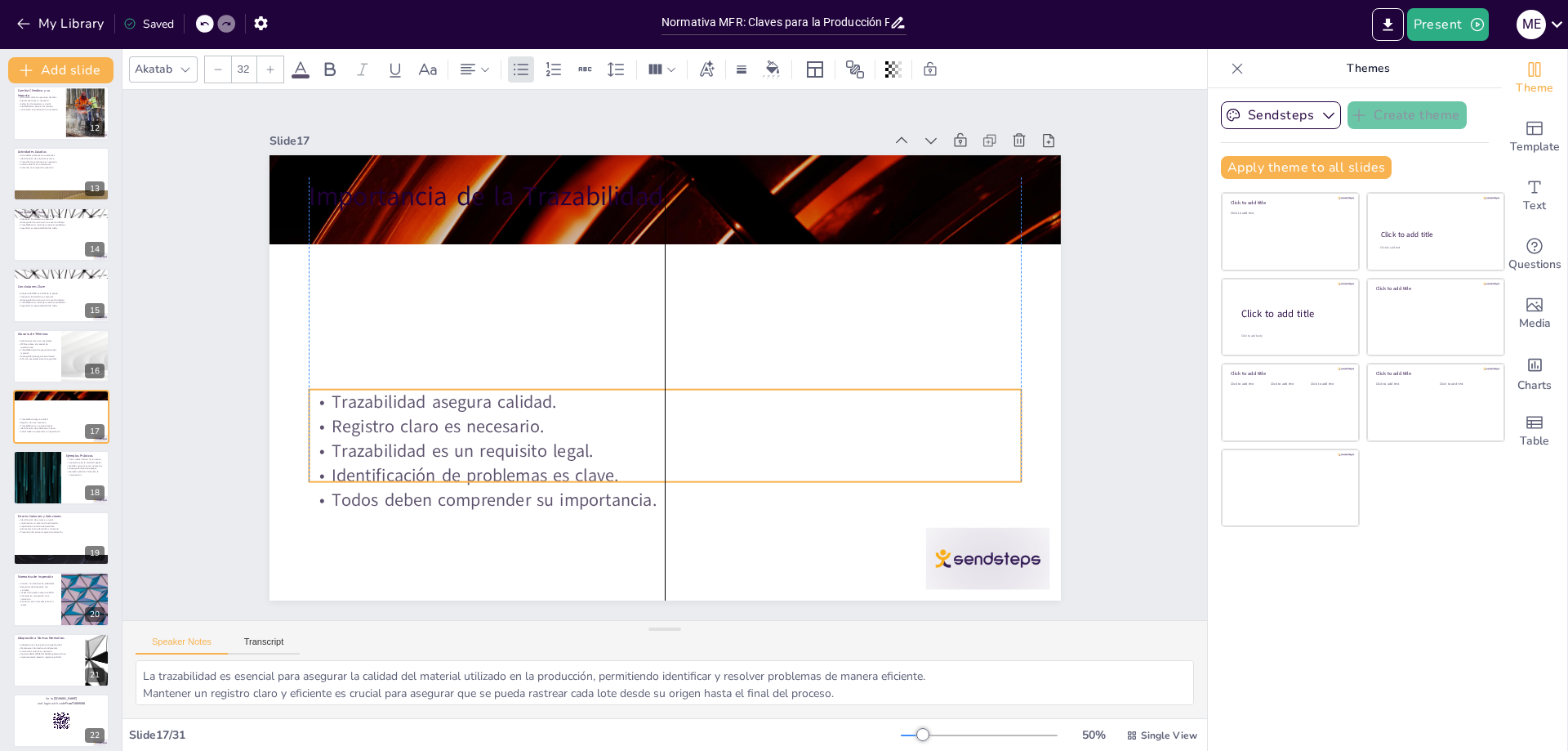
drag, startPoint x: 376, startPoint y: 280, endPoint x: 376, endPoint y: 455, distance: 175.0
click at [376, 455] on p "Trazabilidad es un requisito legal." at bounding box center [593, 291] width 495 height 546
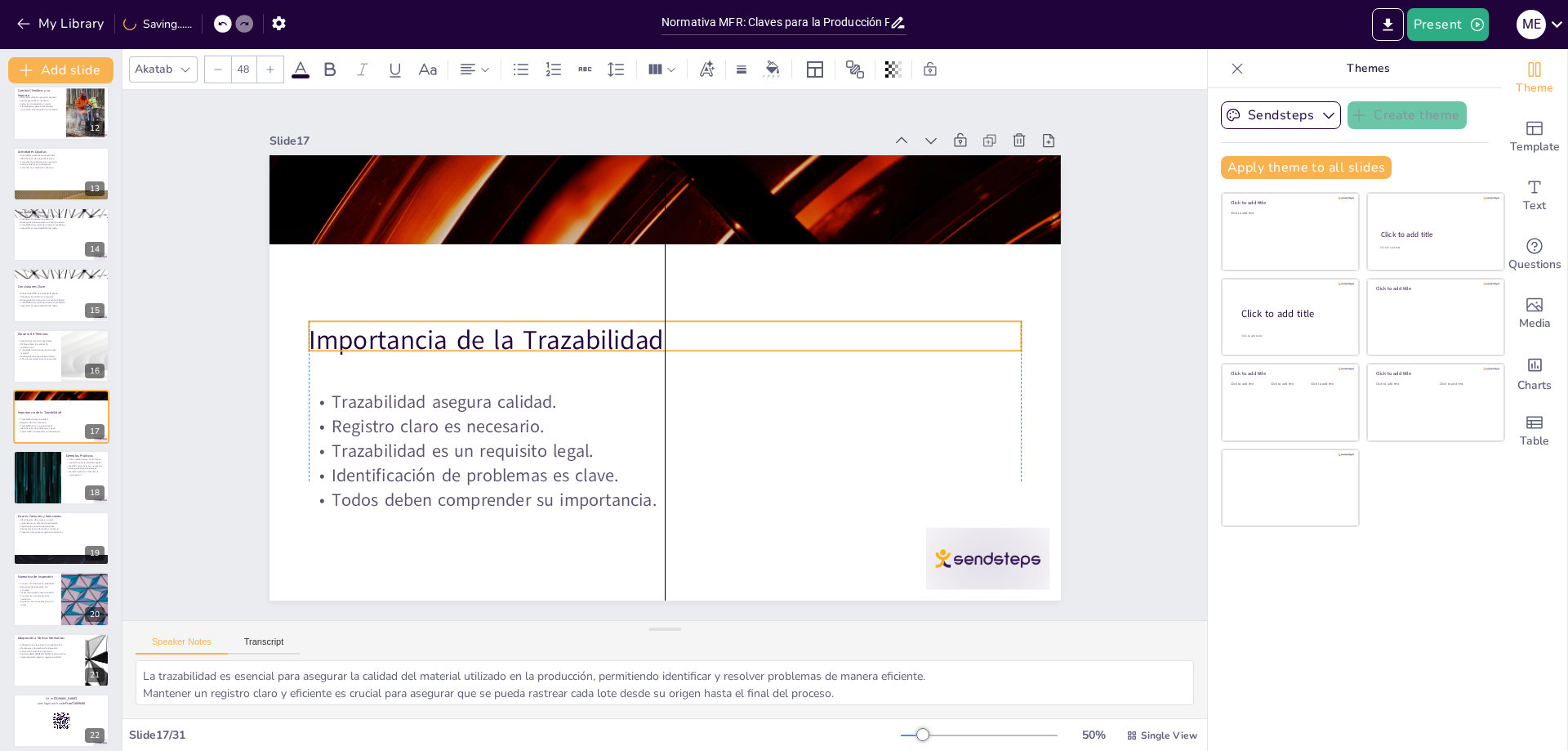
drag, startPoint x: 405, startPoint y: 189, endPoint x: 400, endPoint y: 332, distance: 143.1
click at [453, 332] on p "Importancia de la Trazabilidad" at bounding box center [677, 364] width 448 height 599
click at [47, 479] on div at bounding box center [37, 478] width 98 height 56
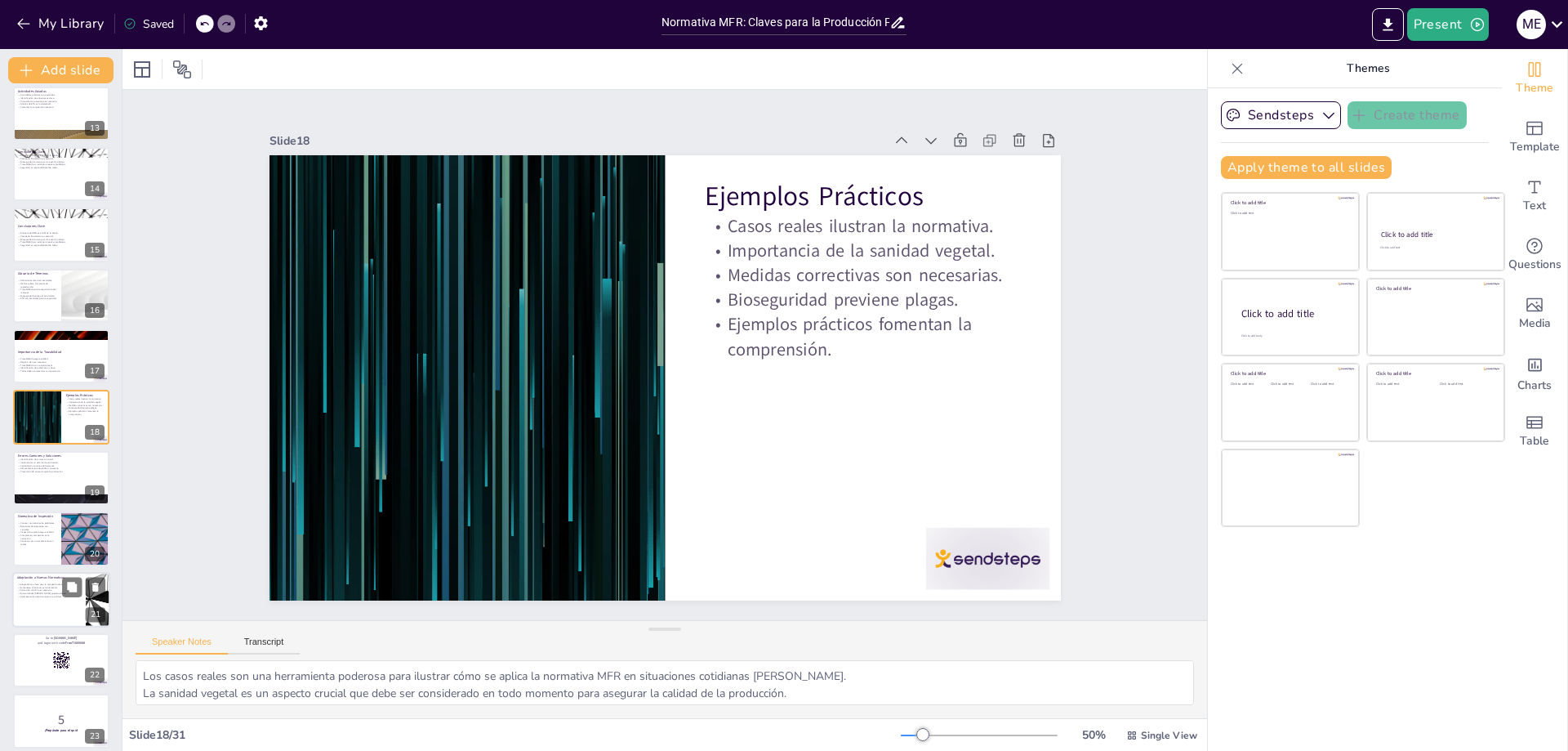
click at [32, 599] on div at bounding box center [61, 600] width 98 height 56
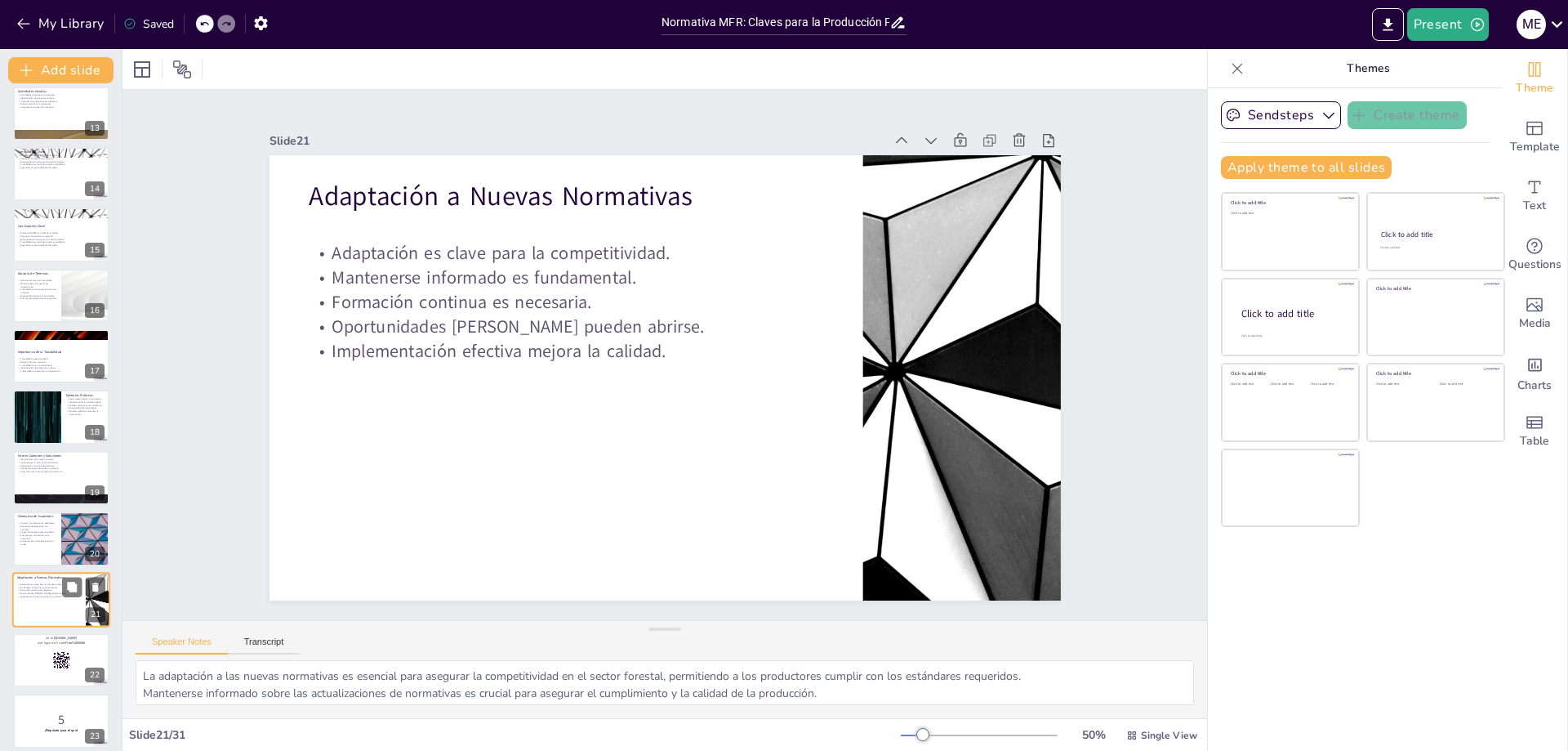
scroll to position [921, 0]
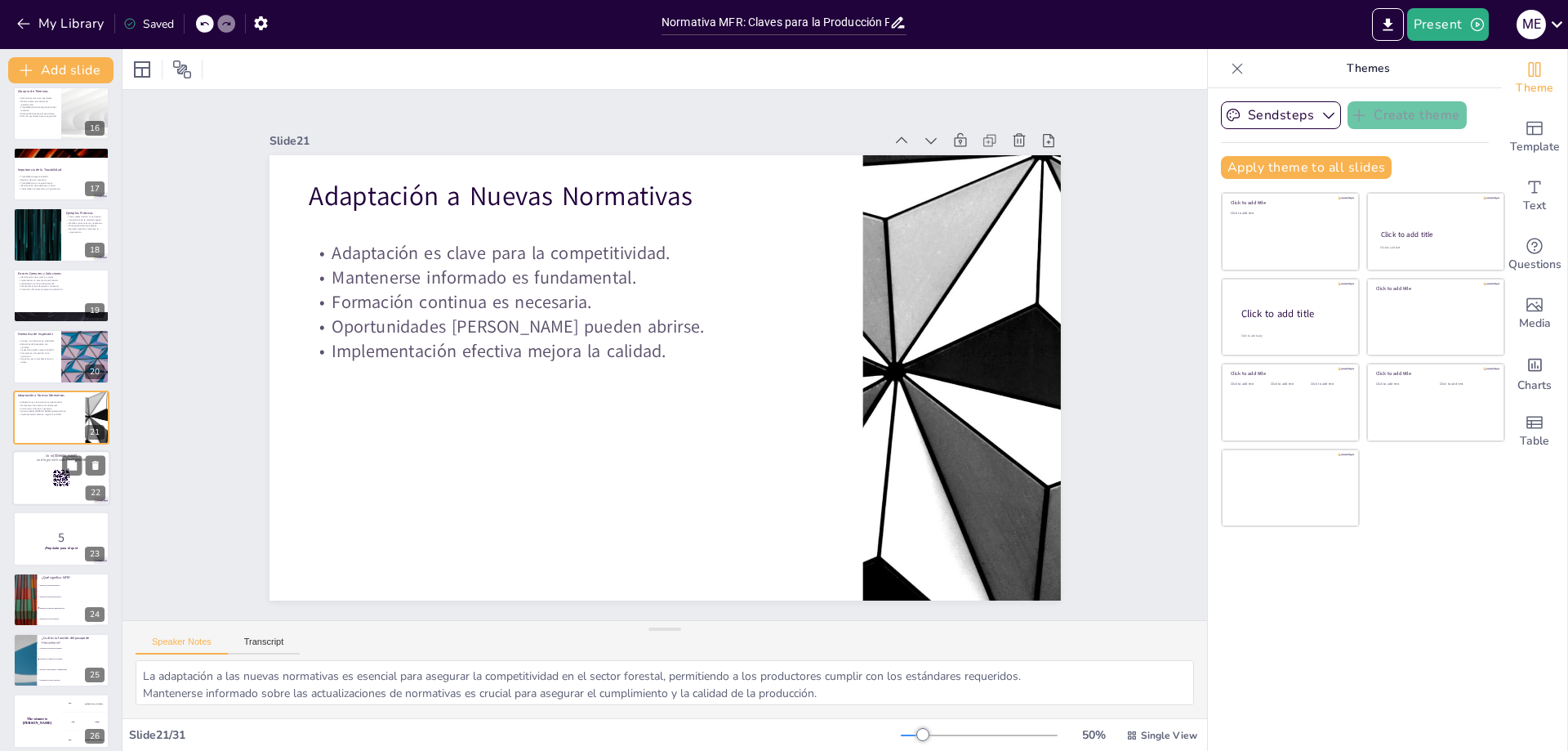
click at [52, 480] on div at bounding box center [61, 478] width 98 height 56
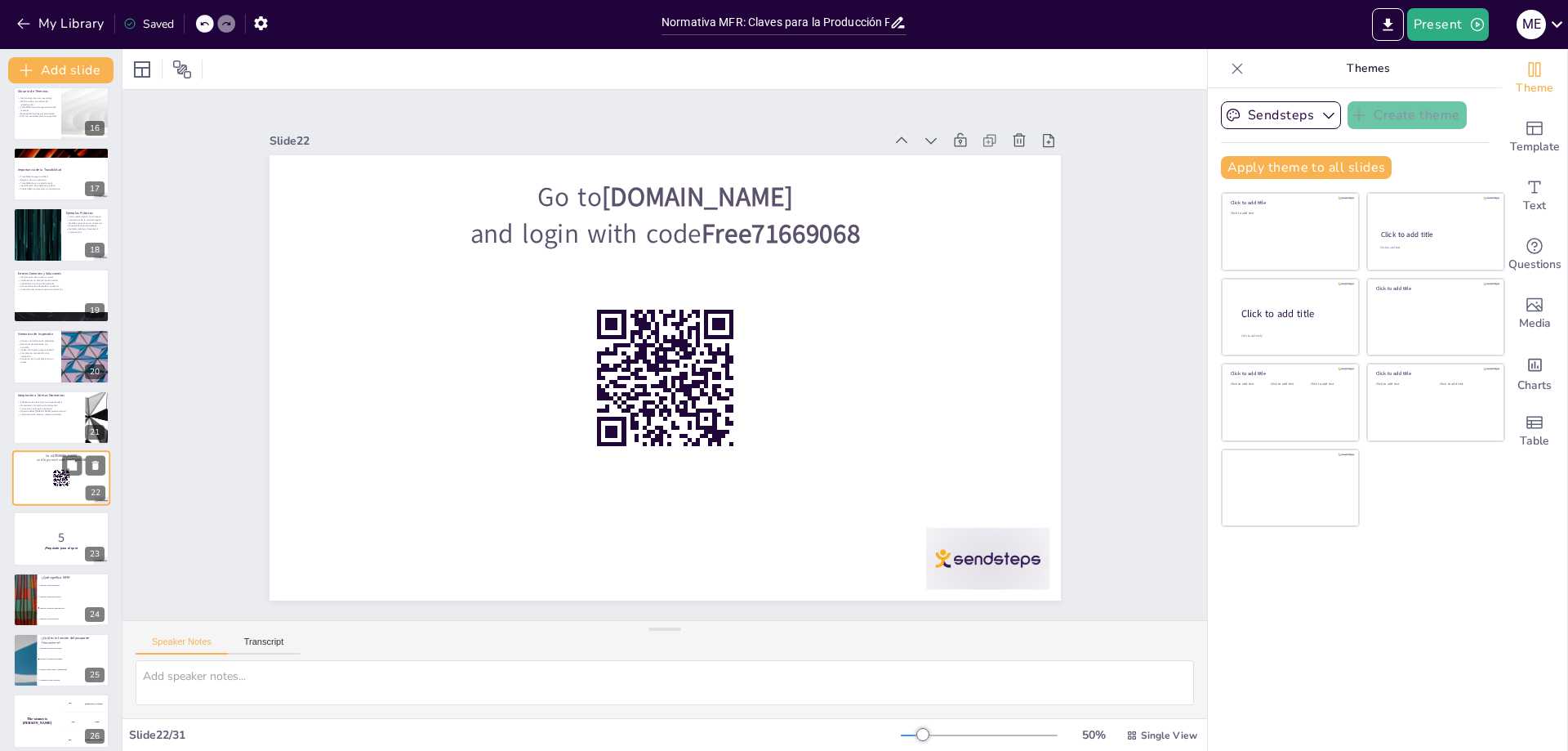
scroll to position [983, 0]
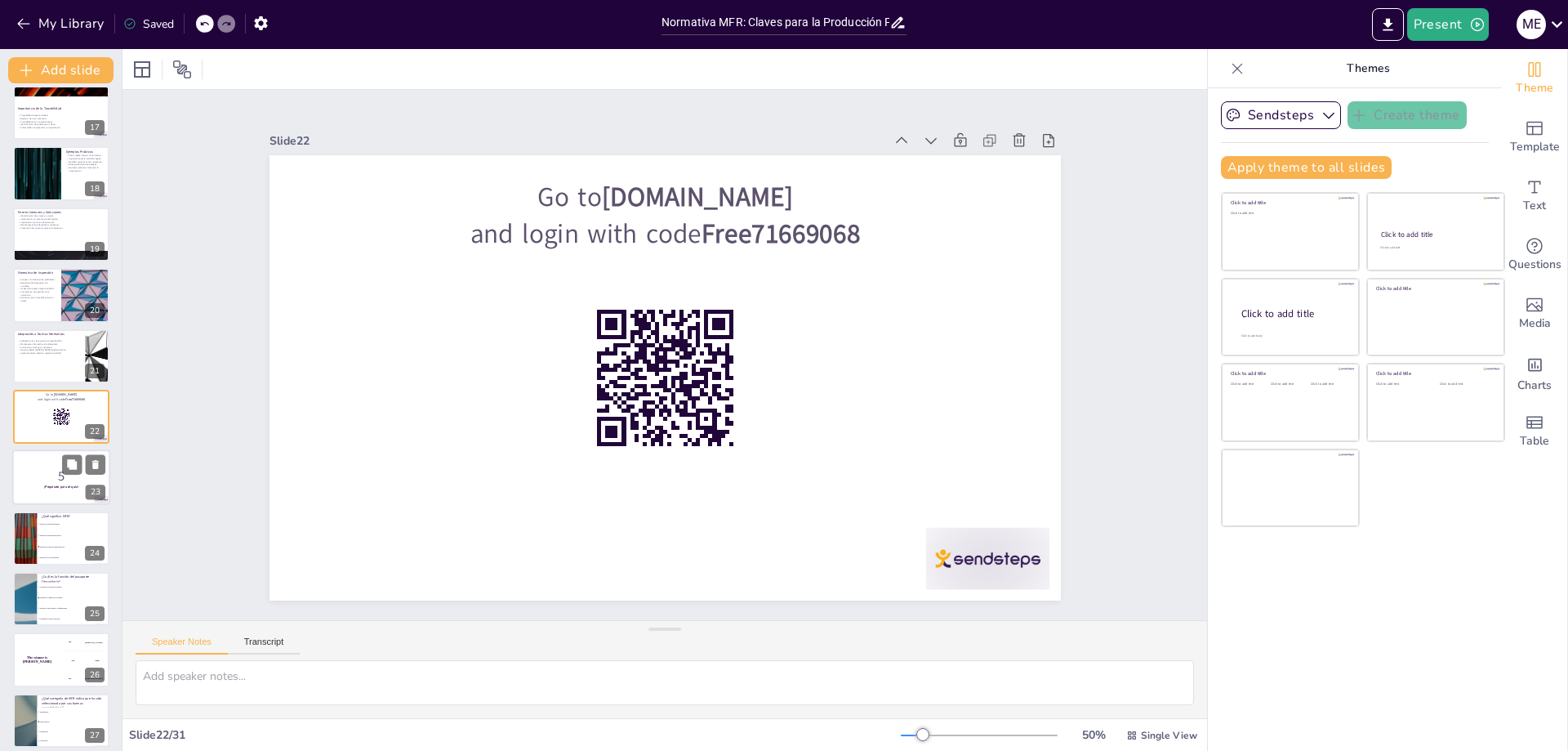
click at [52, 485] on strong "¡Prepárate para el quiz!" at bounding box center [61, 487] width 34 height 4
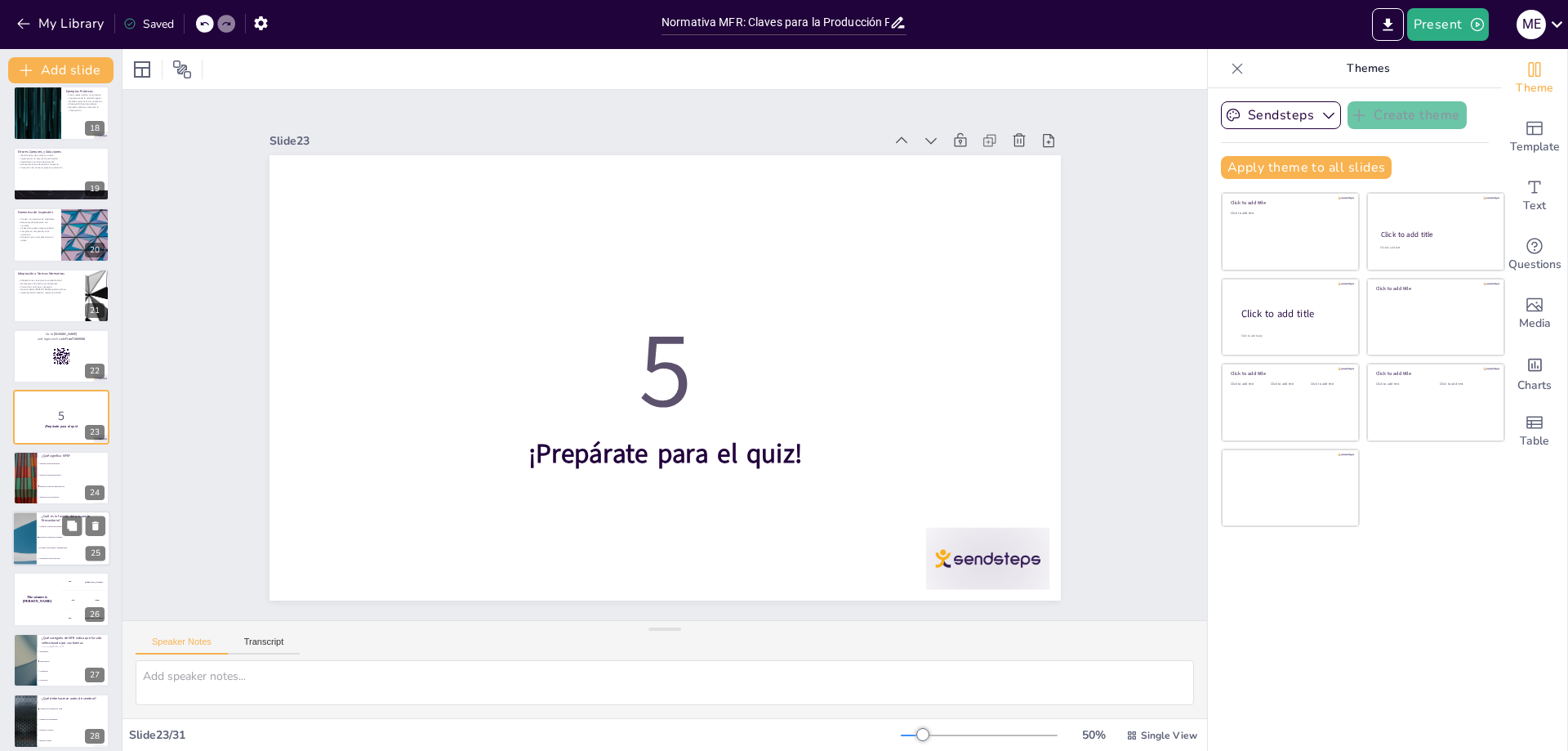
click at [56, 552] on li "Proteger contra plagas y enfermedades" at bounding box center [74, 548] width 74 height 11
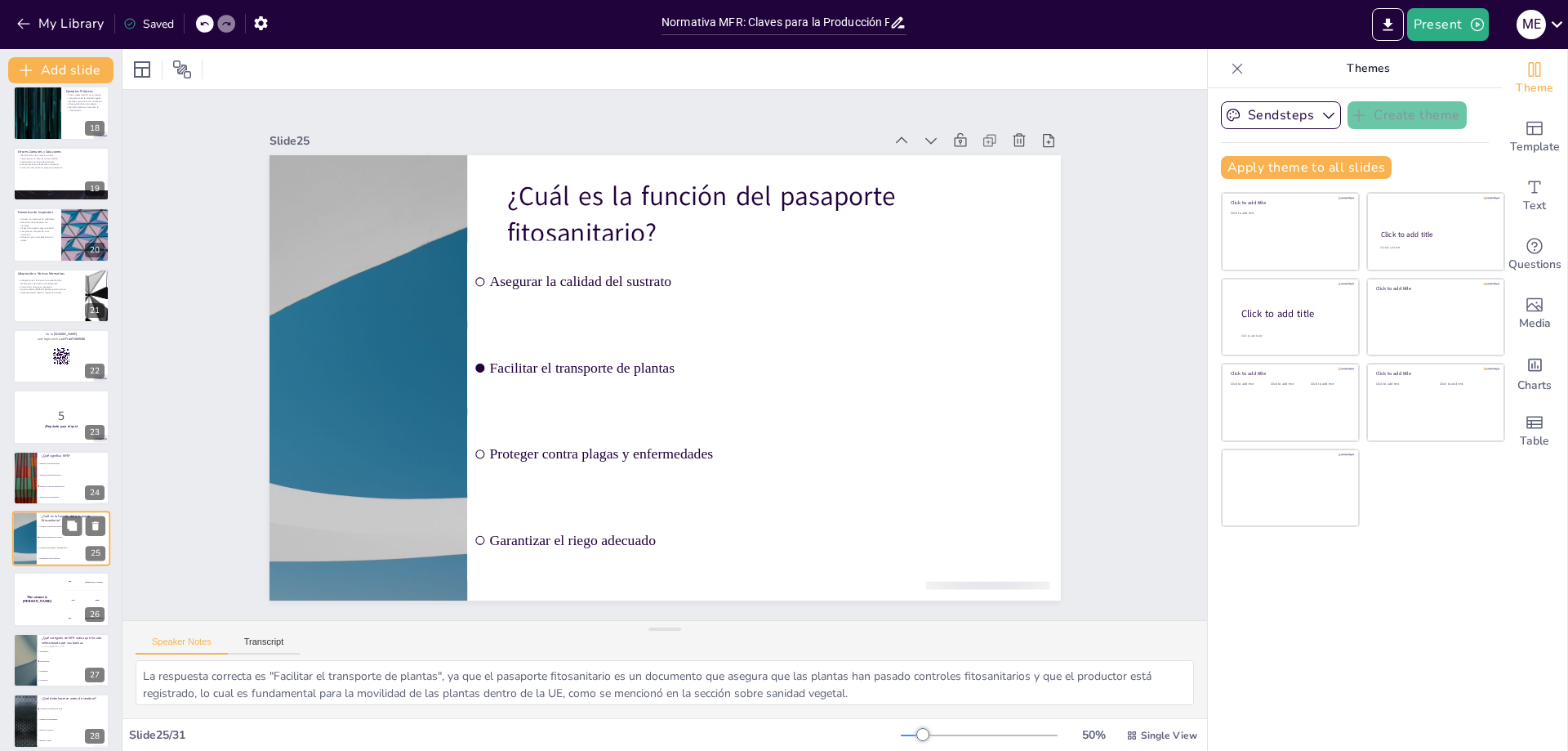
scroll to position [1165, 0]
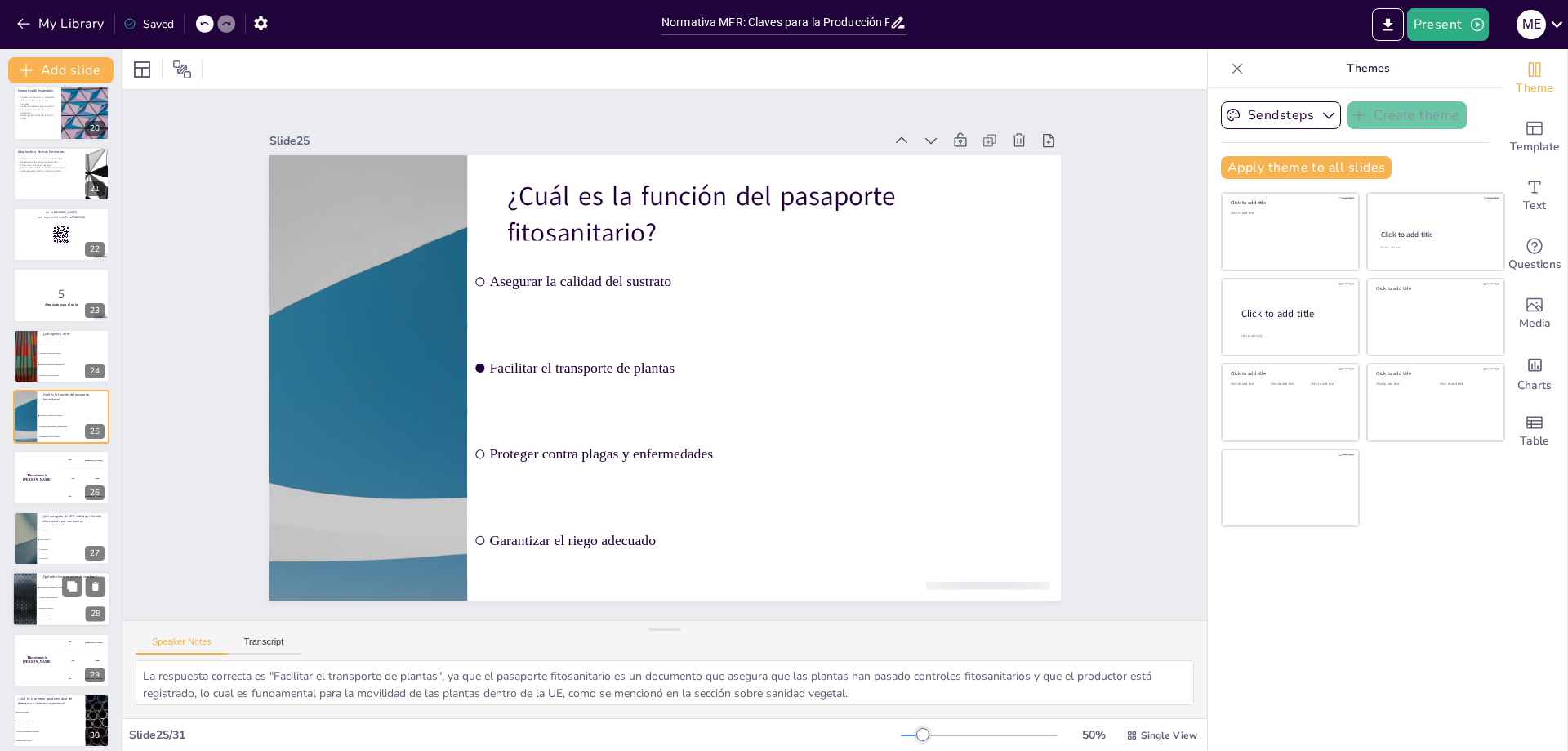
click at [49, 612] on li "Preparar el sustrato" at bounding box center [74, 609] width 74 height 11
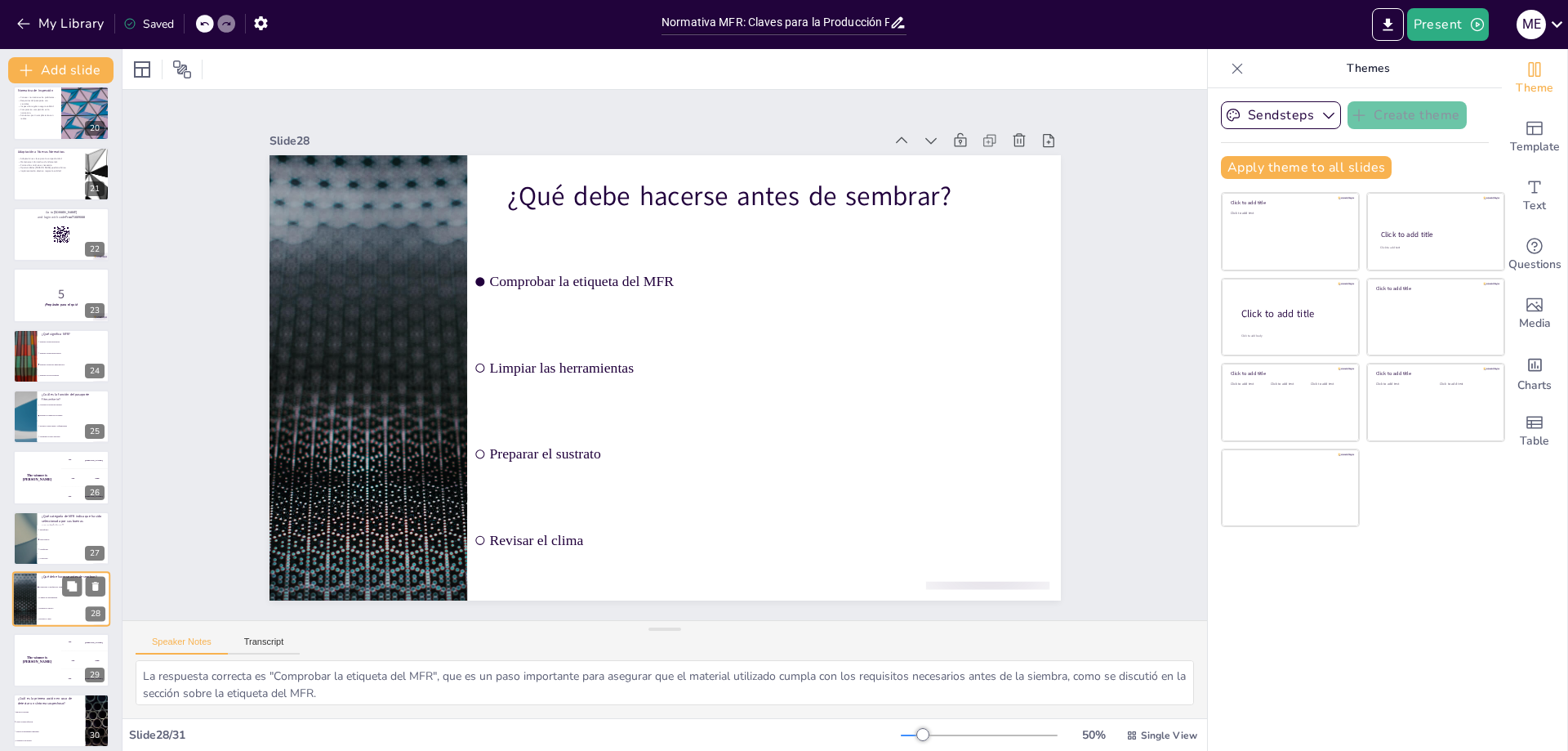
scroll to position [1236, 0]
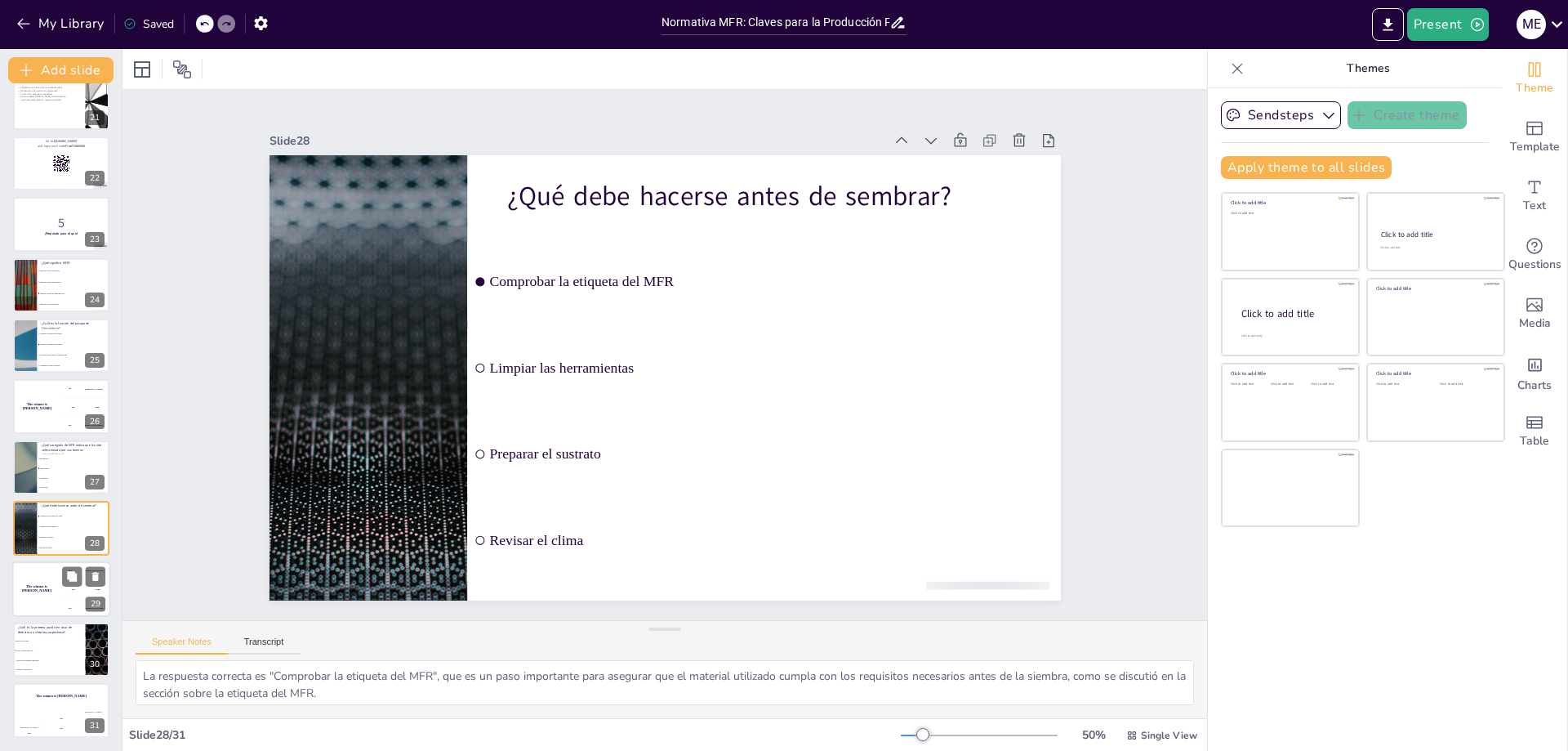
click at [32, 599] on div "The winner is [PERSON_NAME]" at bounding box center [36, 590] width 49 height 56
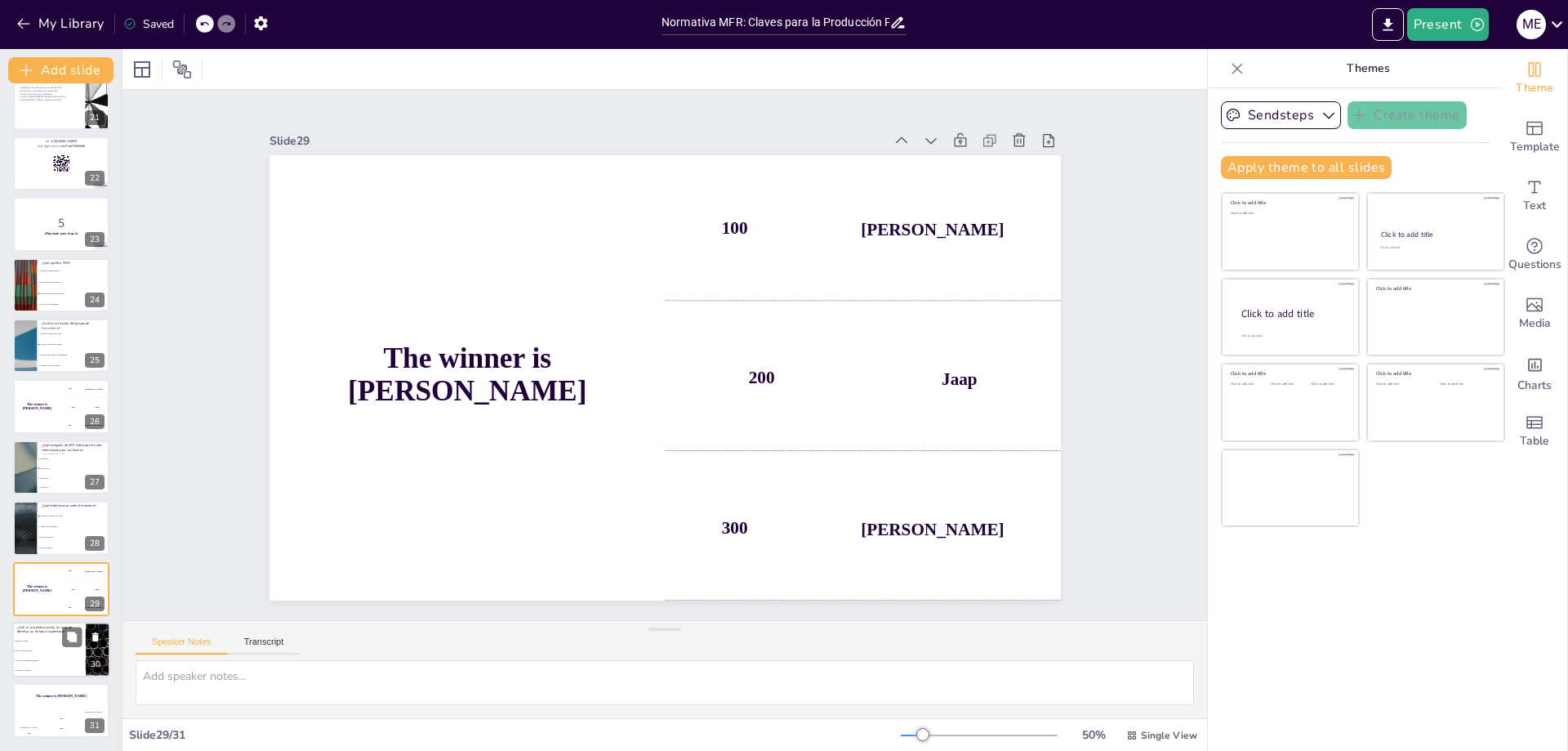
click at [39, 646] on li "Aislar la planta afectada" at bounding box center [49, 650] width 74 height 10
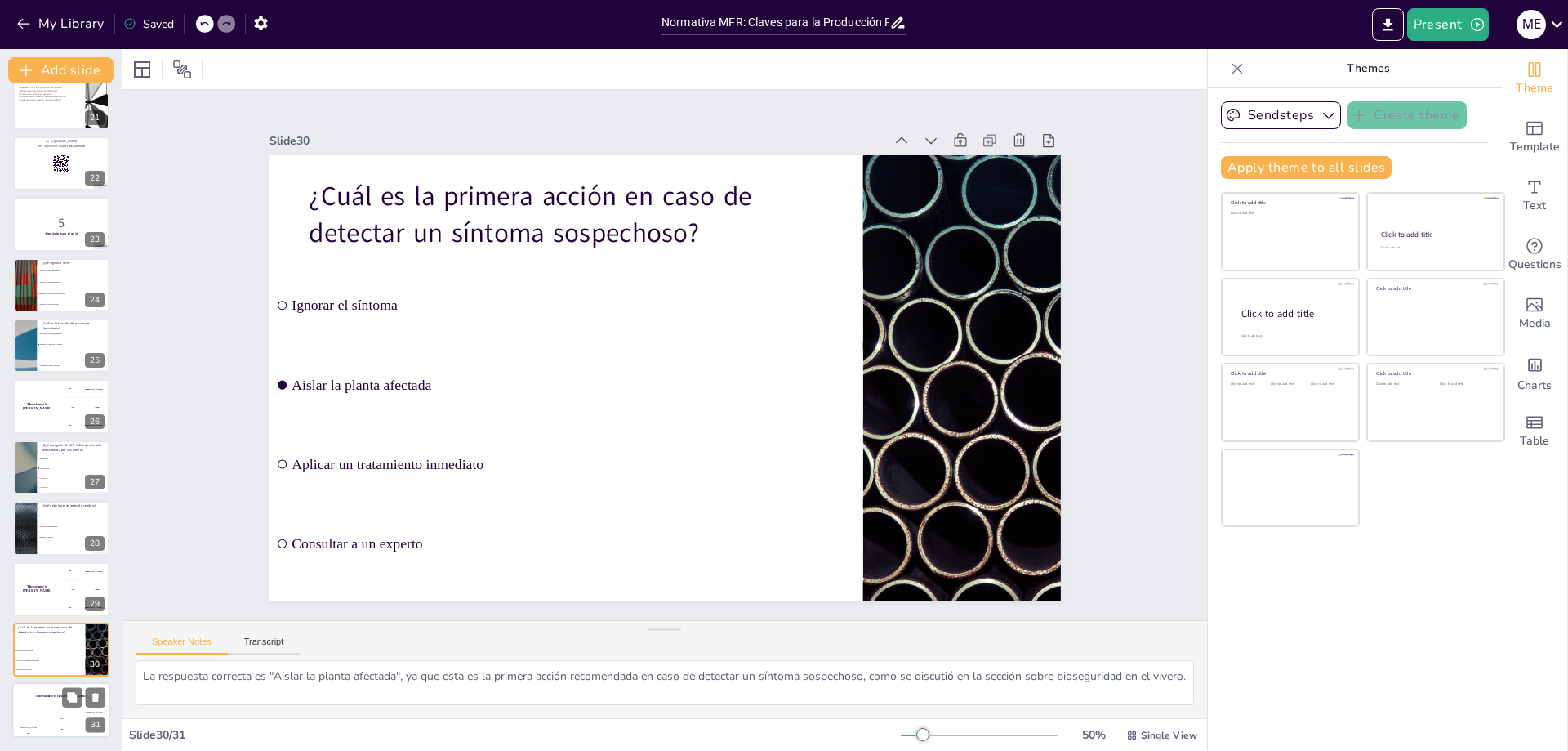
click at [37, 698] on h4 "The winner is [PERSON_NAME]" at bounding box center [61, 696] width 98 height 4
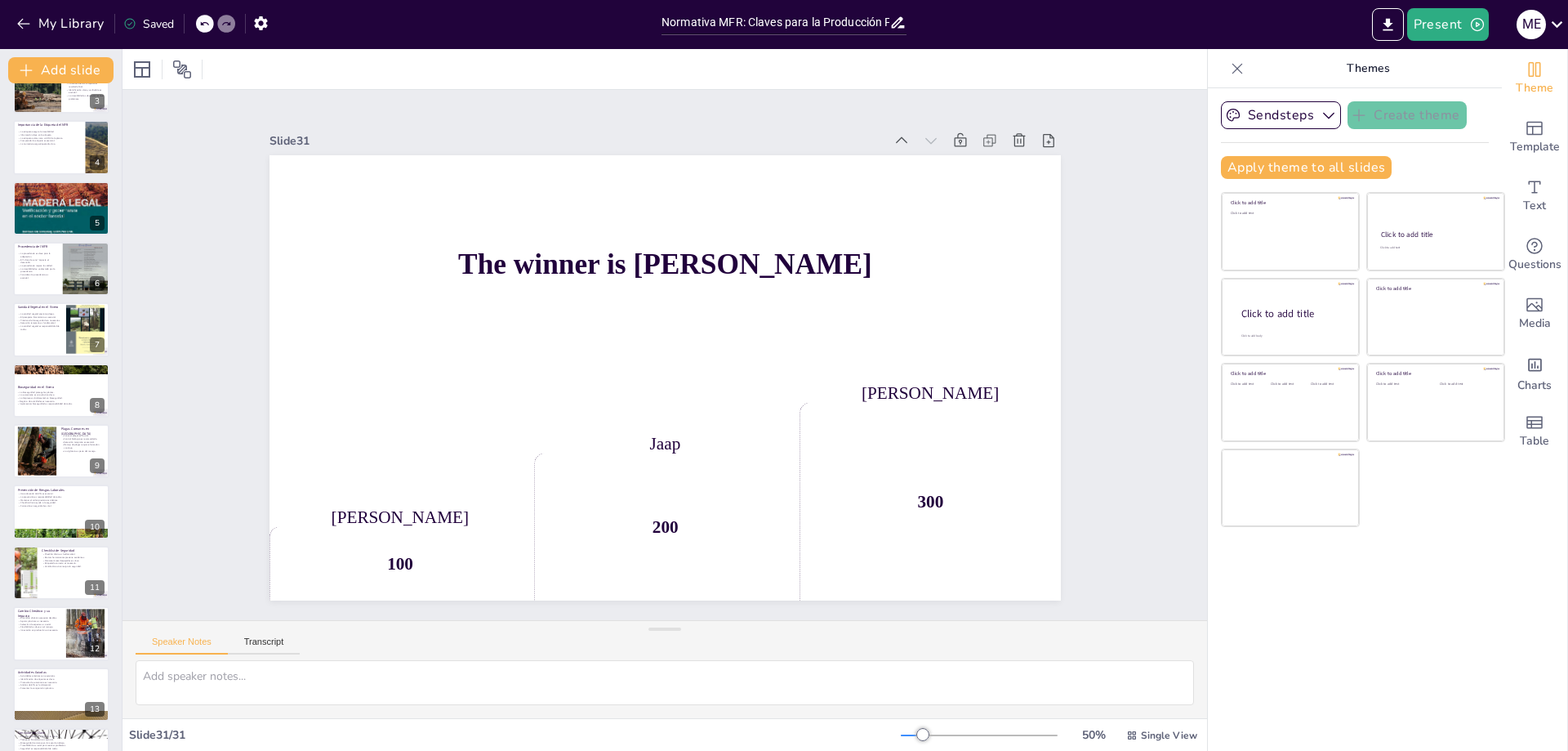
scroll to position [0, 0]
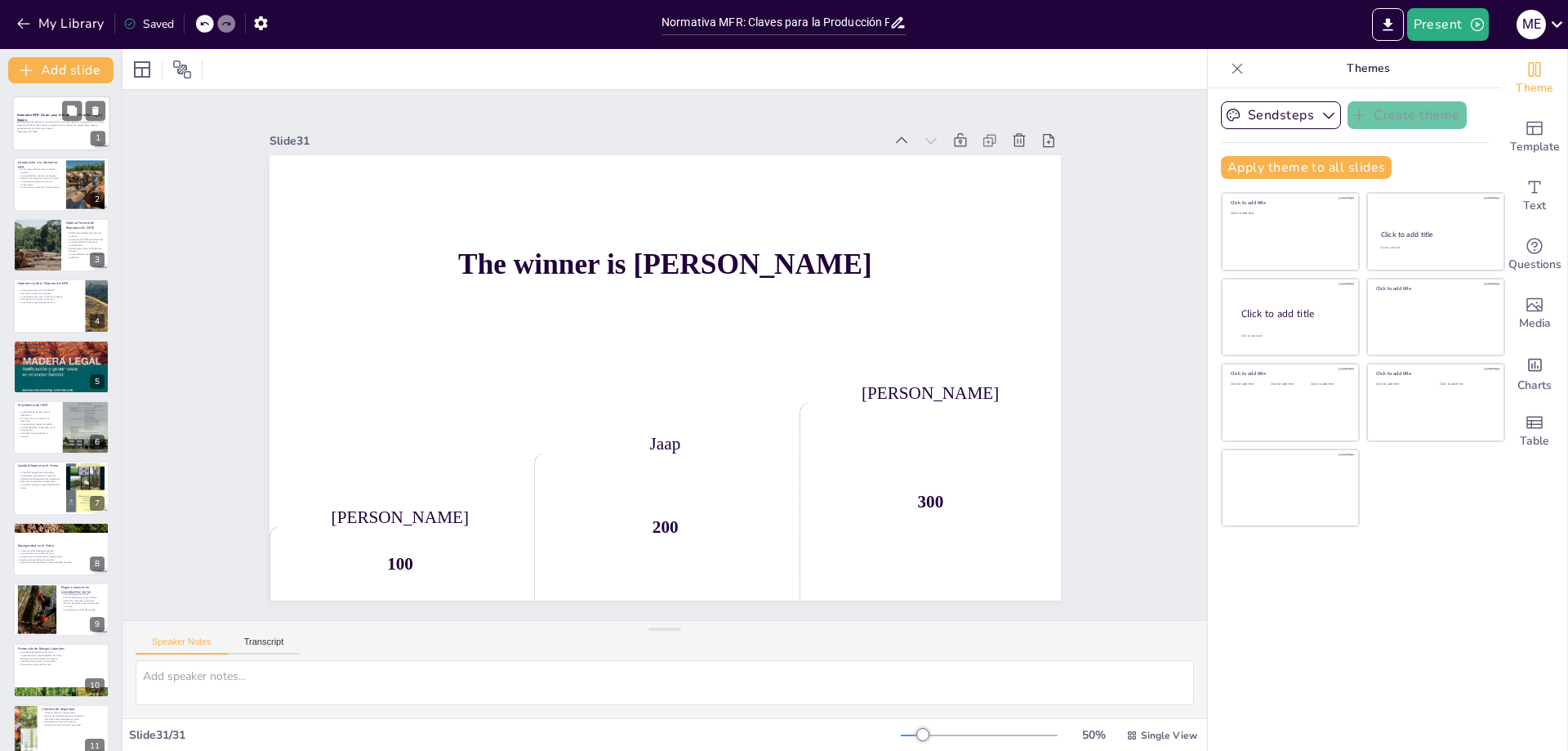
click at [24, 139] on div at bounding box center [61, 124] width 98 height 56
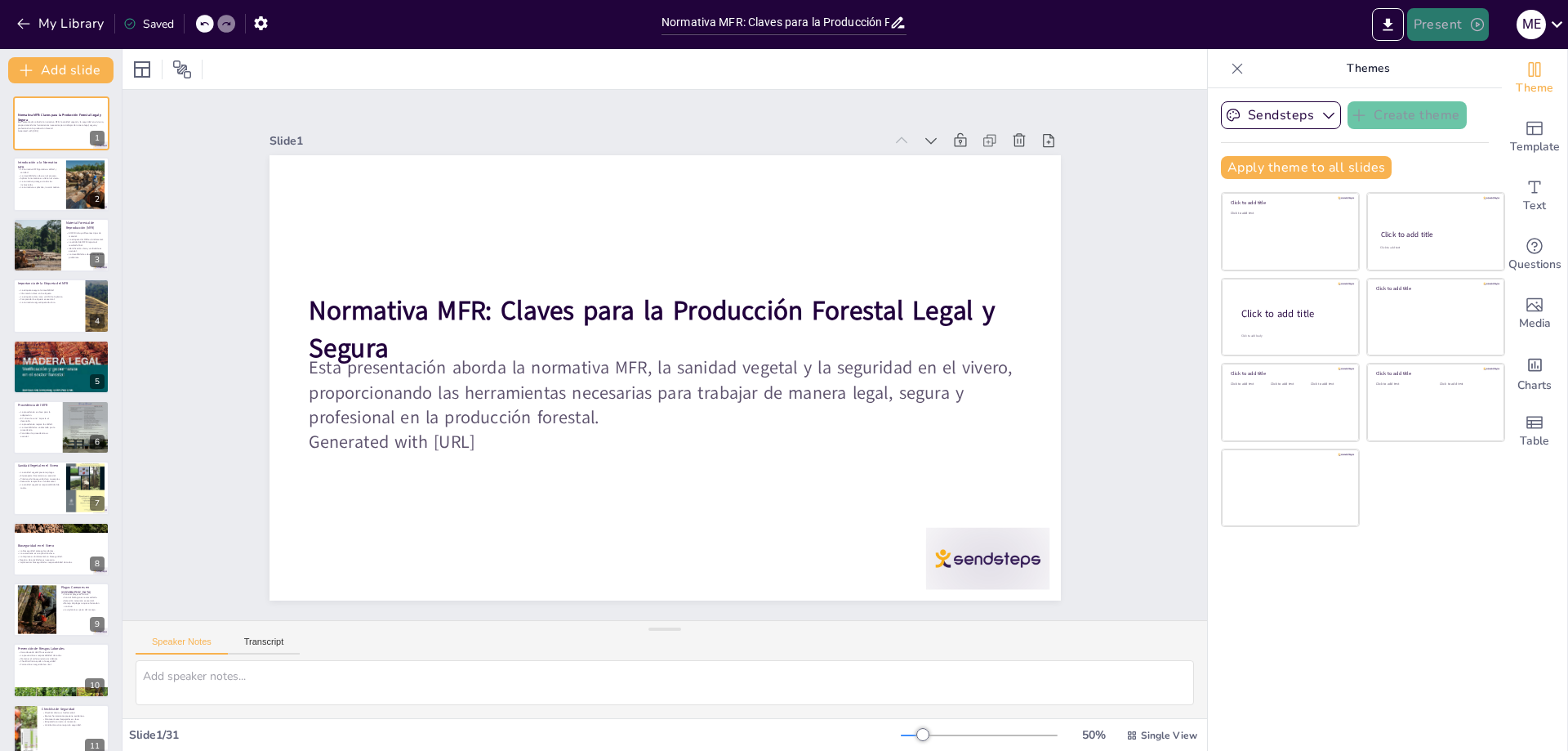
click at [1457, 18] on button "Present" at bounding box center [1449, 24] width 82 height 33
click at [1475, 62] on font "Presentación de vista previa" at bounding box center [1489, 61] width 136 height 12
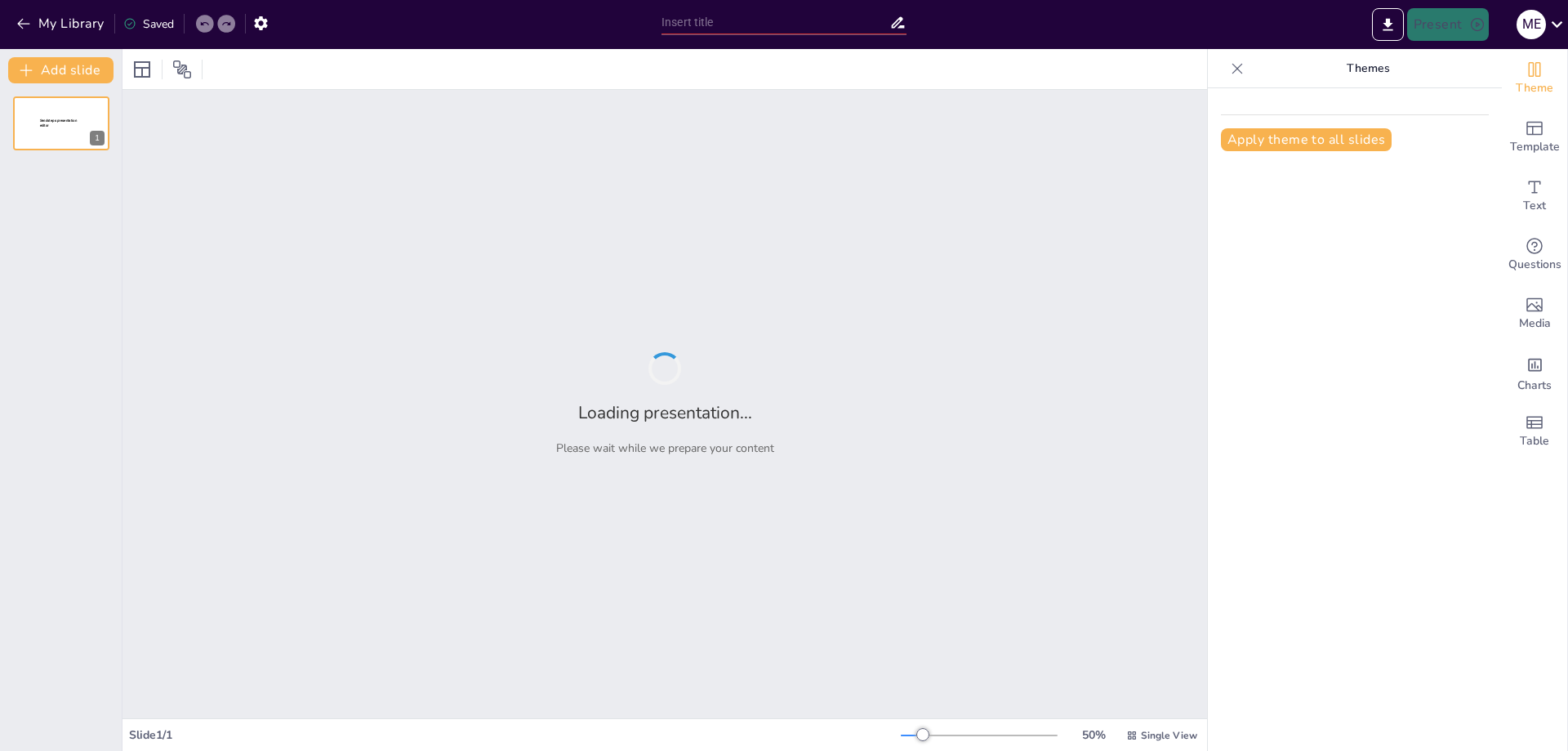
type input "Normativa MFR: Claves para la Producción Forestal Legal y Segura"
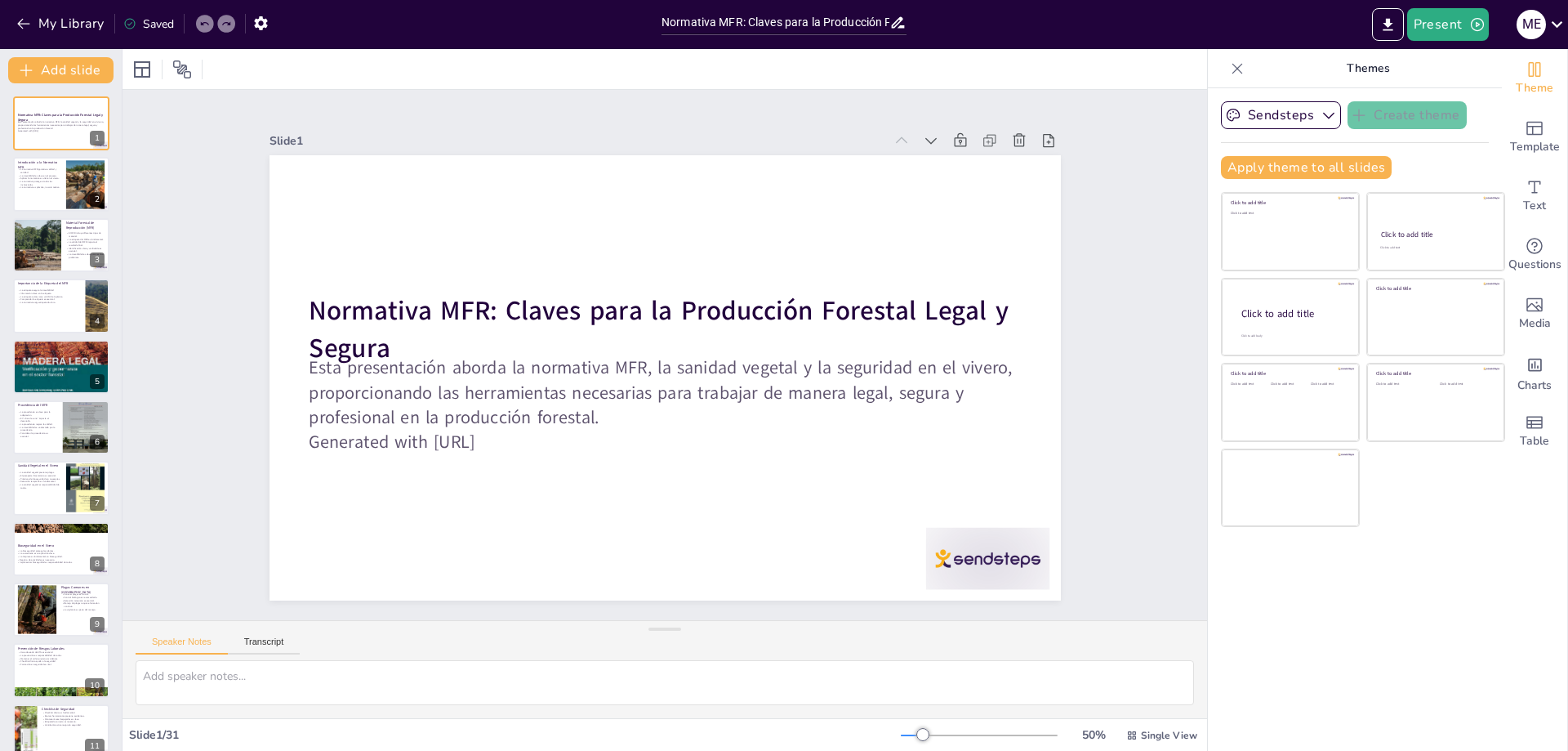
checkbox input "true"
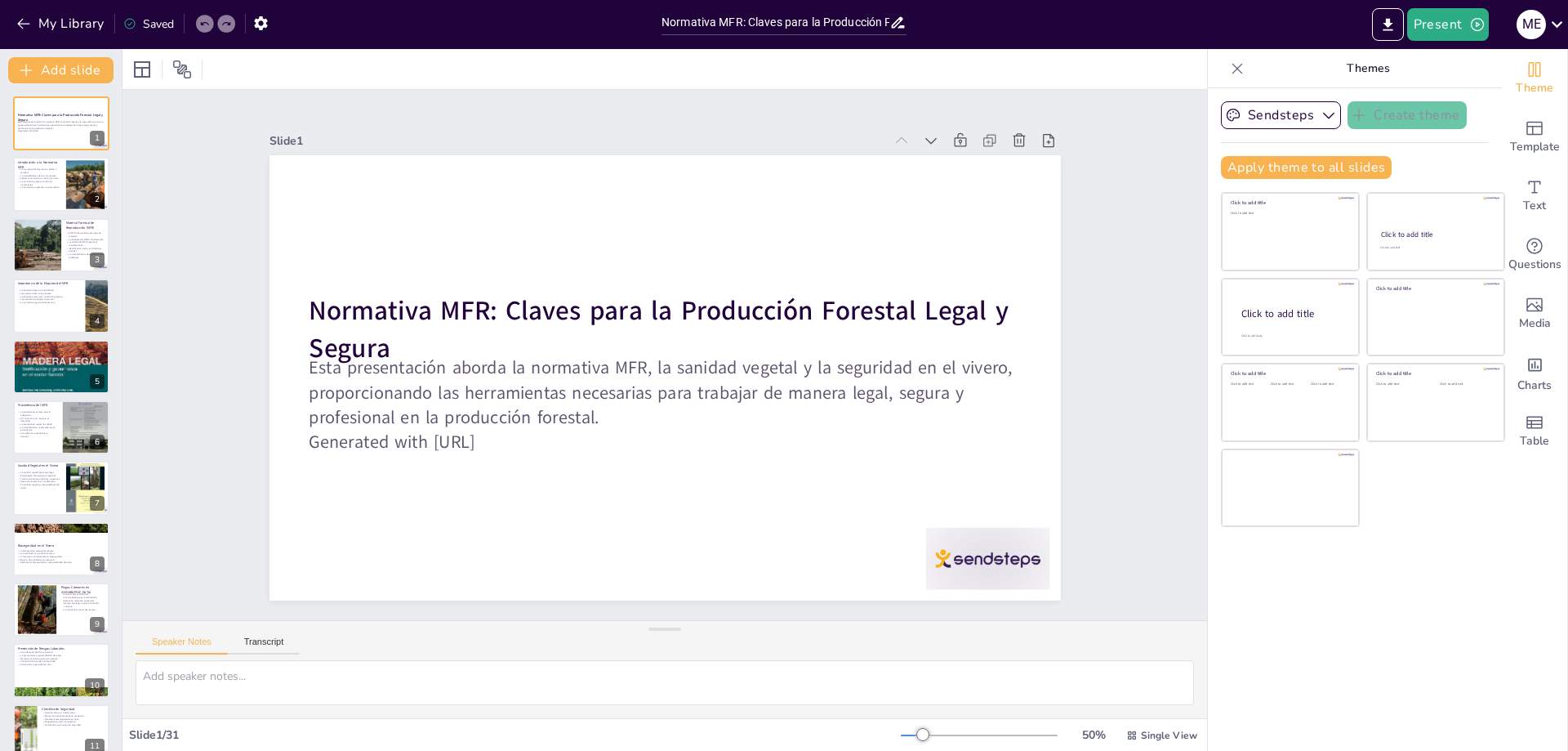
checkbox input "true"
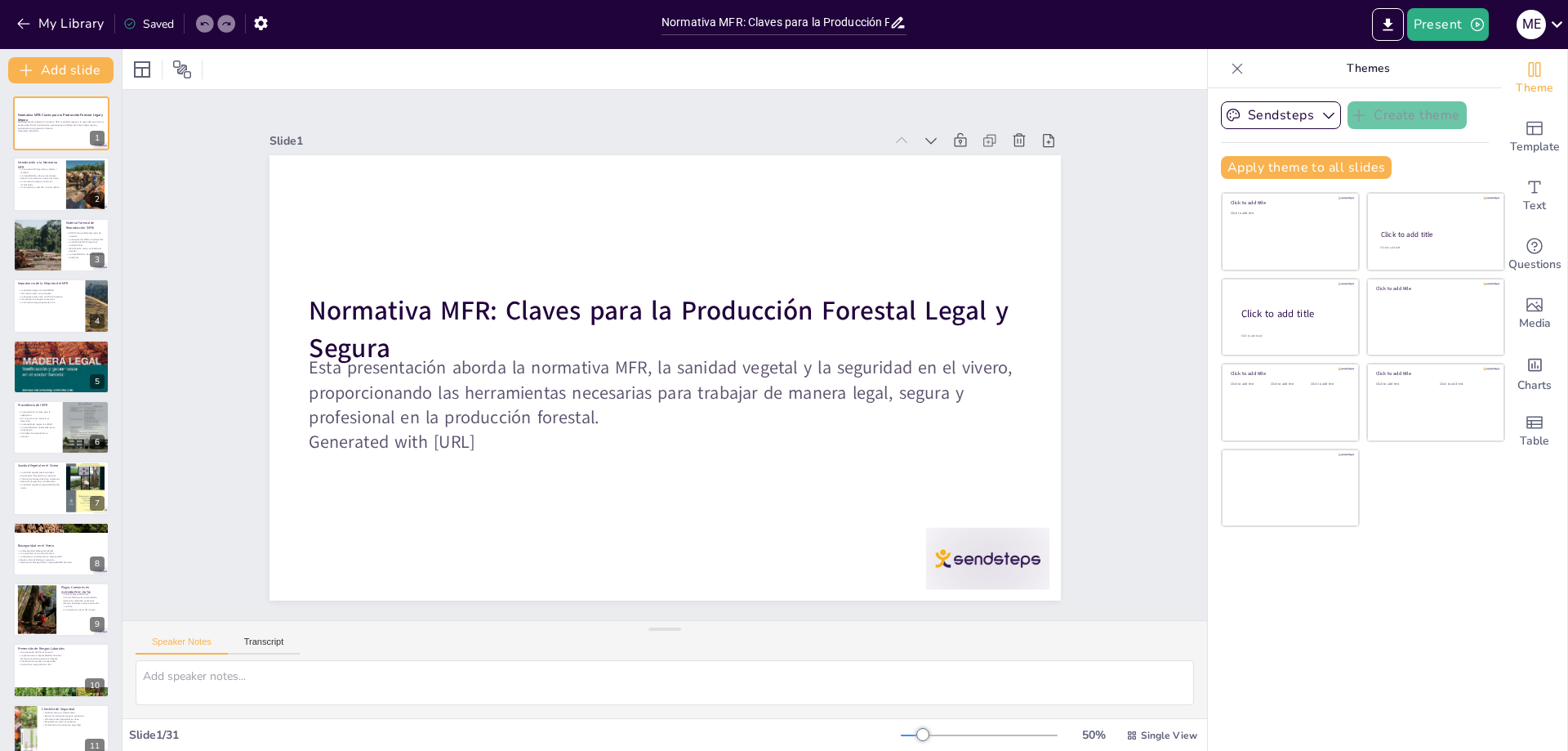
checkbox input "true"
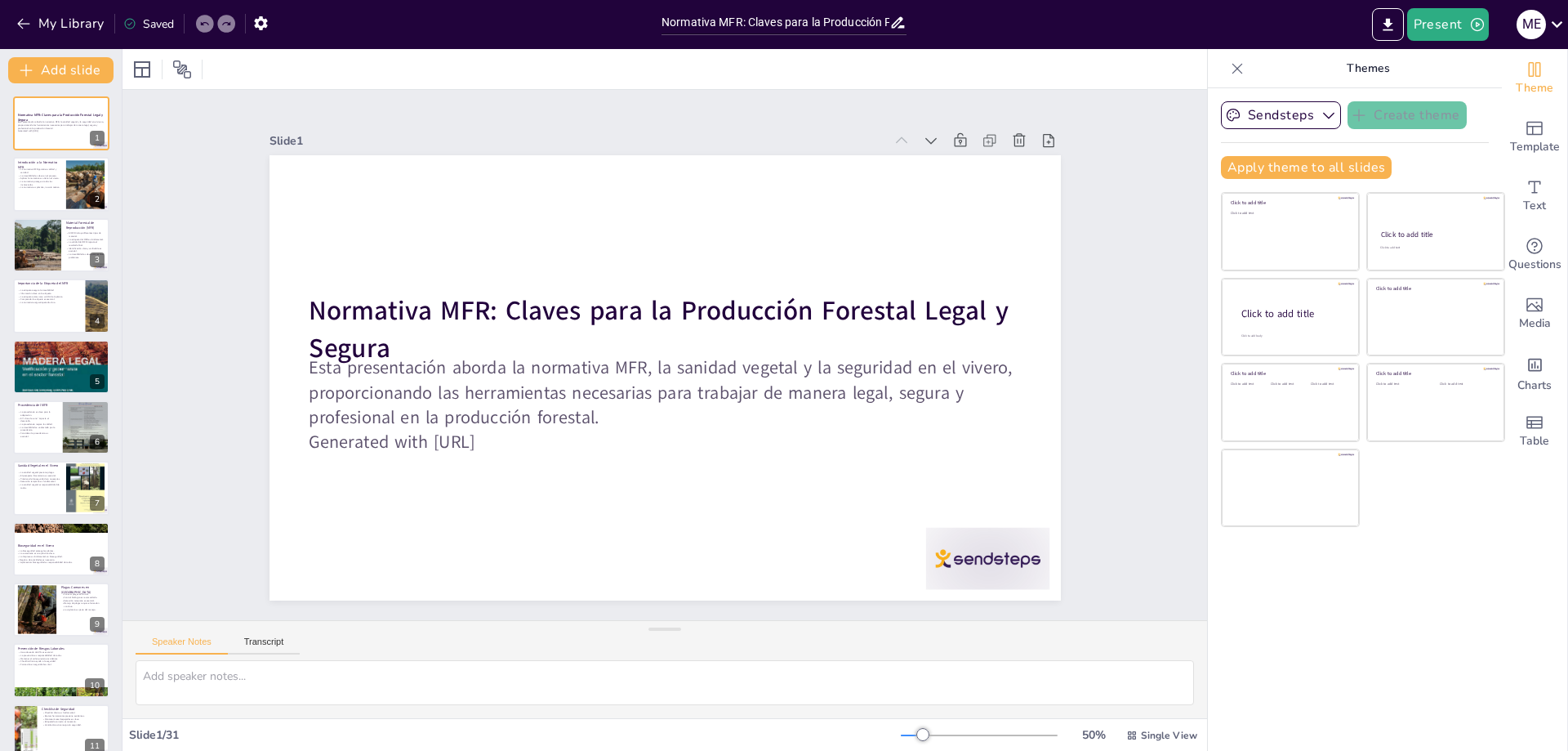
checkbox input "true"
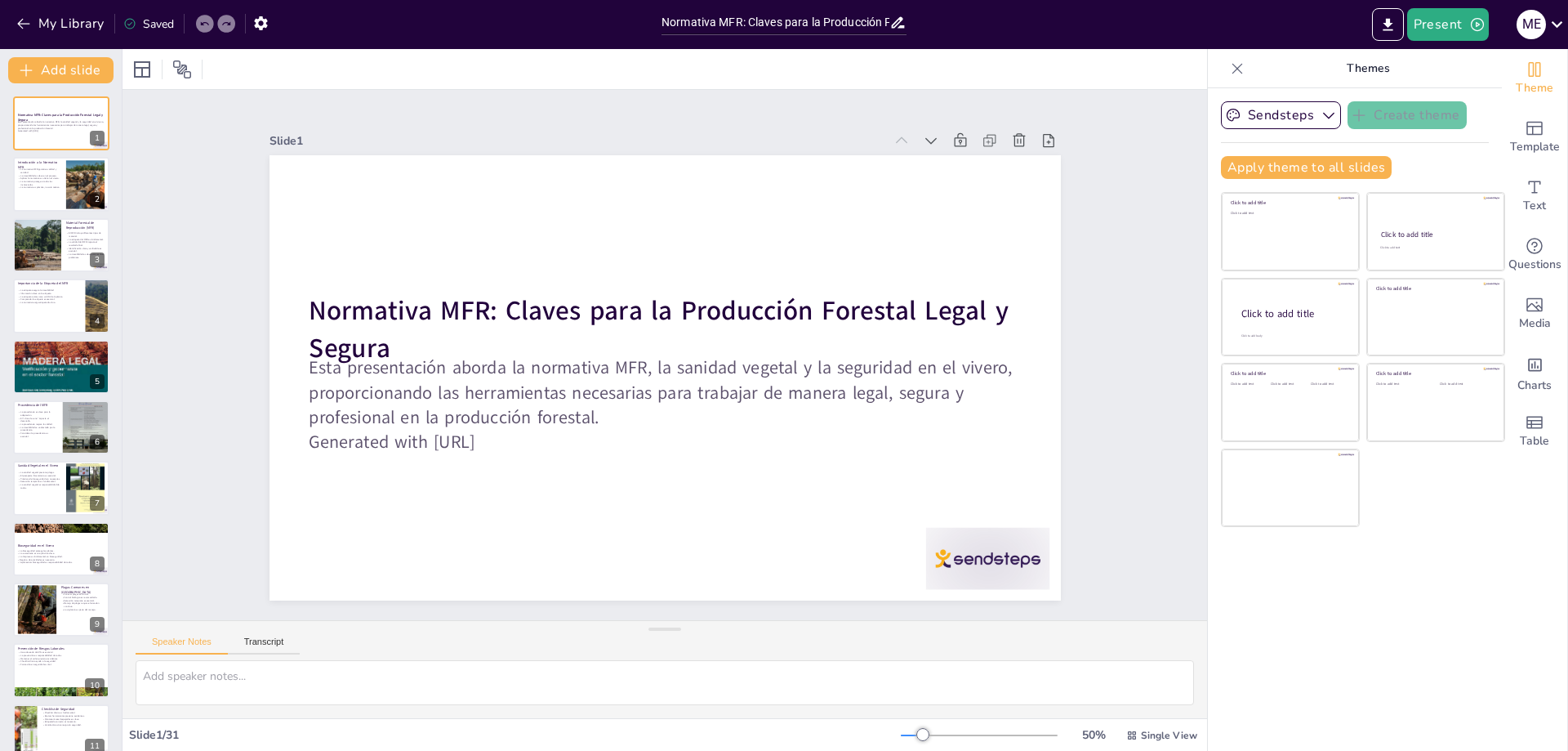
checkbox input "true"
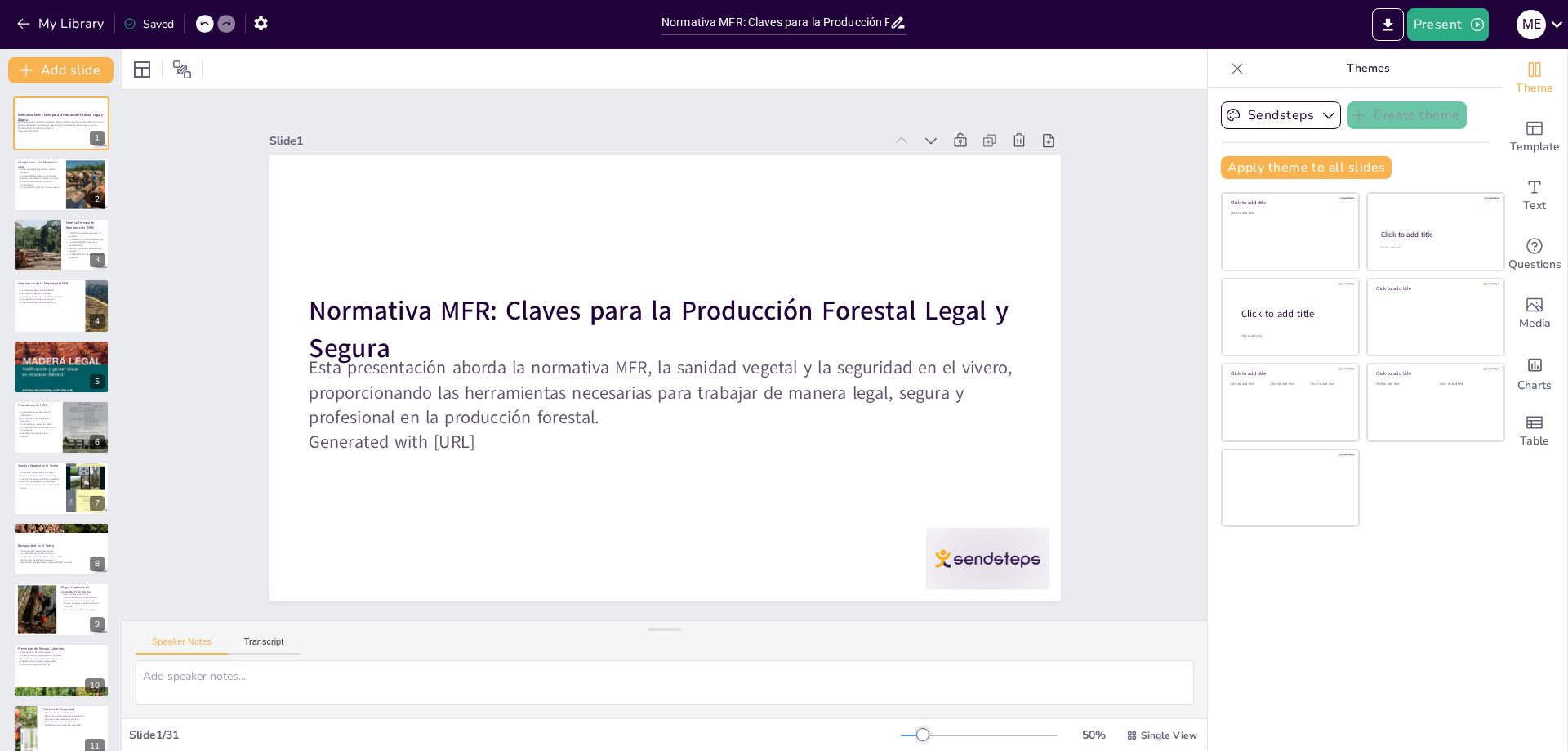
checkbox input "true"
